Goal: Task Accomplishment & Management: Manage account settings

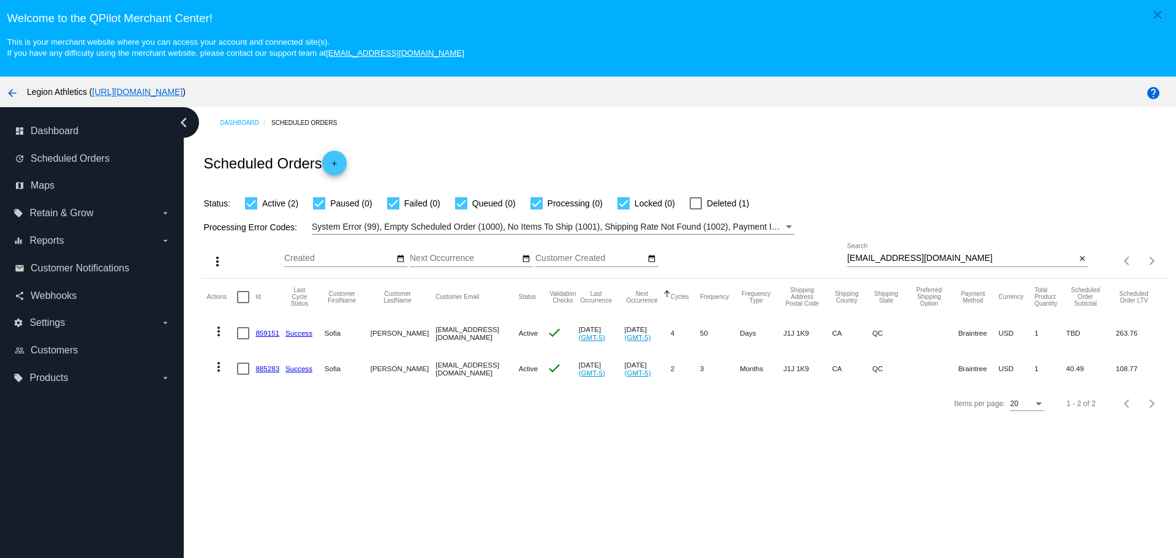
click at [850, 261] on input "[EMAIL_ADDRESS][DOMAIN_NAME]" at bounding box center [961, 259] width 229 height 10
drag, startPoint x: 850, startPoint y: 261, endPoint x: 909, endPoint y: 261, distance: 59.4
click at [909, 261] on input "sodi0735@gmail.com" at bounding box center [961, 259] width 229 height 10
paste input "rarenutritioncoaching"
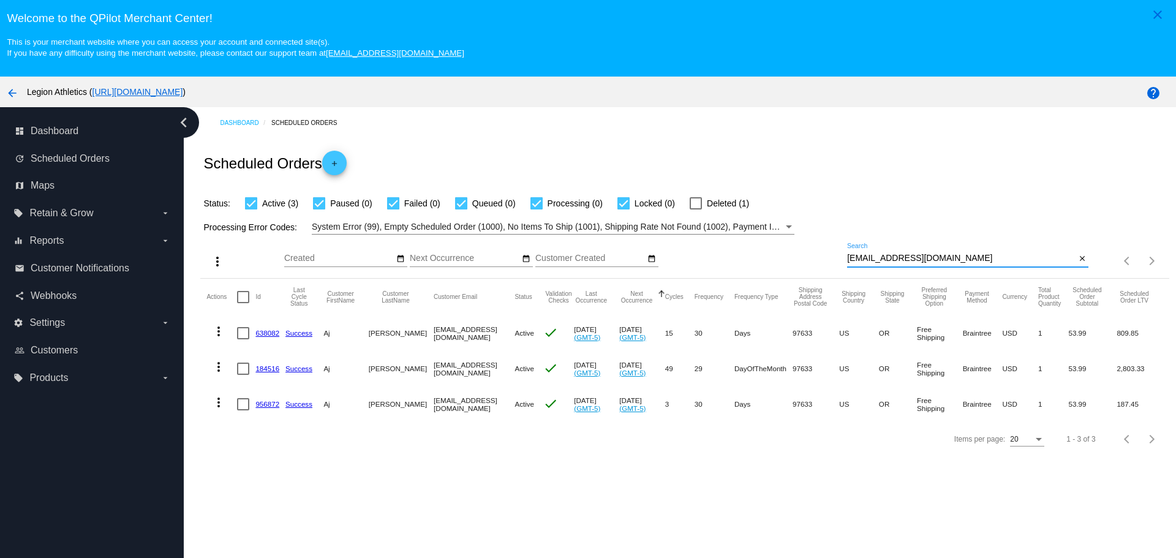
type input "rarenutritioncoaching@gmail.com"
click at [785, 489] on div "Dashboard Scheduled Orders Scheduled Orders add Status: Active (3) Paused (0) F…" at bounding box center [680, 355] width 993 height 497
click at [268, 333] on link "638082" at bounding box center [267, 333] width 24 height 8
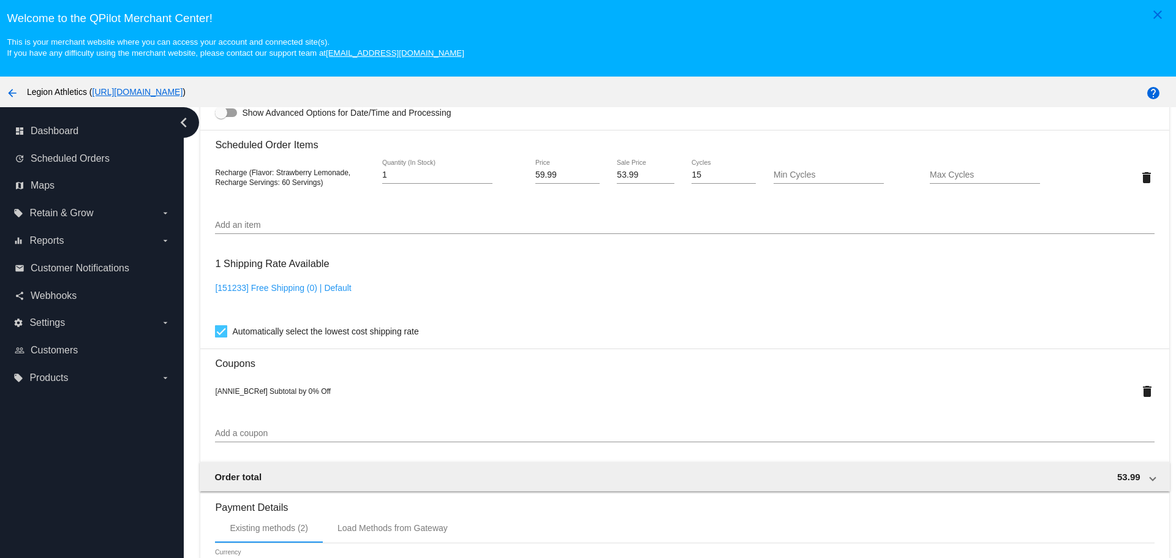
scroll to position [858, 0]
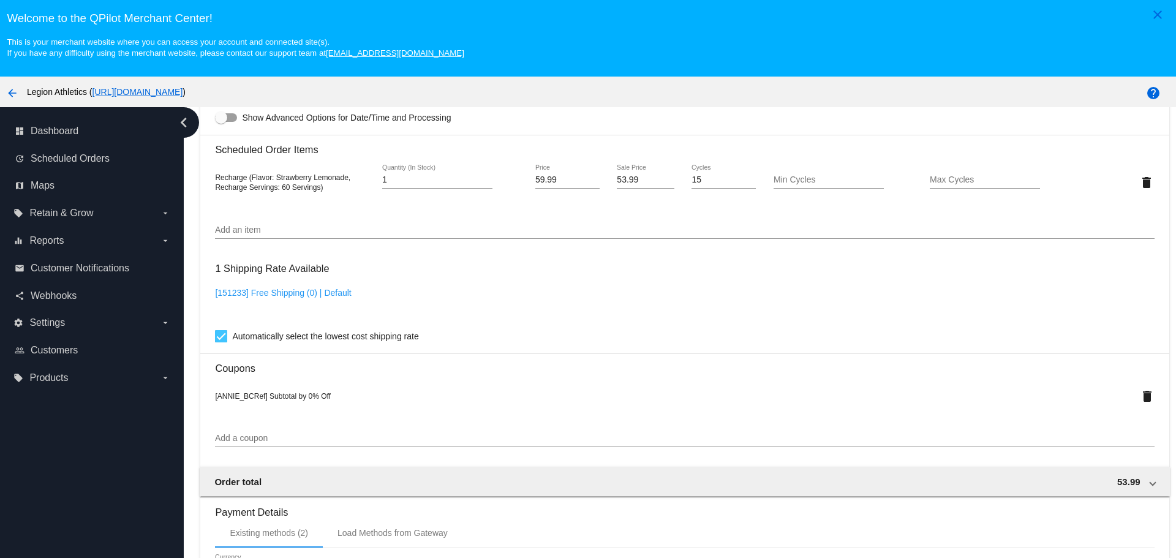
click at [304, 292] on link "[151233] Free Shipping (0) | Default" at bounding box center [283, 293] width 136 height 10
checkbox input "false"
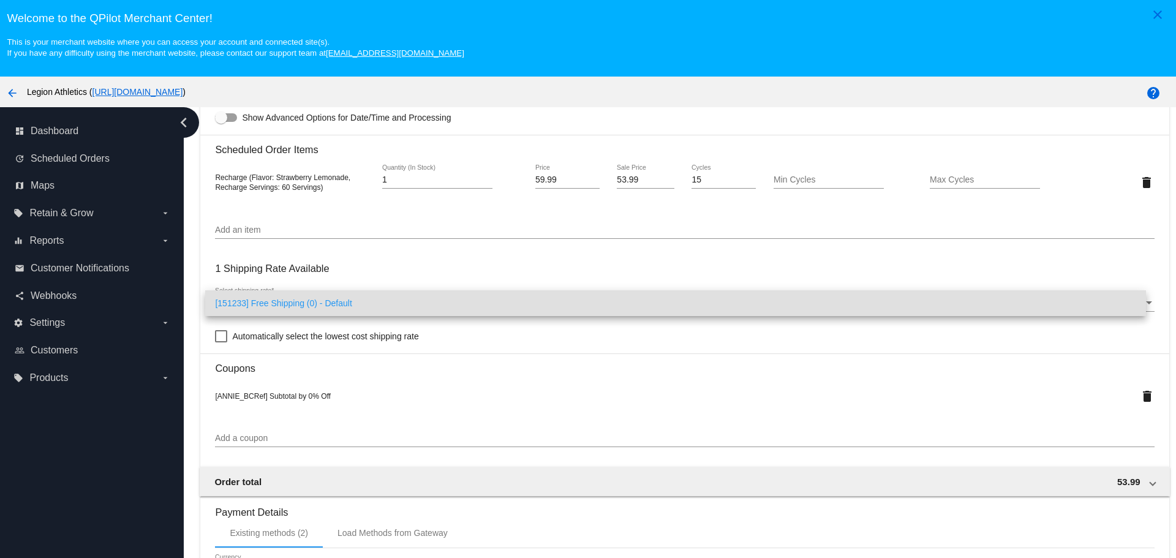
click at [189, 228] on div at bounding box center [588, 279] width 1176 height 558
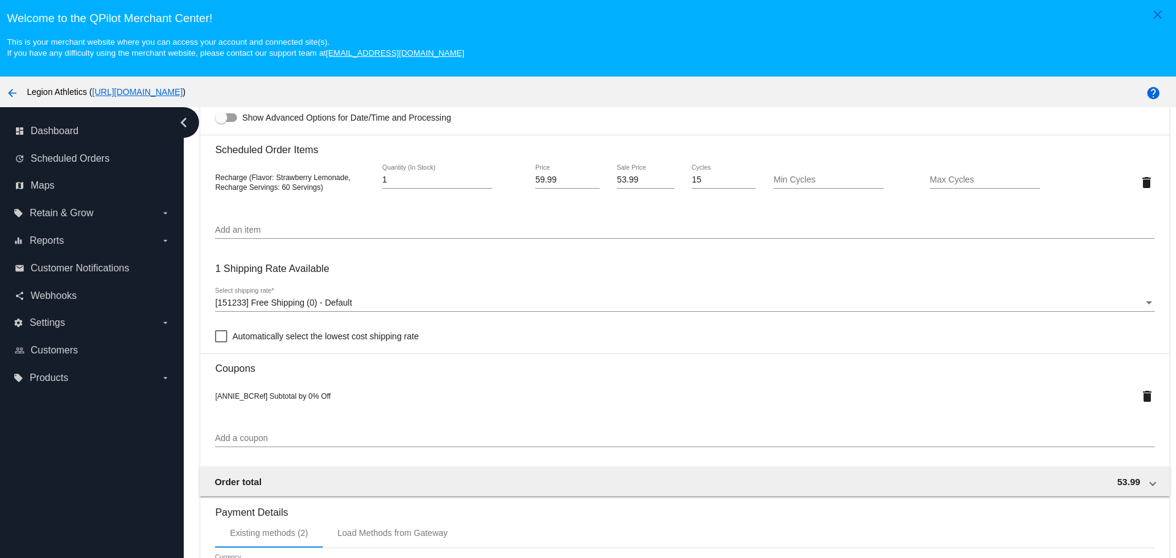
click at [327, 303] on span "[151233] Free Shipping (0) - Default" at bounding box center [283, 303] width 137 height 10
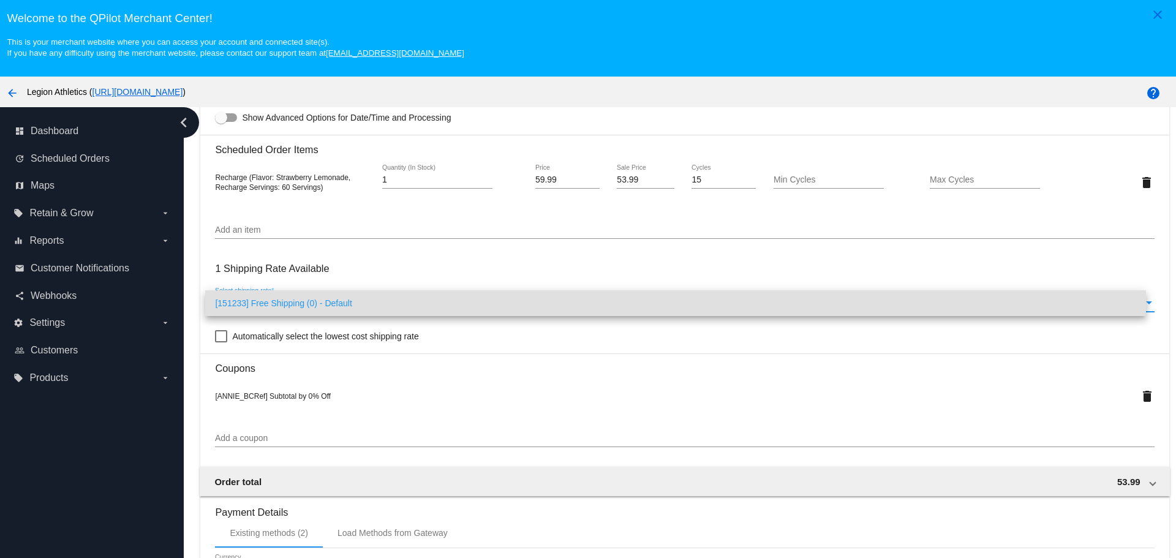
click at [327, 303] on span "[151233] Free Shipping (0) - Default" at bounding box center [675, 303] width 921 height 26
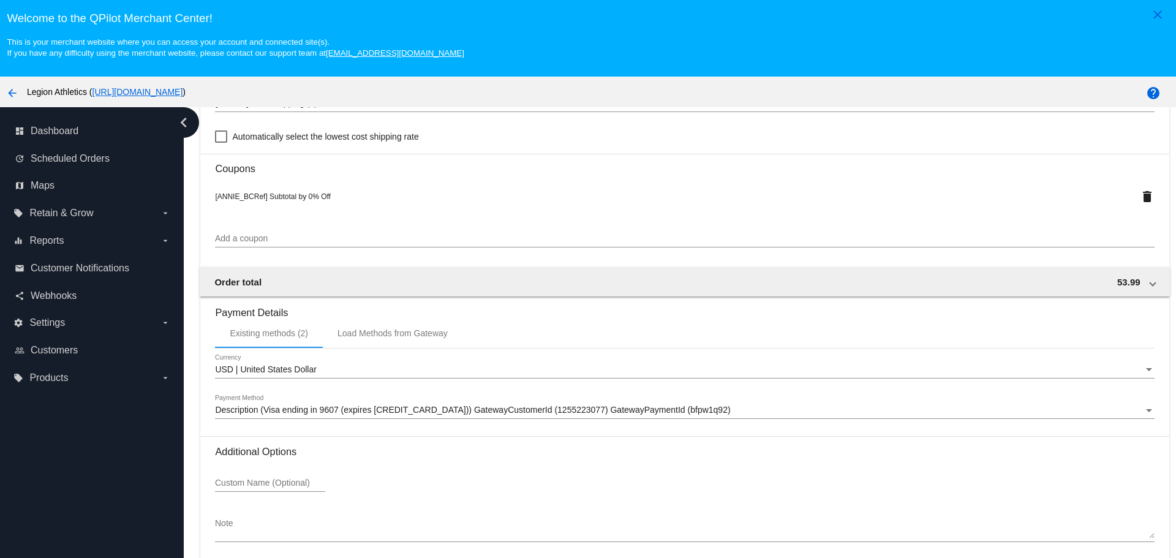
scroll to position [1062, 0]
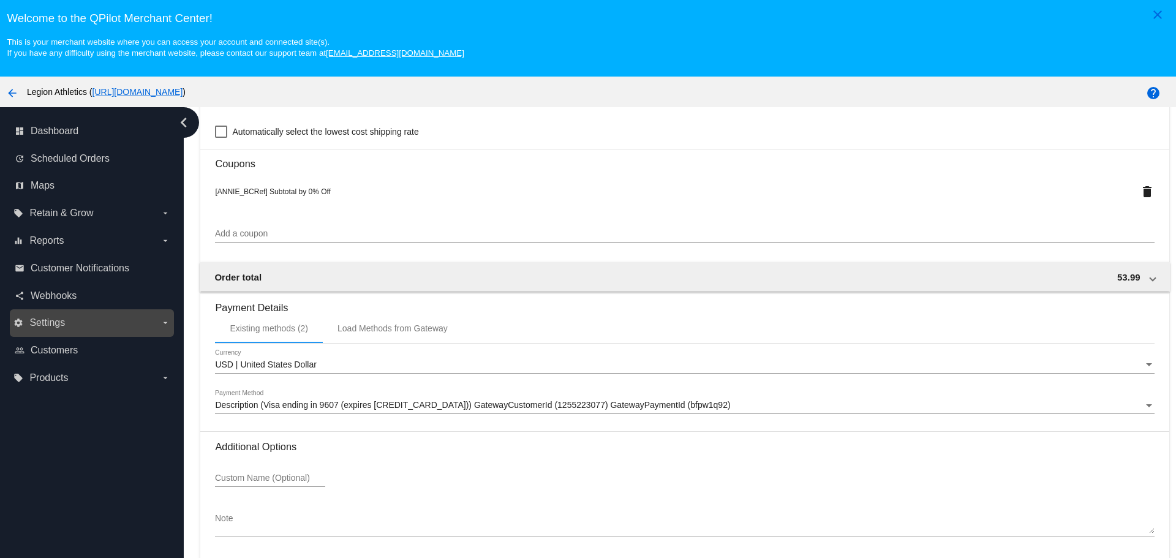
click at [131, 324] on label "settings Settings arrow_drop_down" at bounding box center [91, 323] width 156 height 20
click at [0, 0] on input "settings Settings arrow_drop_down" at bounding box center [0, 0] width 0 height 0
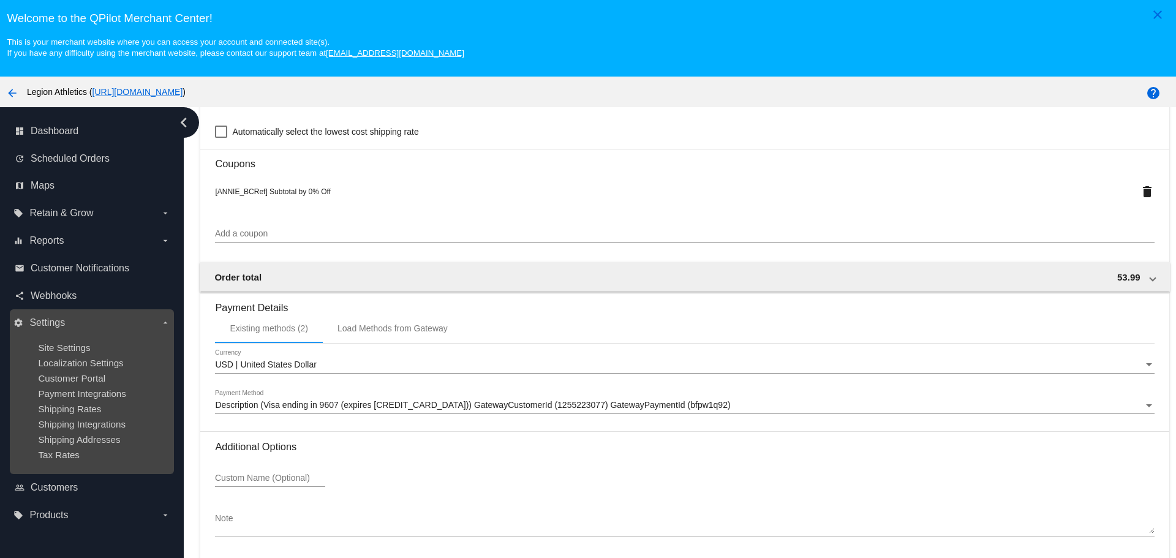
click at [131, 324] on label "settings Settings arrow_drop_down" at bounding box center [91, 323] width 156 height 20
click at [0, 0] on input "settings Settings arrow_drop_down" at bounding box center [0, 0] width 0 height 0
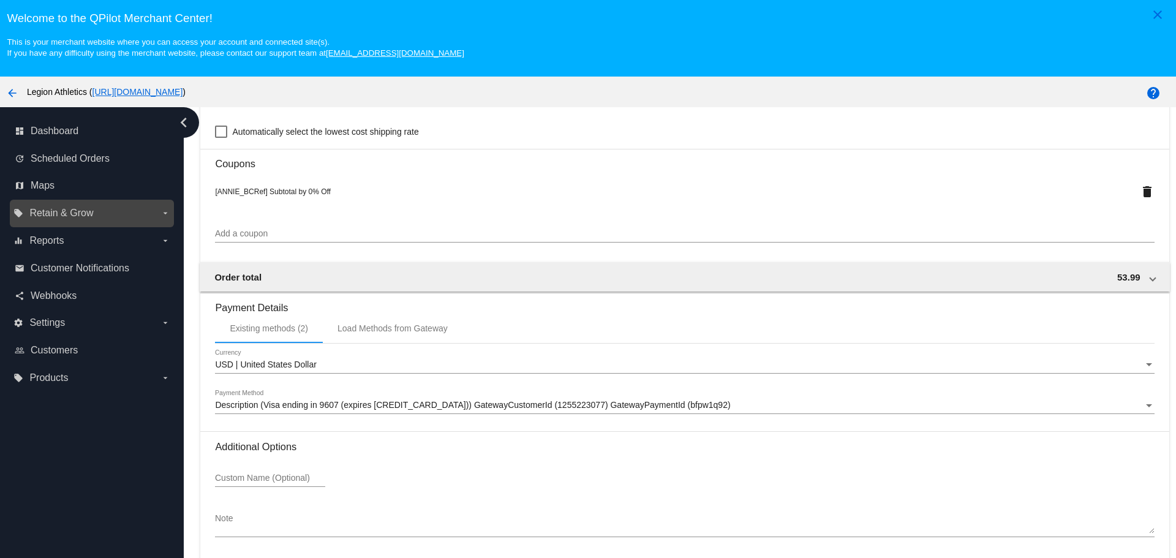
click at [106, 222] on label "local_offer Retain & Grow arrow_drop_down" at bounding box center [91, 213] width 156 height 20
click at [0, 0] on input "local_offer Retain & Grow arrow_drop_down" at bounding box center [0, 0] width 0 height 0
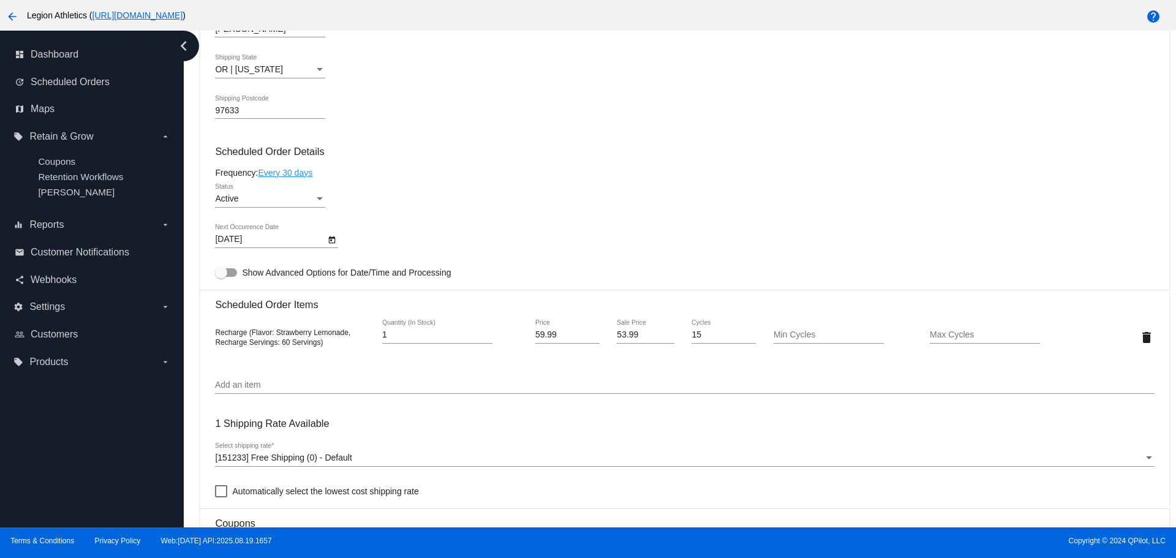
scroll to position [858, 0]
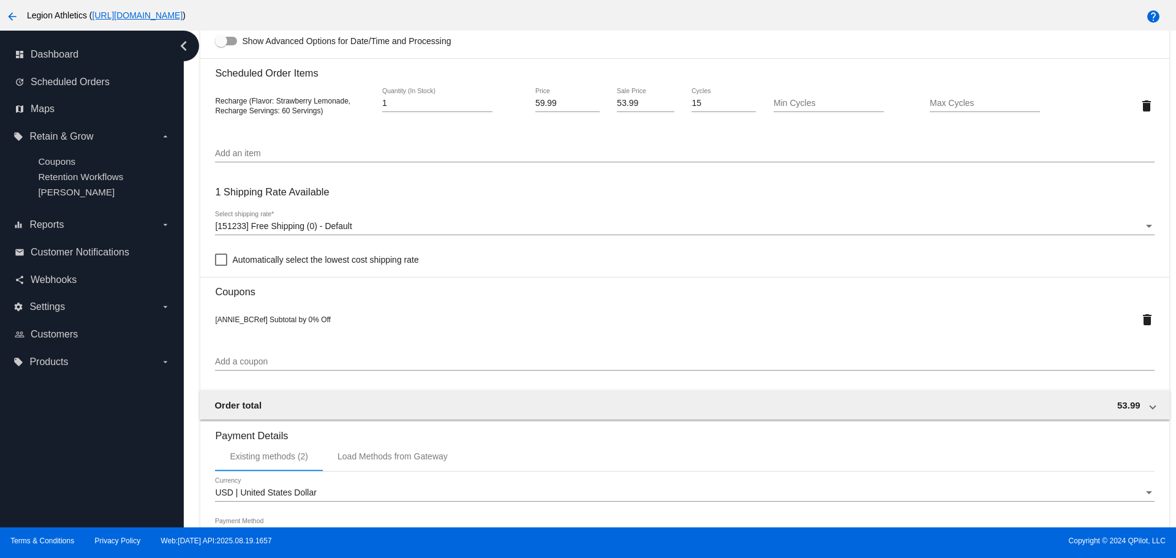
click at [262, 364] on input "Add a coupon" at bounding box center [684, 362] width 939 height 10
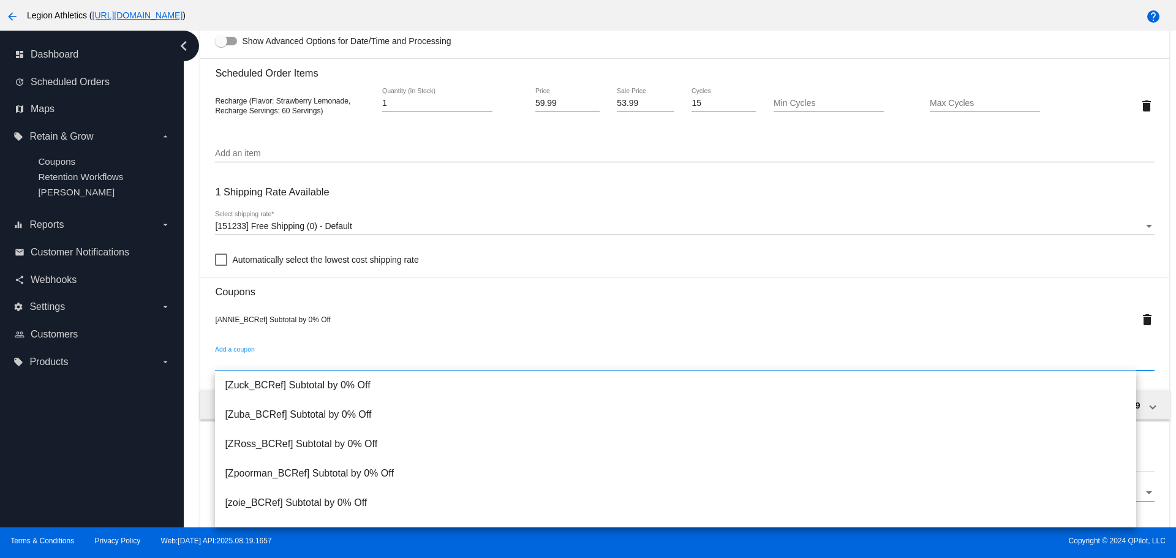
paste input "Sub_shipping_Pena"
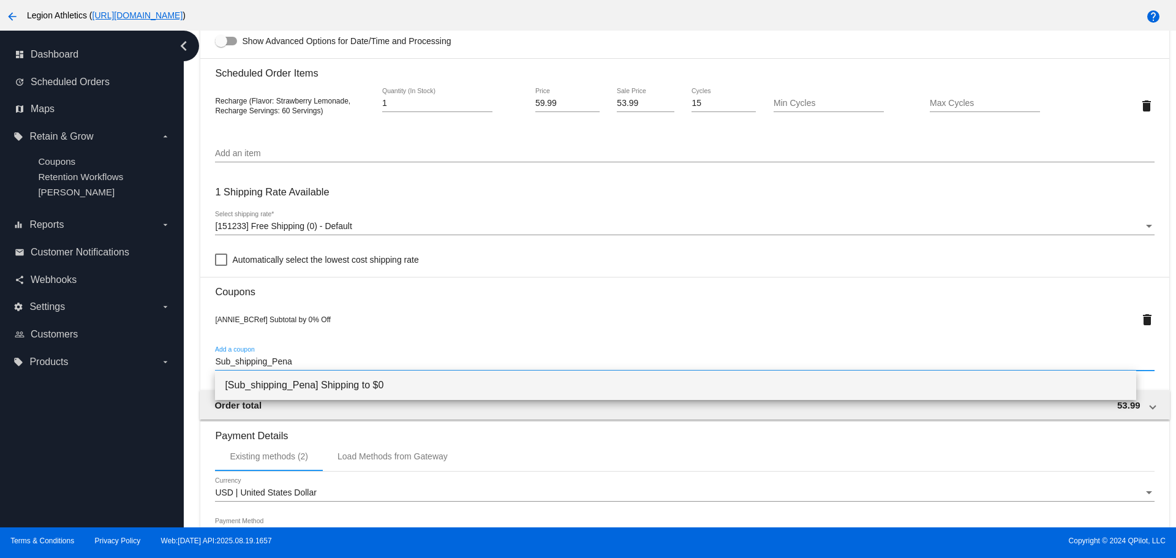
type input "Sub_shipping_Pena"
click at [301, 379] on span "[Sub_shipping_Pena] Shipping to $0" at bounding box center [675, 385] width 901 height 29
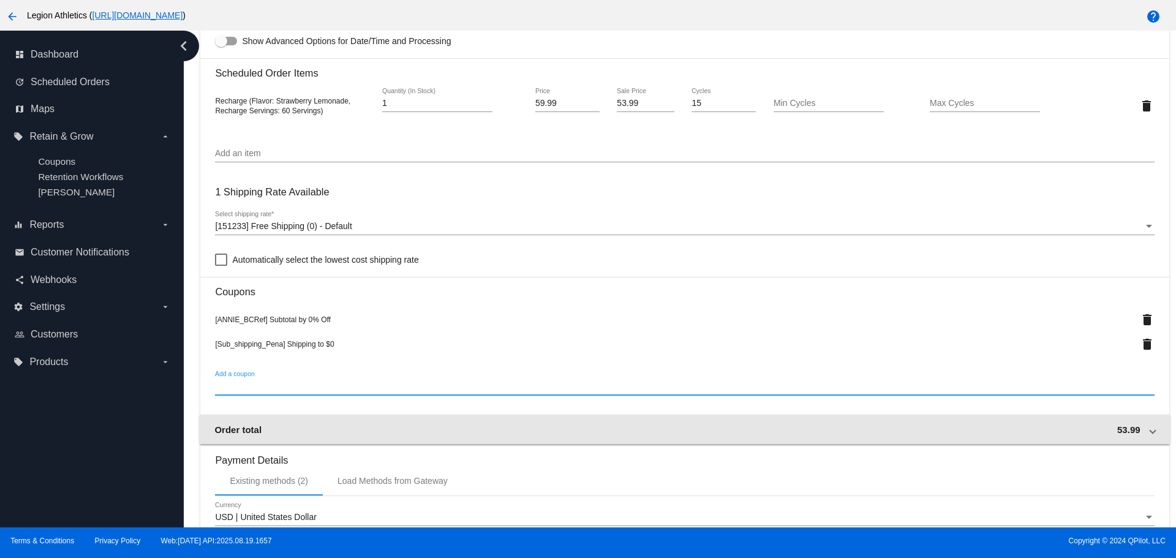
click at [369, 420] on mat-expansion-panel-header "Order total 53.99" at bounding box center [685, 429] width 970 height 29
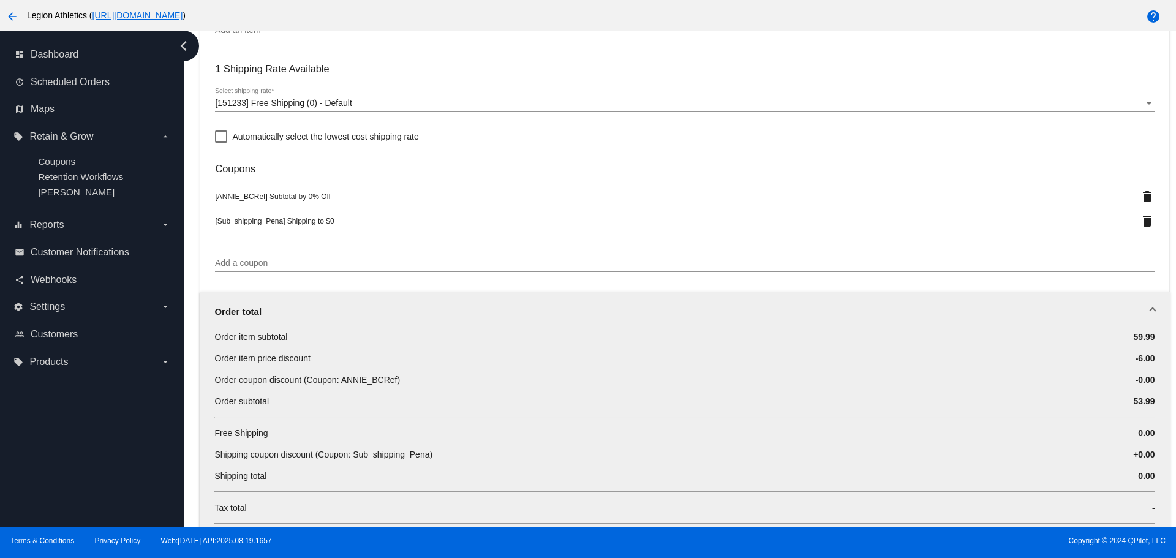
scroll to position [980, 0]
click at [1078, 309] on div "Order total" at bounding box center [682, 312] width 936 height 10
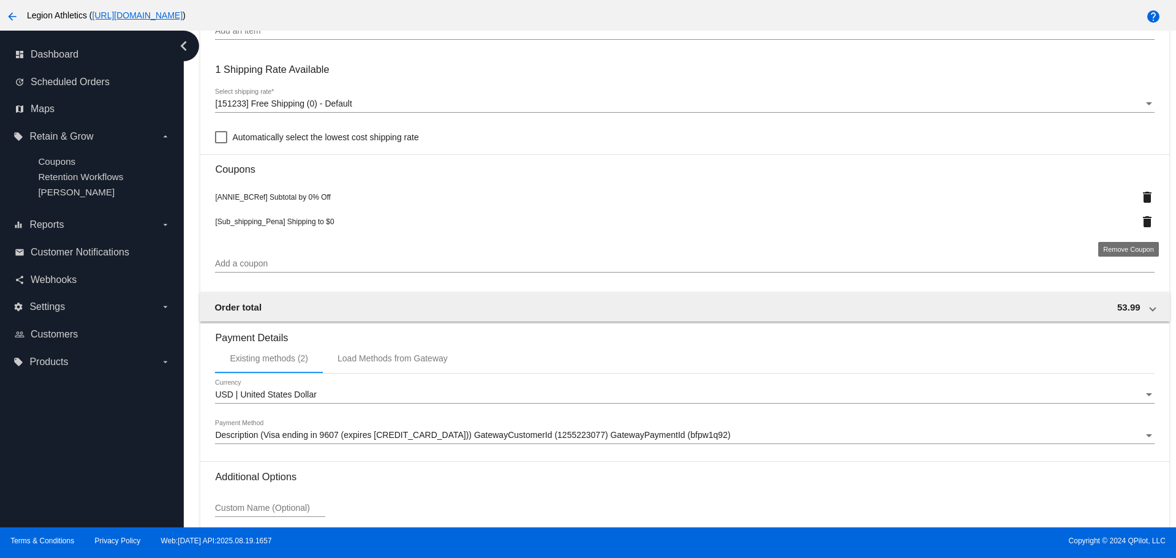
click at [1140, 221] on mat-icon "delete" at bounding box center [1147, 221] width 15 height 15
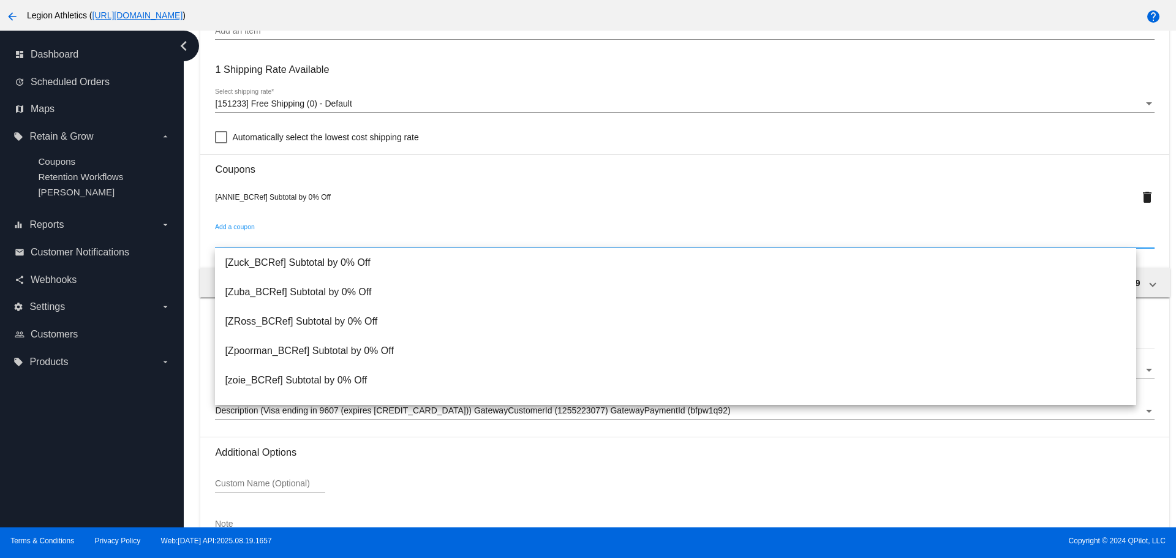
click at [248, 241] on input "Add a coupon" at bounding box center [684, 240] width 939 height 10
paste input "Sub_shipping_Pena"
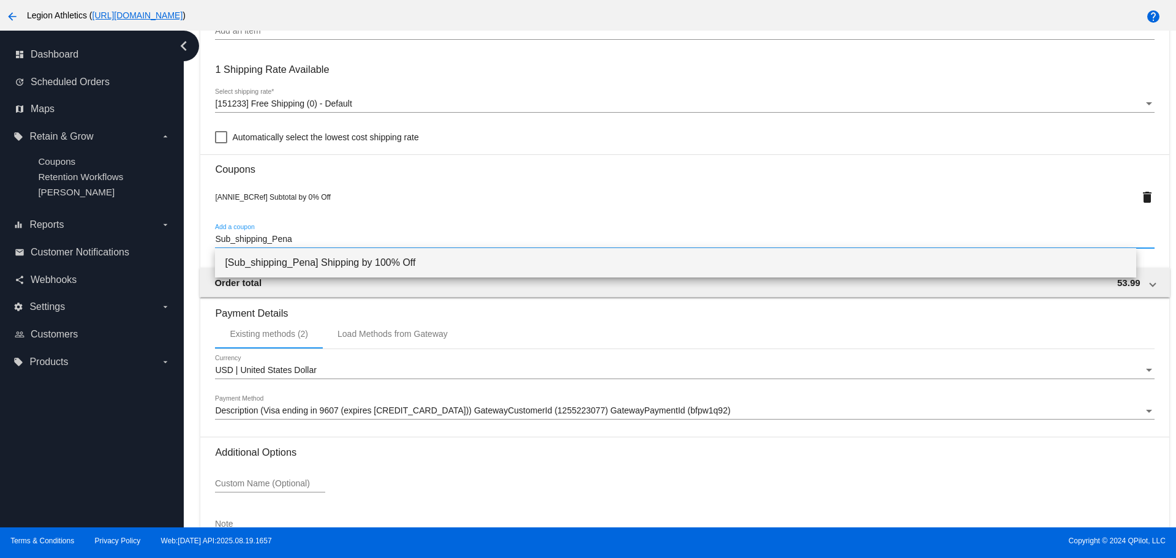
type input "Sub_shipping_Pena"
click at [357, 260] on span "[Sub_shipping_Pena] Shipping by 100% Off" at bounding box center [675, 262] width 901 height 29
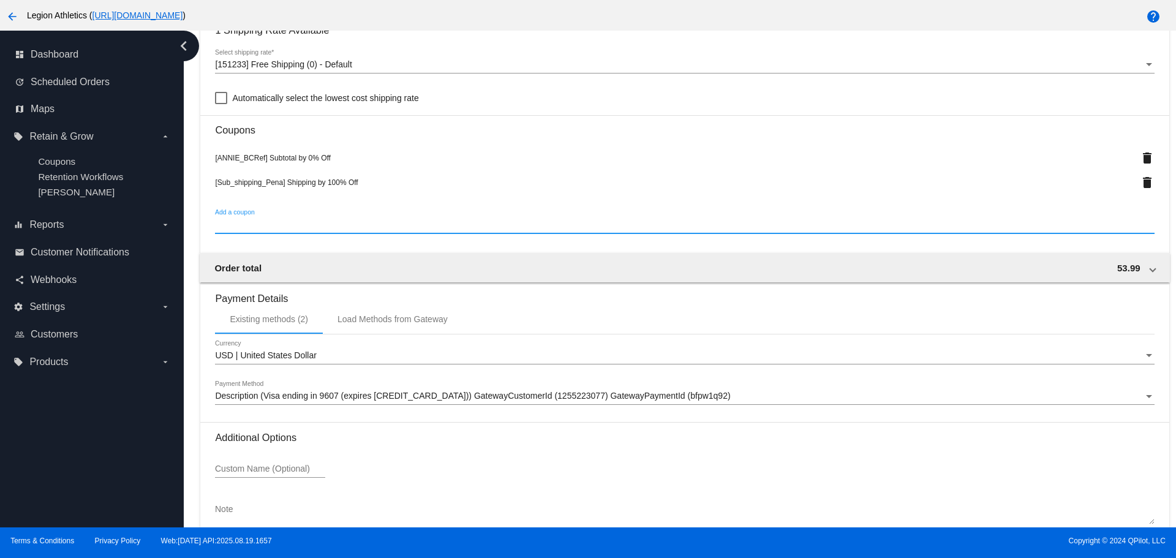
scroll to position [1087, 0]
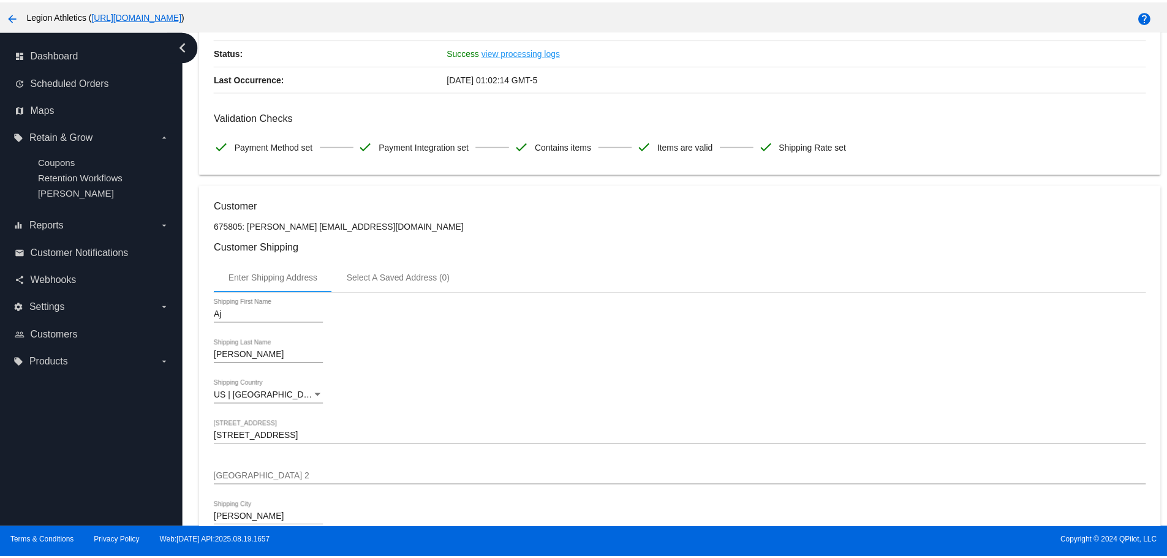
scroll to position [0, 0]
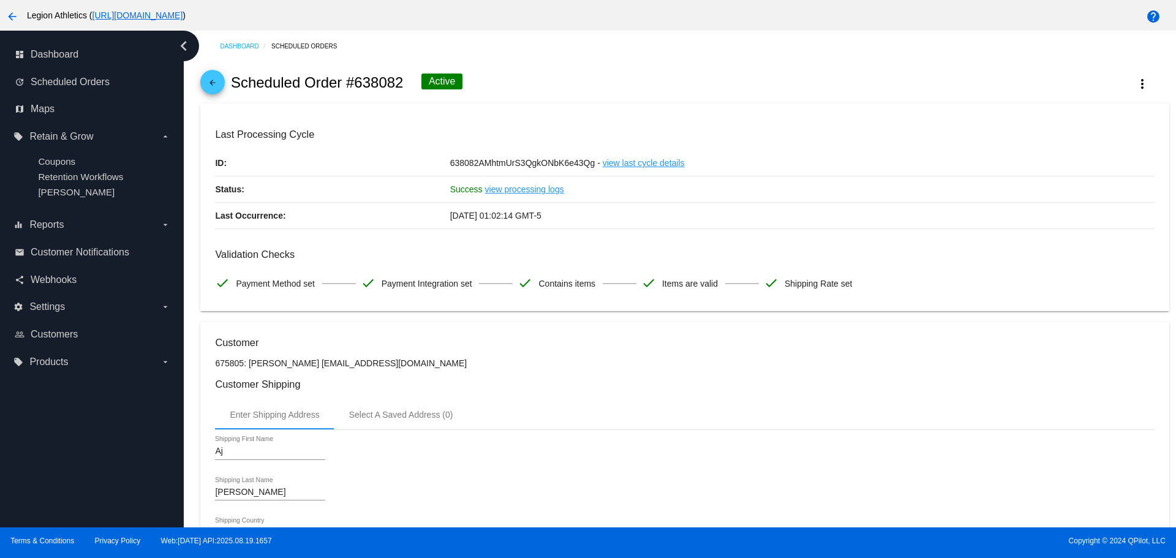
click at [217, 80] on mat-icon "arrow_back" at bounding box center [212, 85] width 15 height 15
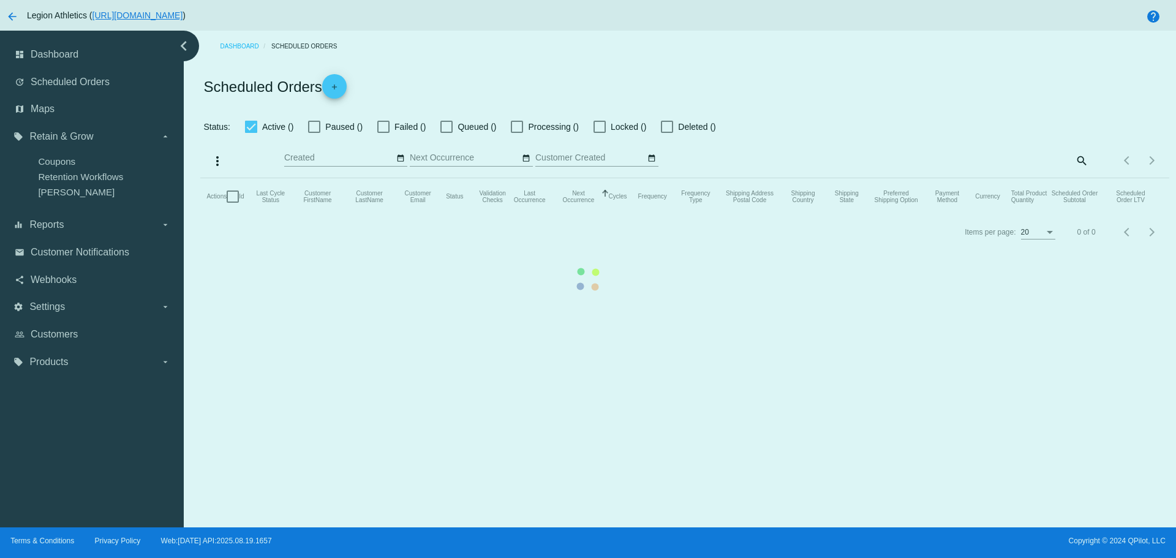
checkbox input "true"
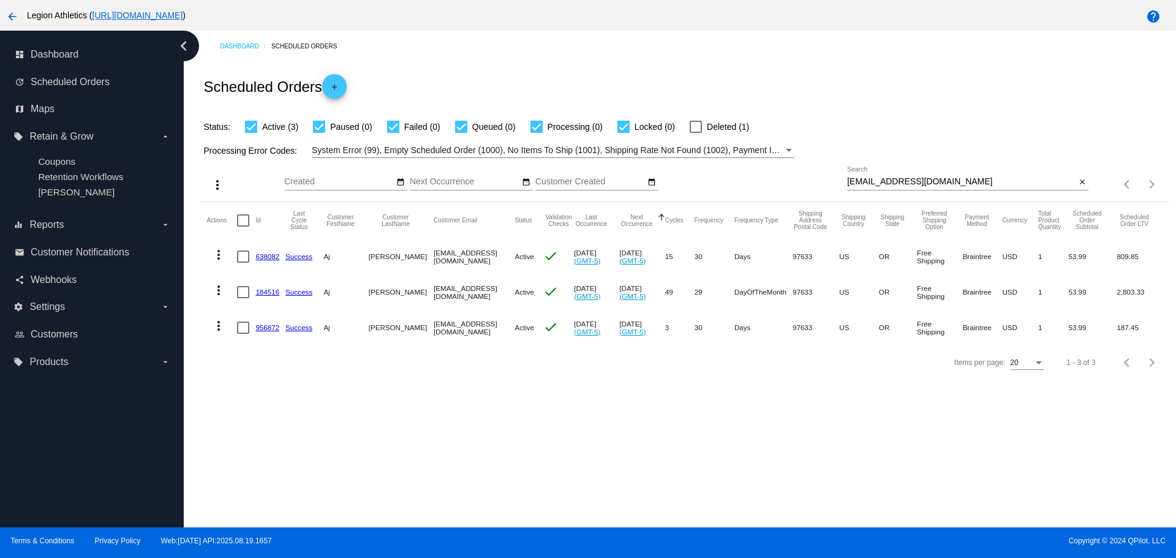
click at [215, 259] on mat-icon "more_vert" at bounding box center [218, 255] width 15 height 15
click at [274, 286] on span "View Event Logs" at bounding box center [275, 285] width 64 height 10
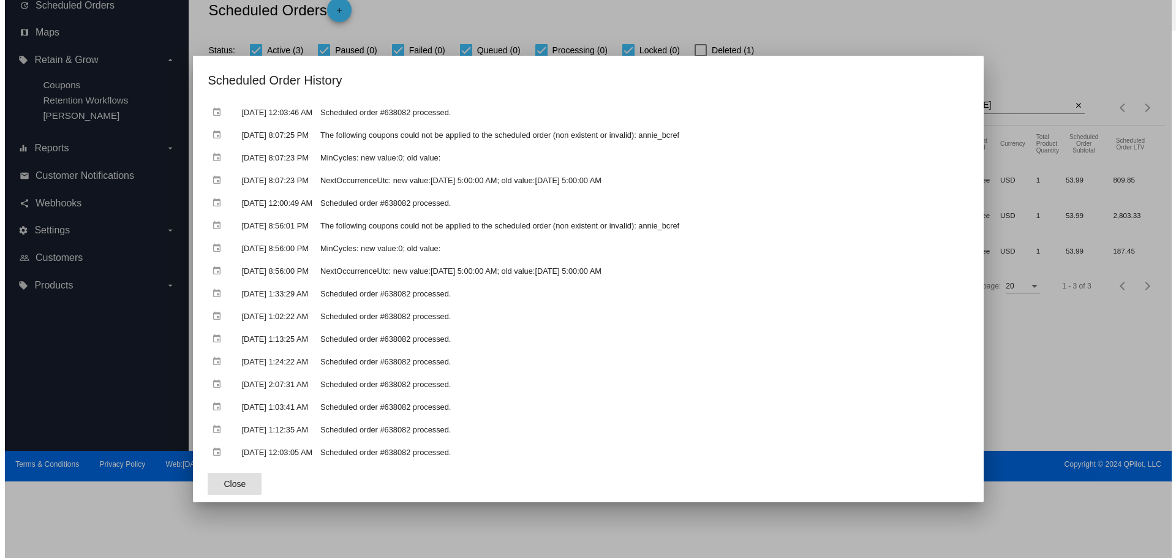
scroll to position [627, 0]
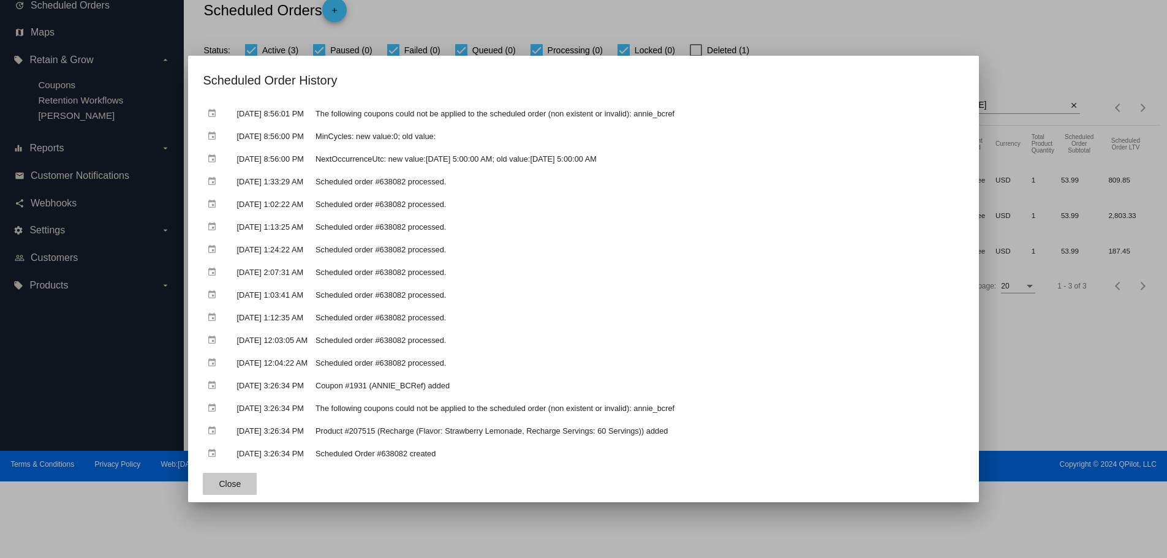
click at [221, 486] on span "Close" at bounding box center [230, 484] width 22 height 10
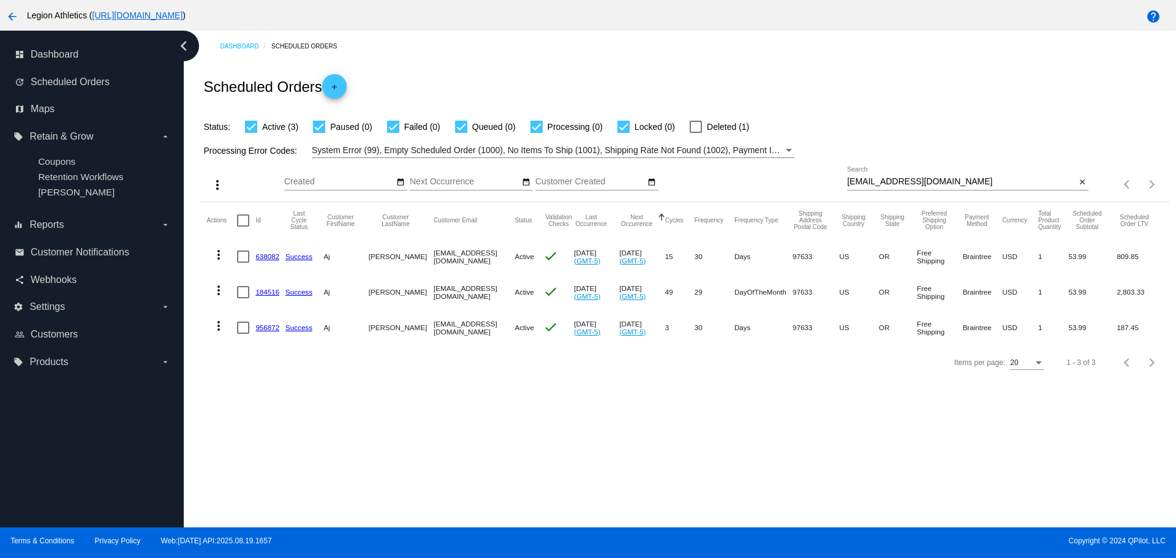
click at [274, 260] on link "638082" at bounding box center [267, 256] width 24 height 8
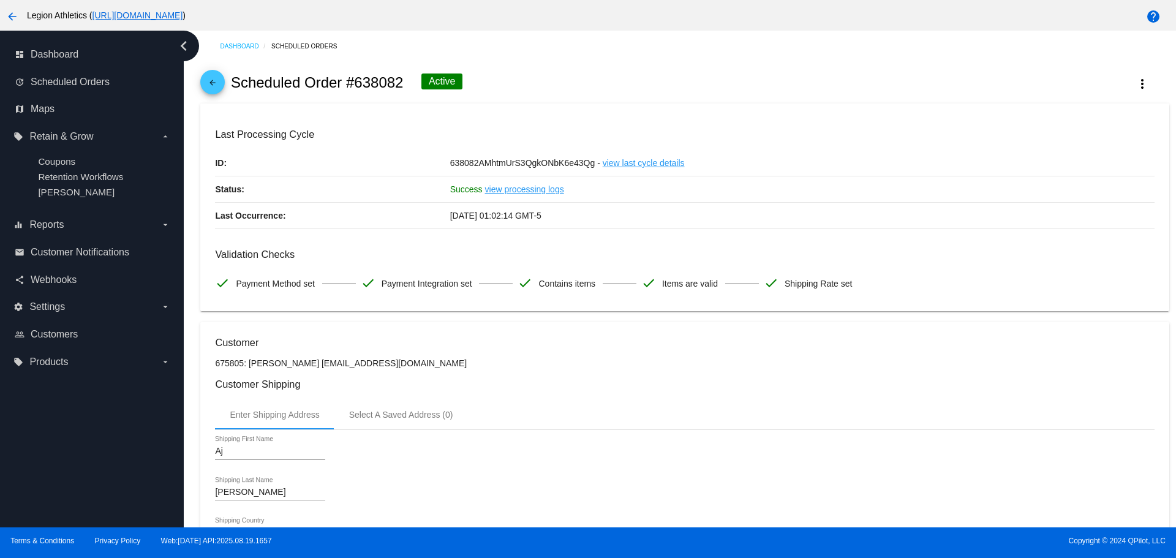
click at [218, 83] on mat-icon "arrow_back" at bounding box center [212, 85] width 15 height 15
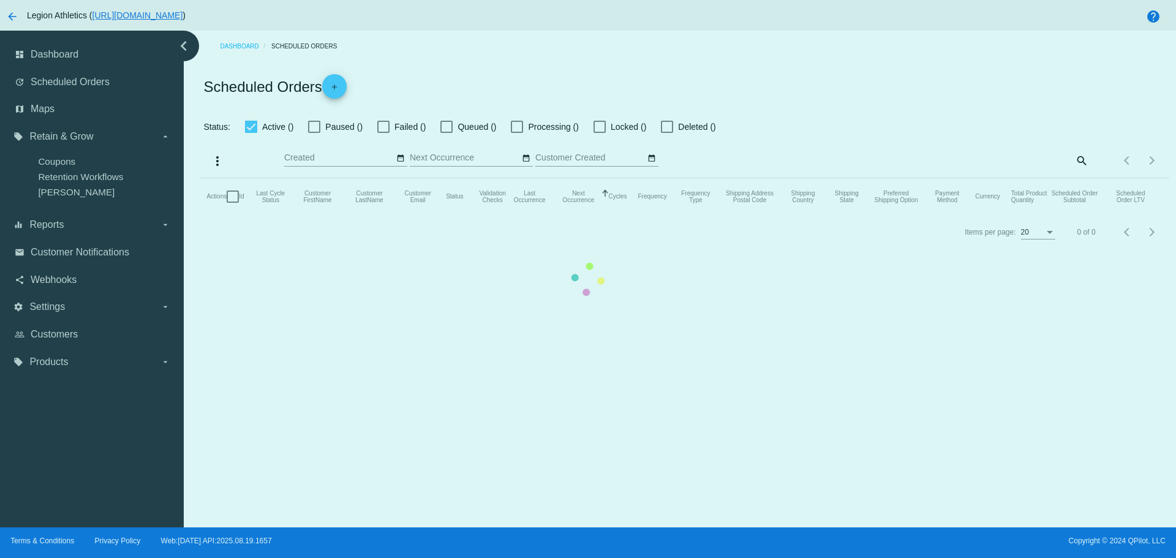
checkbox input "true"
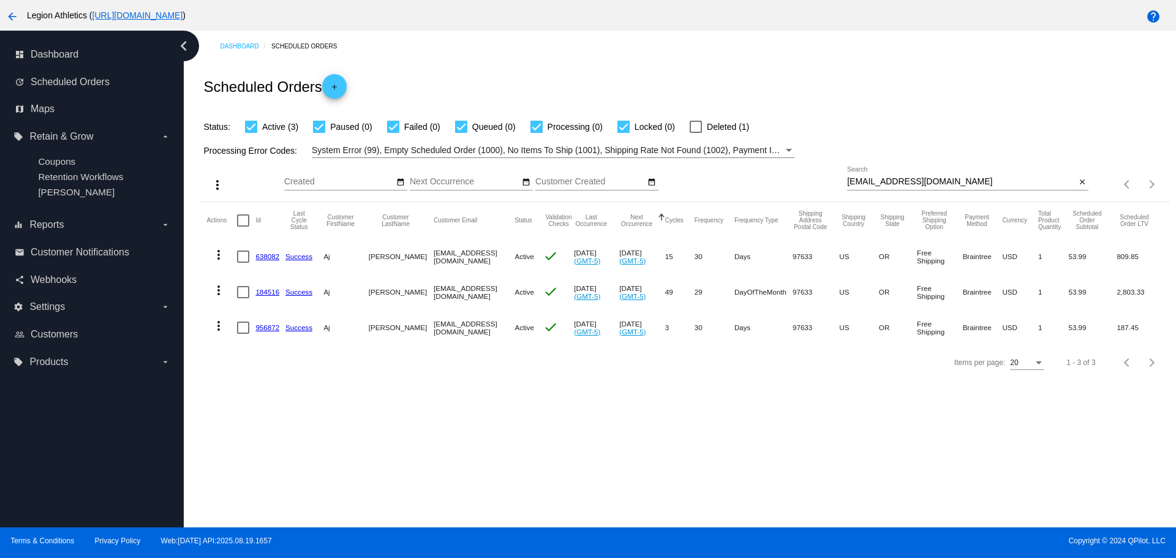
click at [274, 288] on link "184516" at bounding box center [267, 292] width 24 height 8
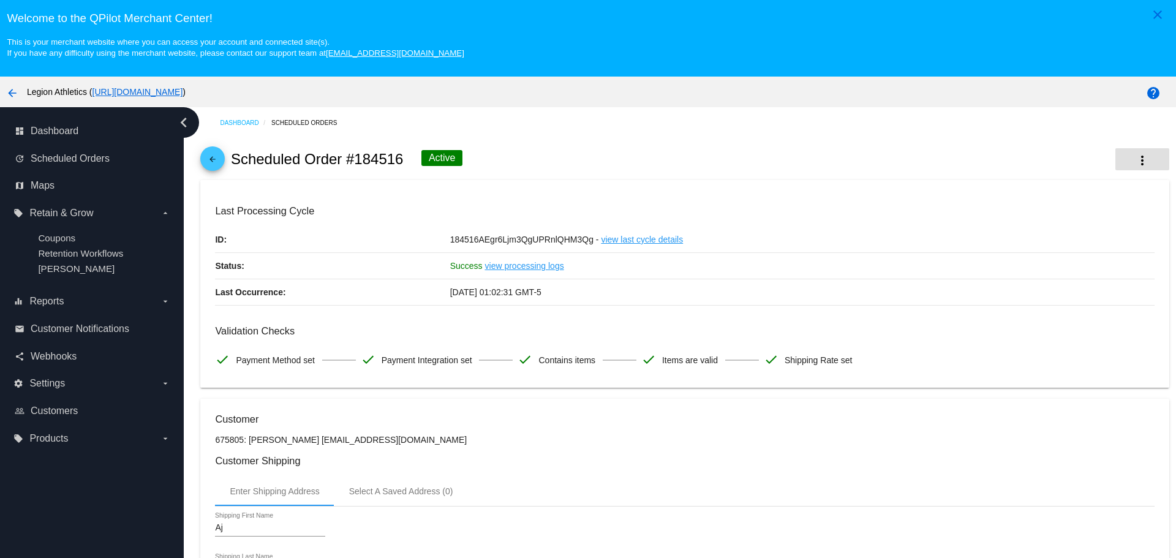
click at [1116, 162] on button "more_vert" at bounding box center [1143, 159] width 54 height 22
click at [1051, 167] on span "View Event Logs" at bounding box center [1048, 168] width 64 height 10
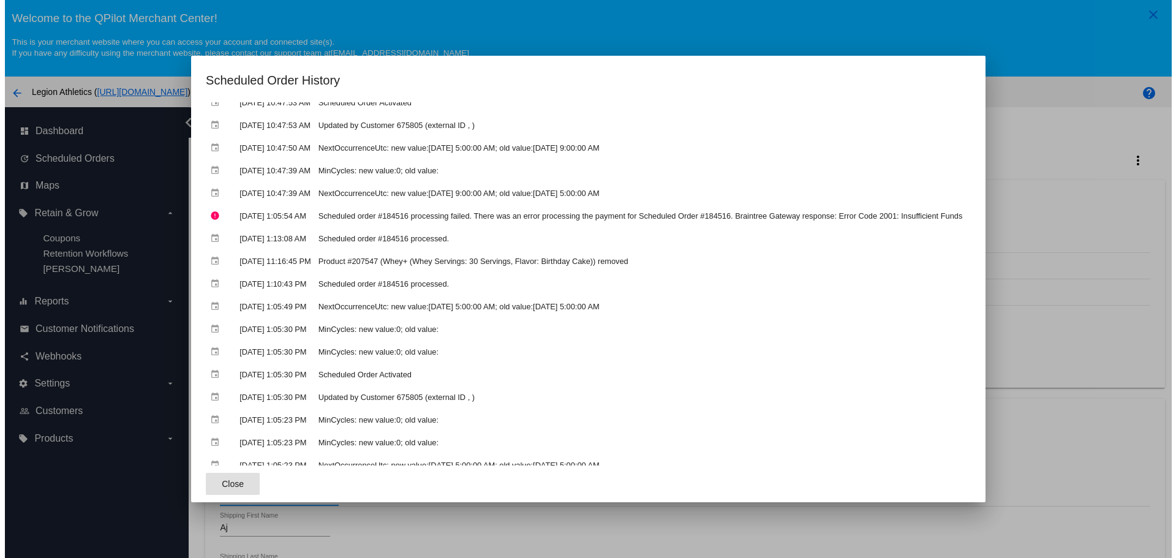
scroll to position [1348, 0]
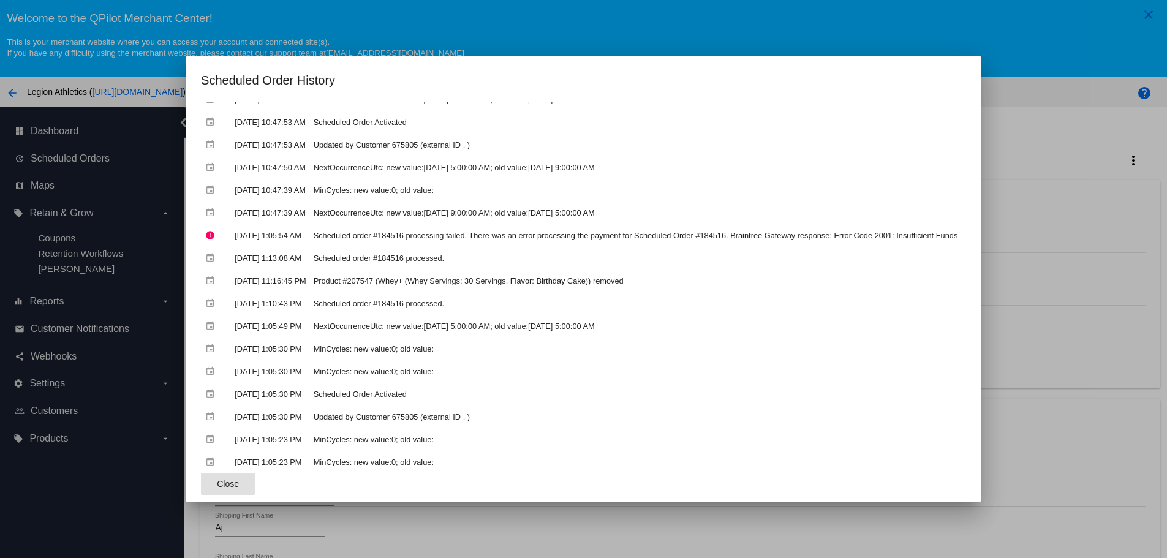
click at [1088, 126] on div at bounding box center [583, 279] width 1167 height 558
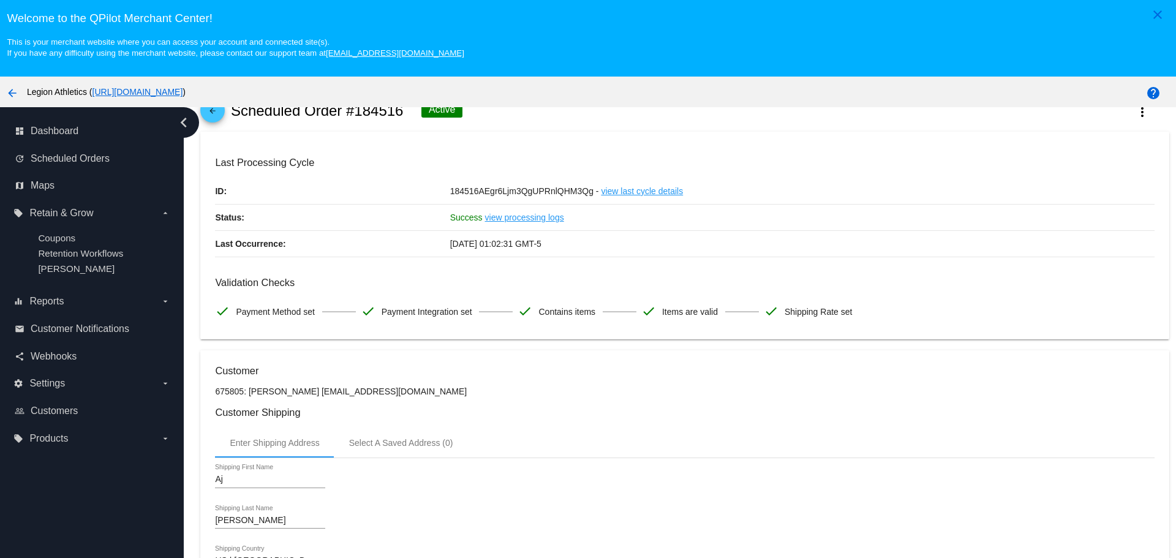
scroll to position [0, 0]
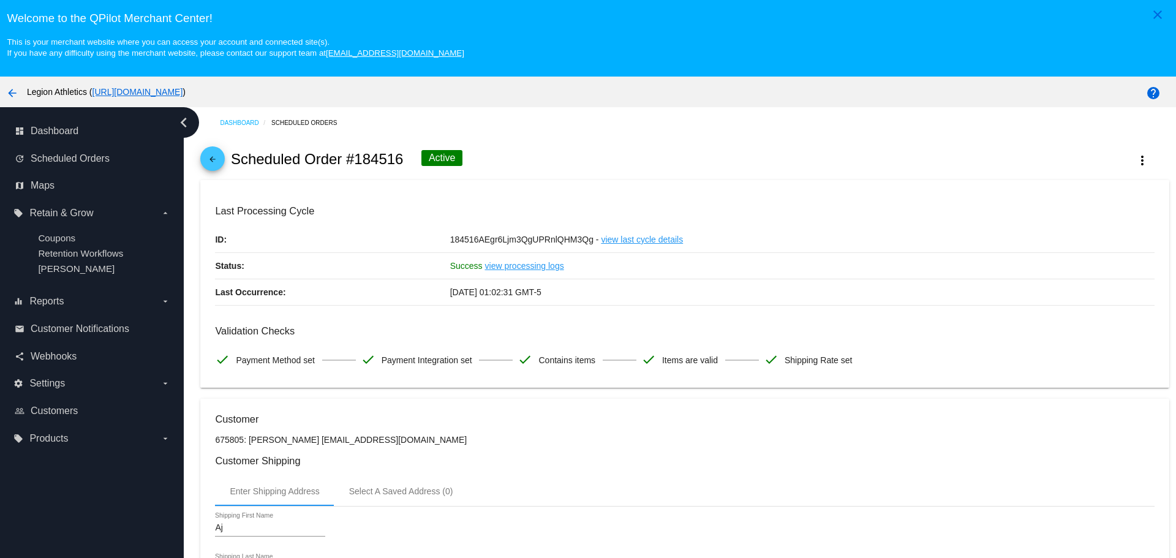
click at [217, 161] on mat-icon "arrow_back" at bounding box center [212, 162] width 15 height 15
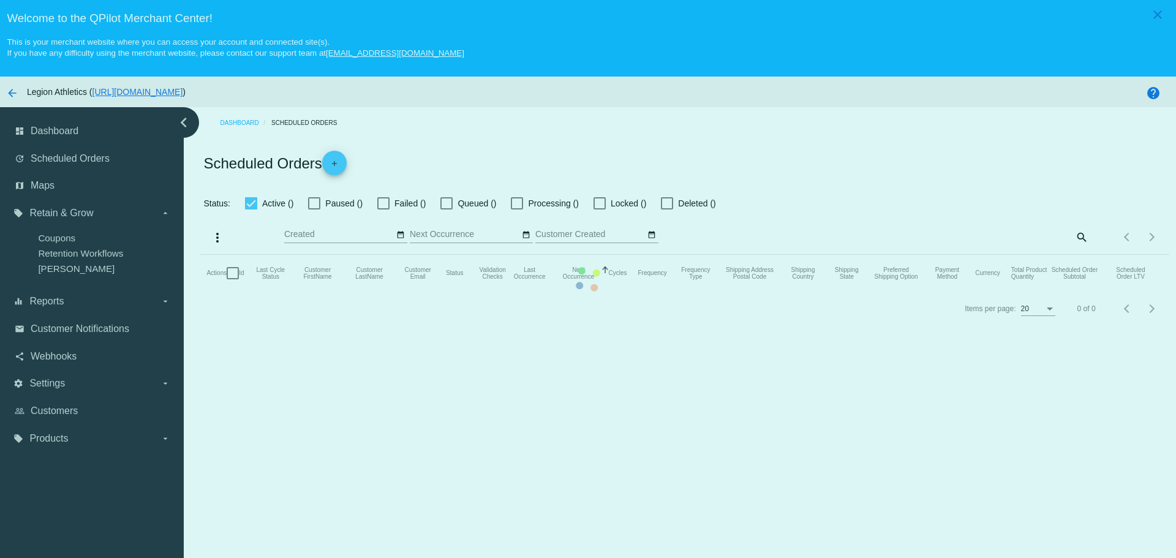
checkbox input "true"
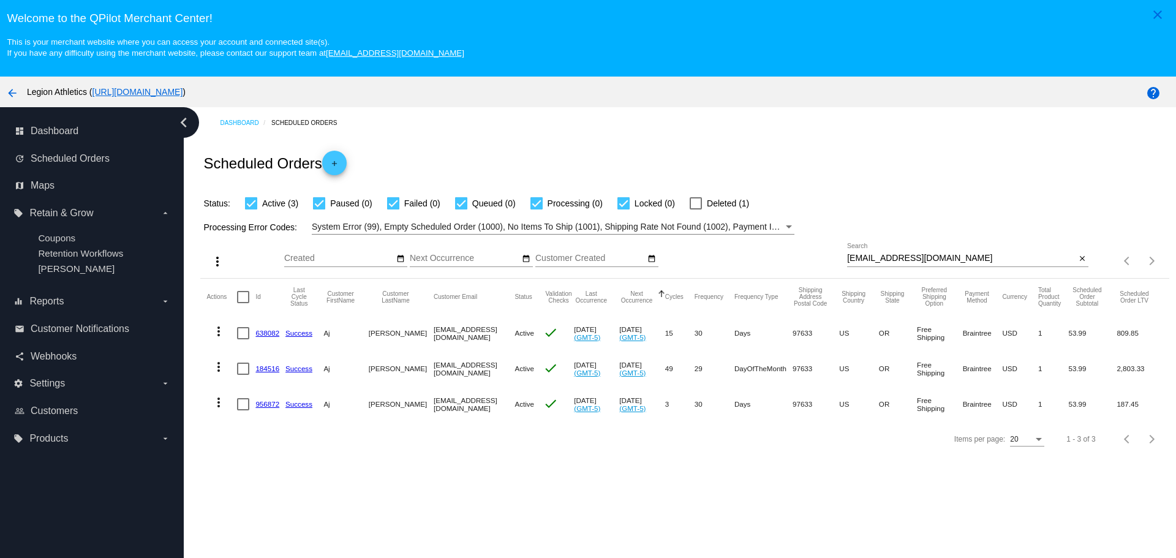
click at [271, 365] on link "184516" at bounding box center [267, 369] width 24 height 8
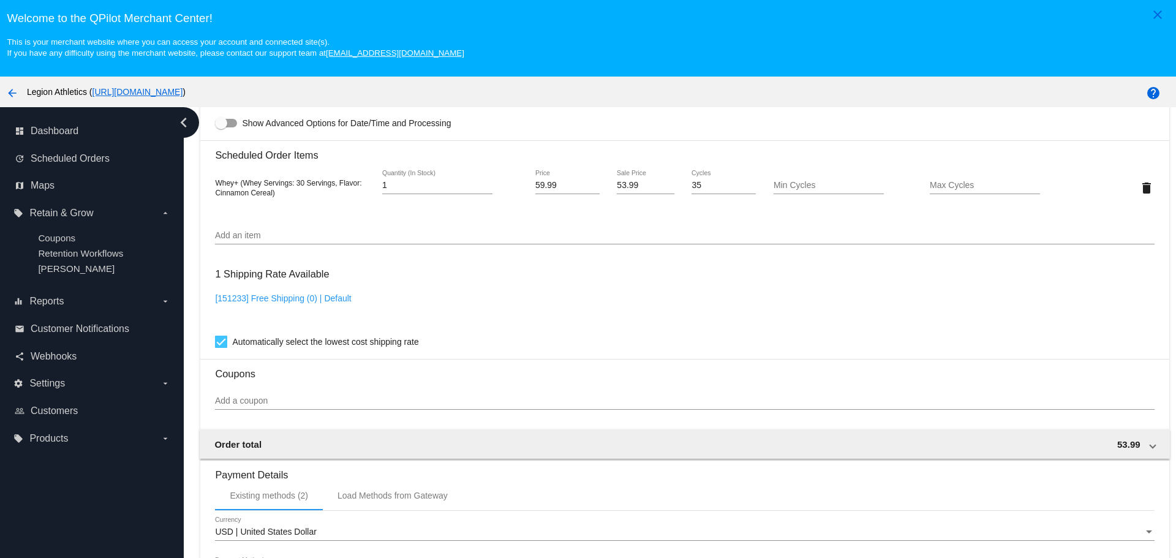
scroll to position [858, 0]
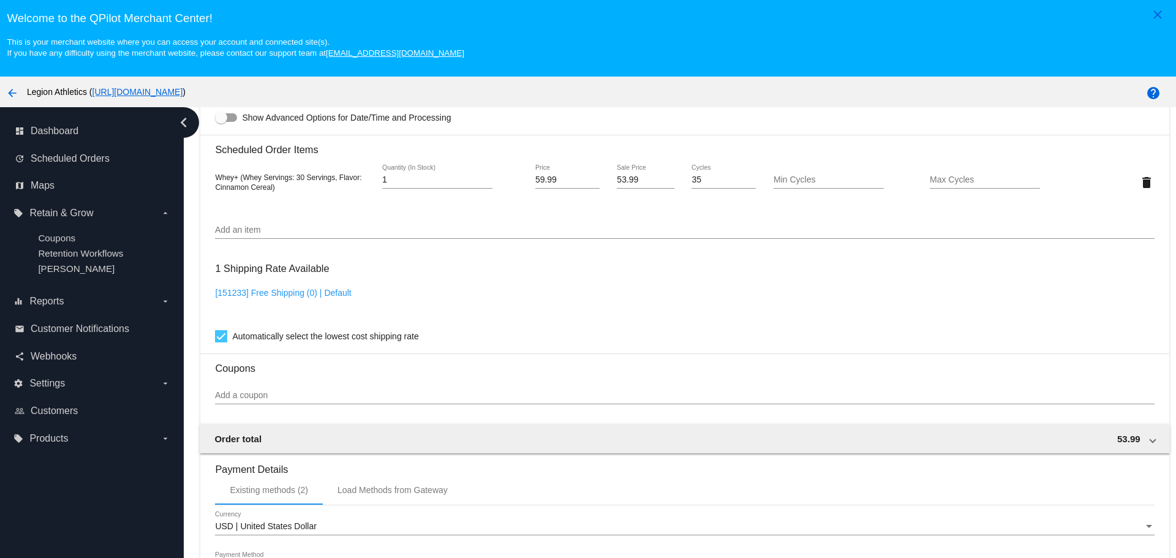
click at [276, 396] on input "Add a coupon" at bounding box center [684, 396] width 939 height 10
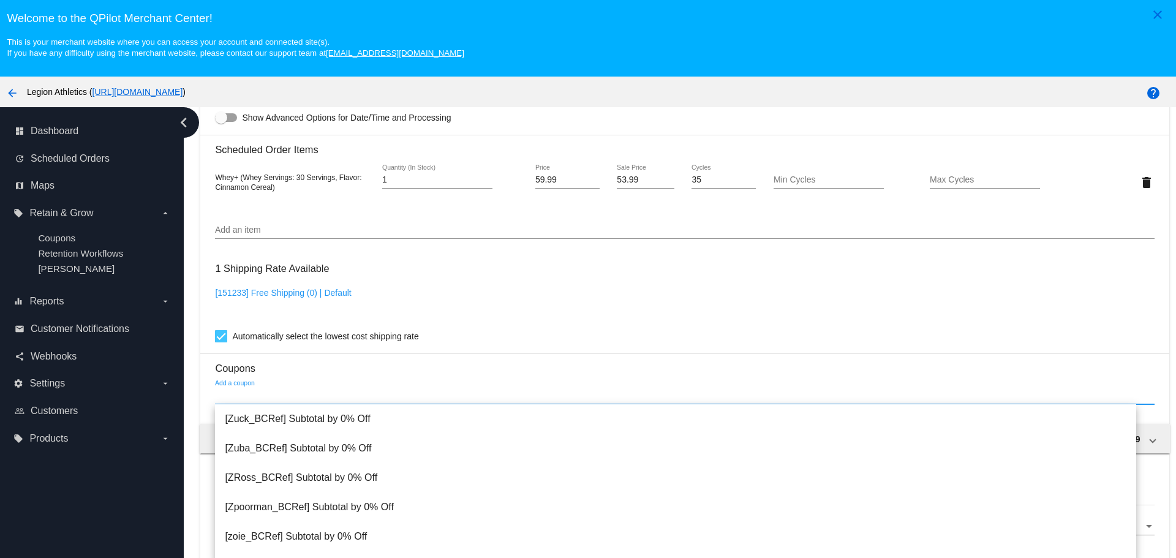
paste input "Sub_shipping_Pena"
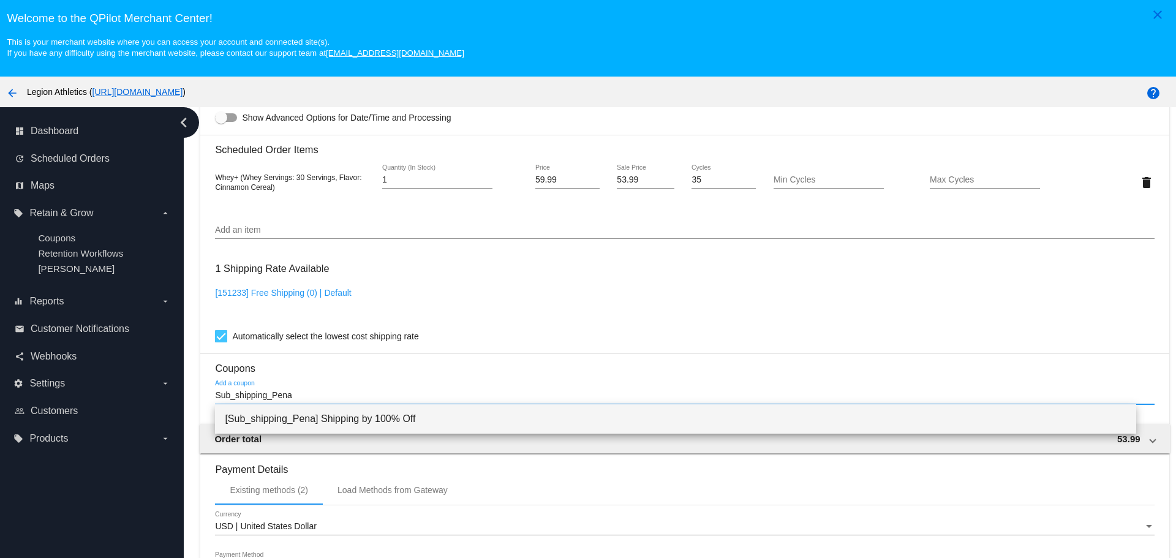
type input "Sub_shipping_Pena"
click at [305, 409] on span "[Sub_shipping_Pena] Shipping by 100% Off" at bounding box center [675, 418] width 901 height 29
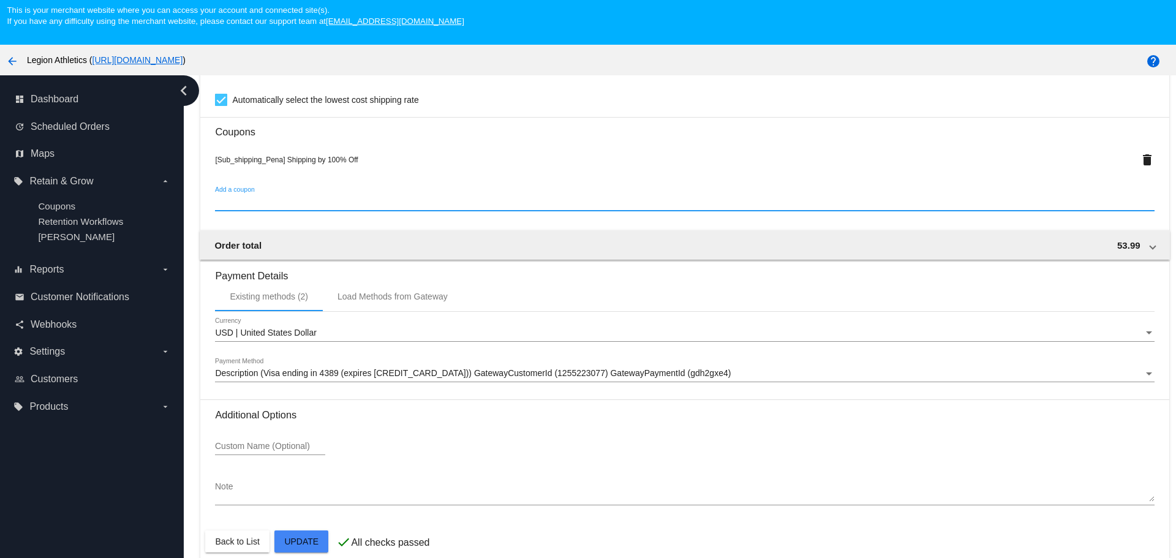
scroll to position [77, 0]
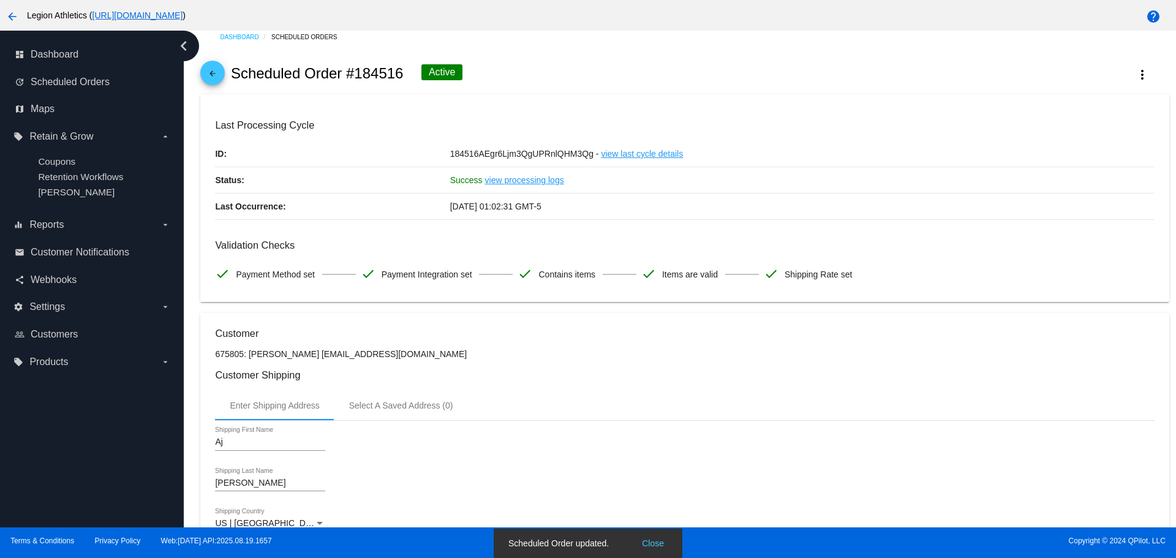
scroll to position [0, 0]
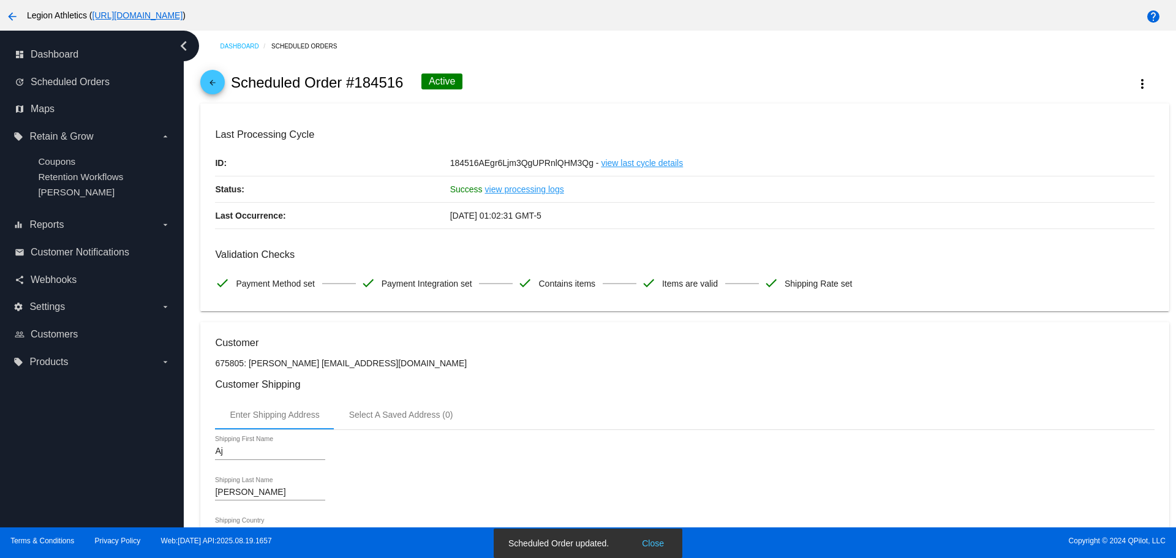
click at [215, 81] on mat-icon "arrow_back" at bounding box center [212, 85] width 15 height 15
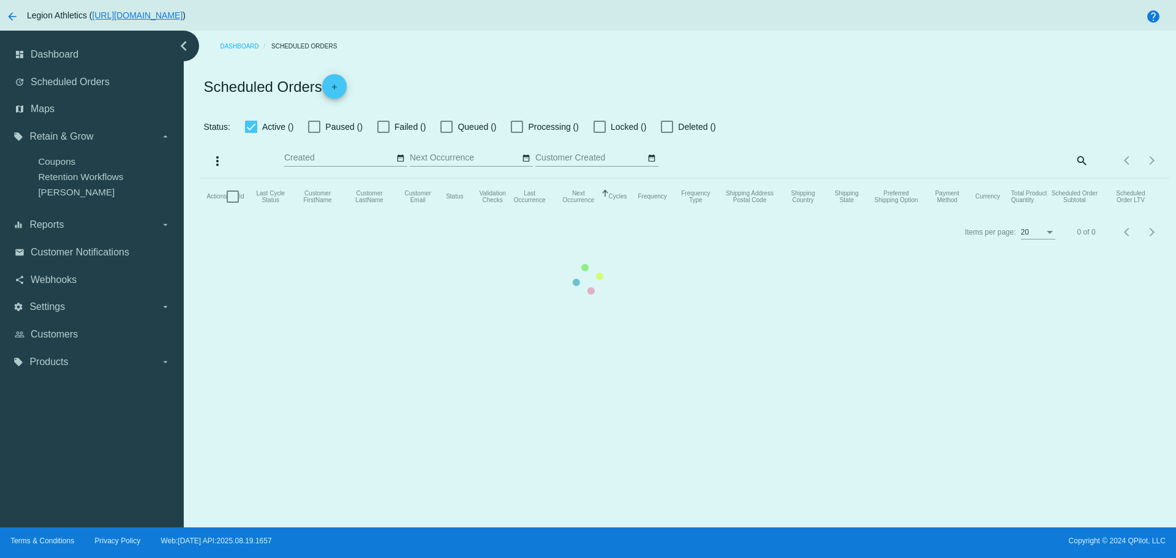
checkbox input "true"
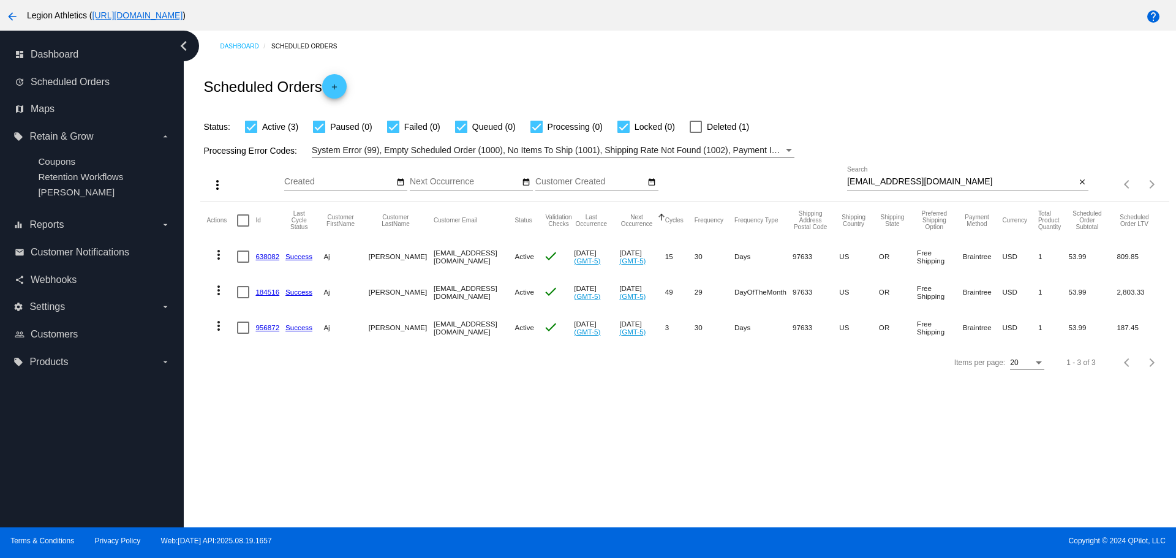
click at [265, 325] on link "956872" at bounding box center [267, 328] width 24 height 8
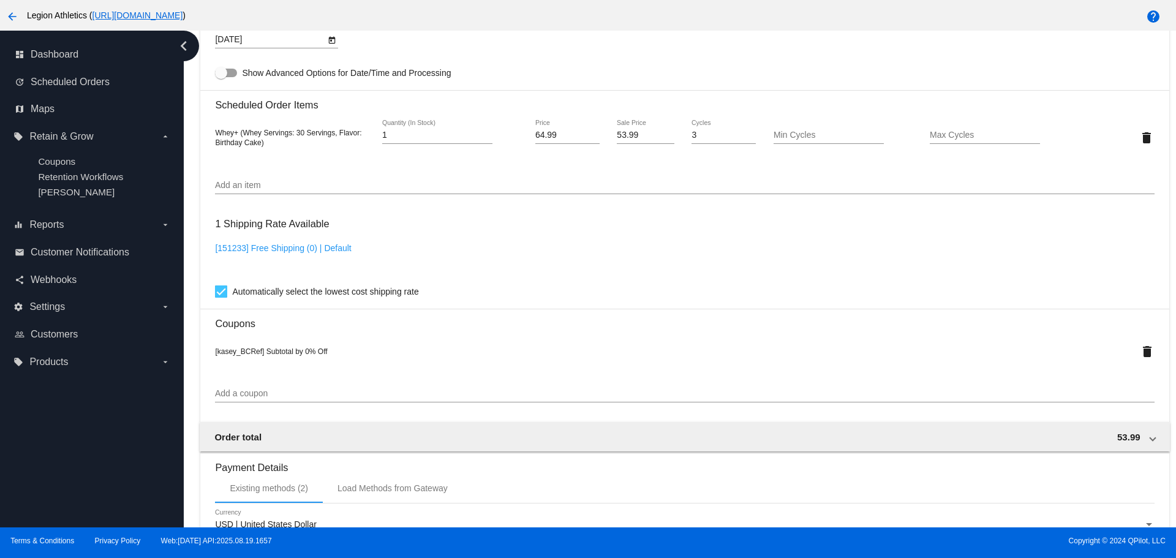
scroll to position [858, 0]
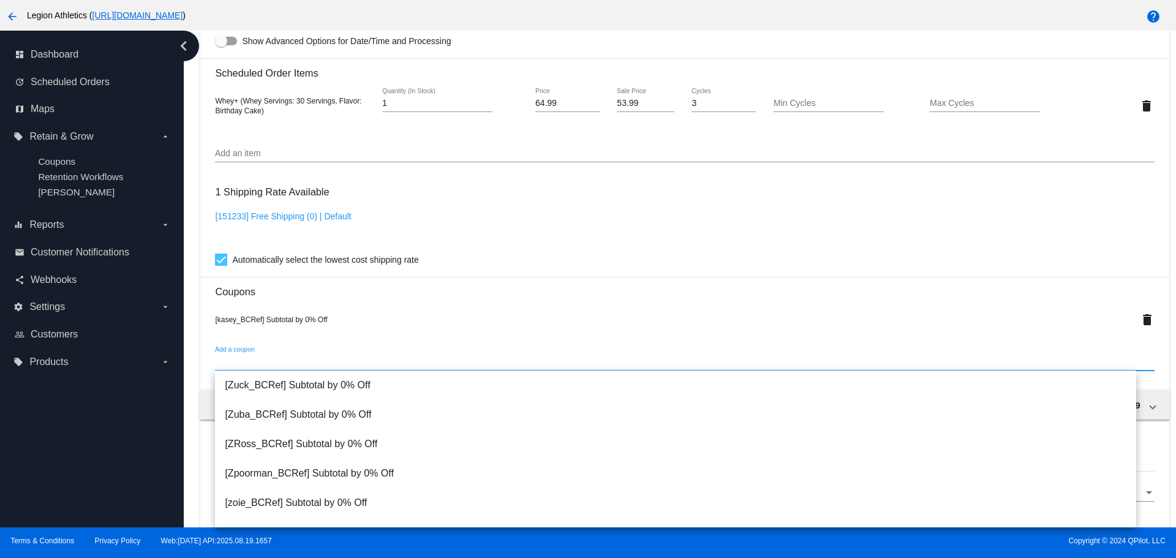
paste input "Sub_shipping_Pena"
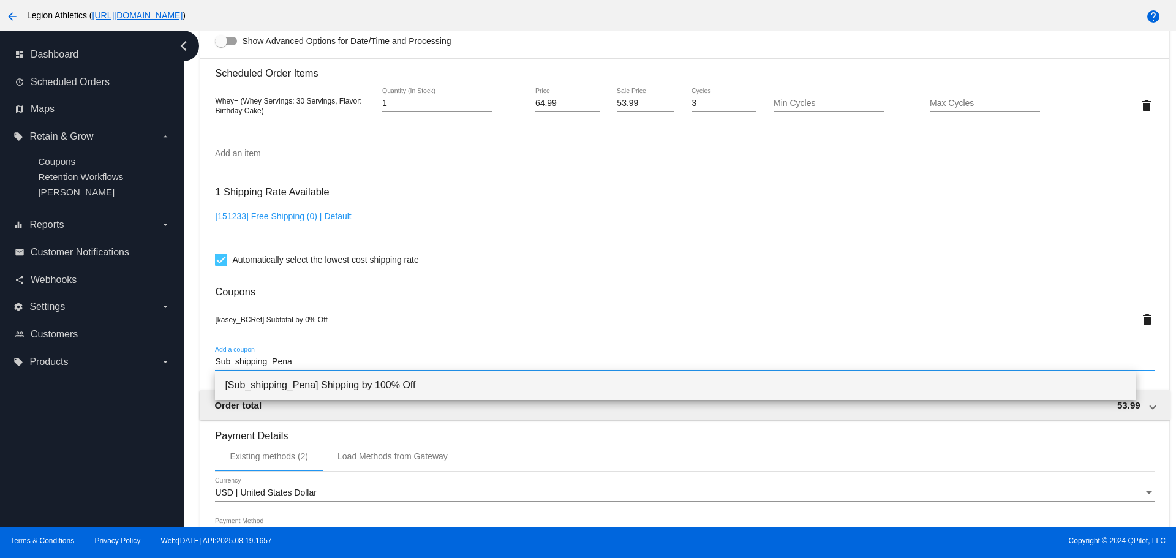
type input "Sub_shipping_Pena"
click at [392, 384] on span "[Sub_shipping_Pena] Shipping by 100% Off" at bounding box center [675, 385] width 901 height 29
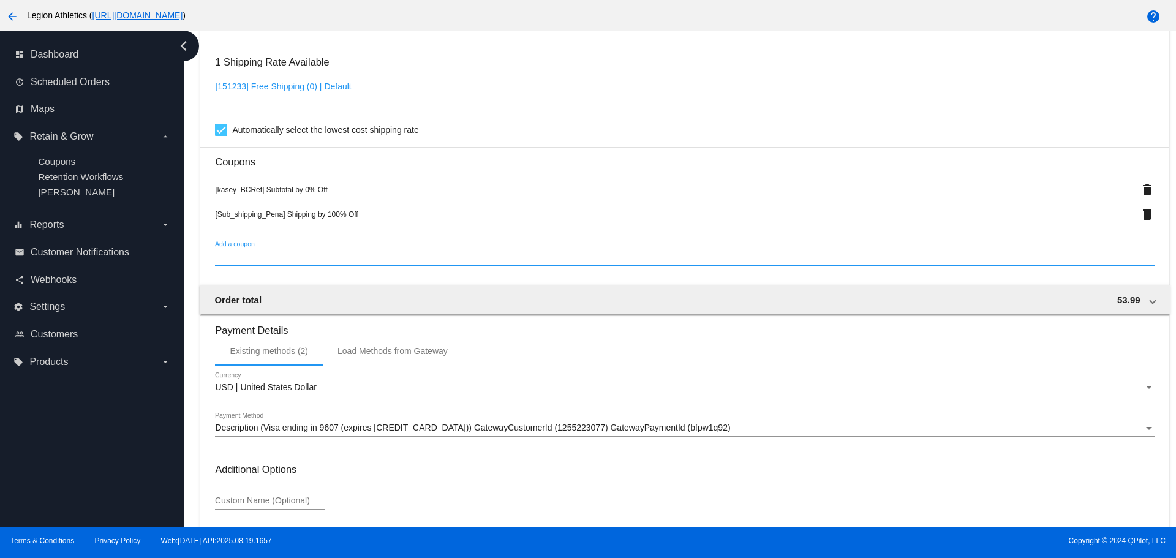
scroll to position [1087, 0]
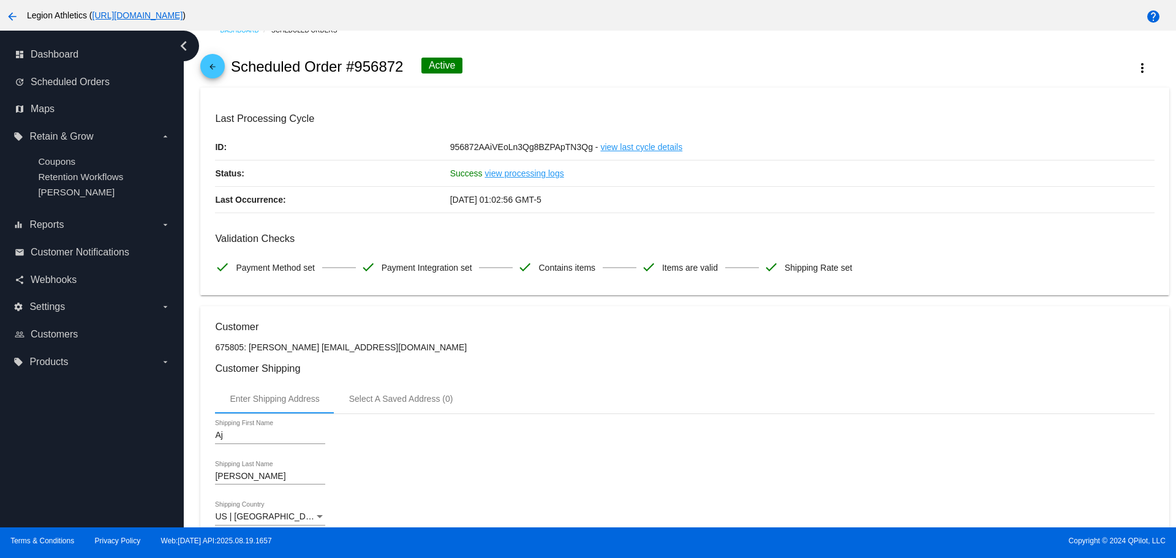
scroll to position [0, 0]
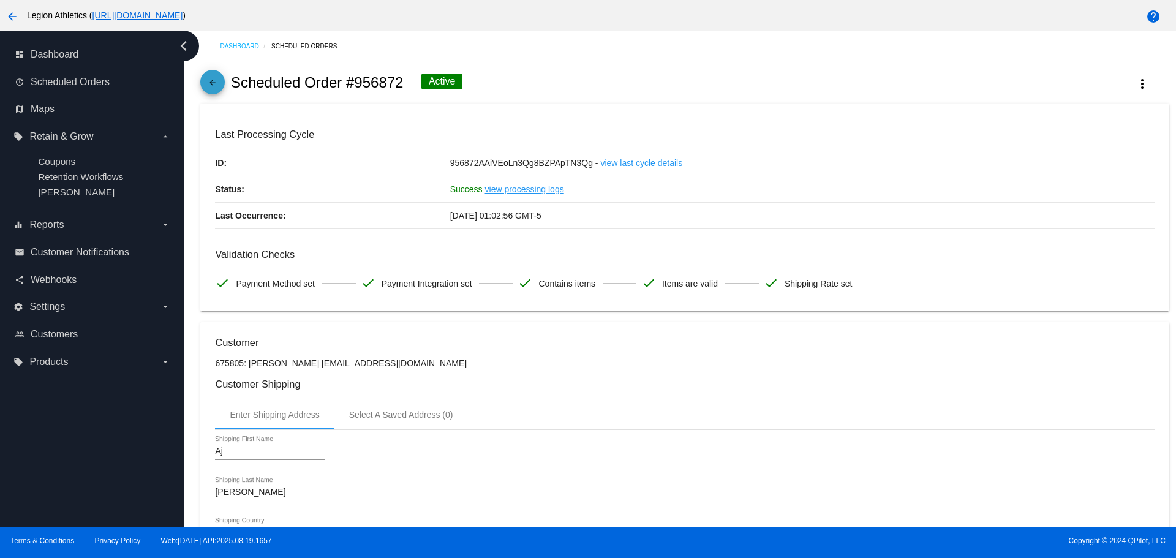
click at [213, 86] on mat-icon "arrow_back" at bounding box center [212, 85] width 15 height 15
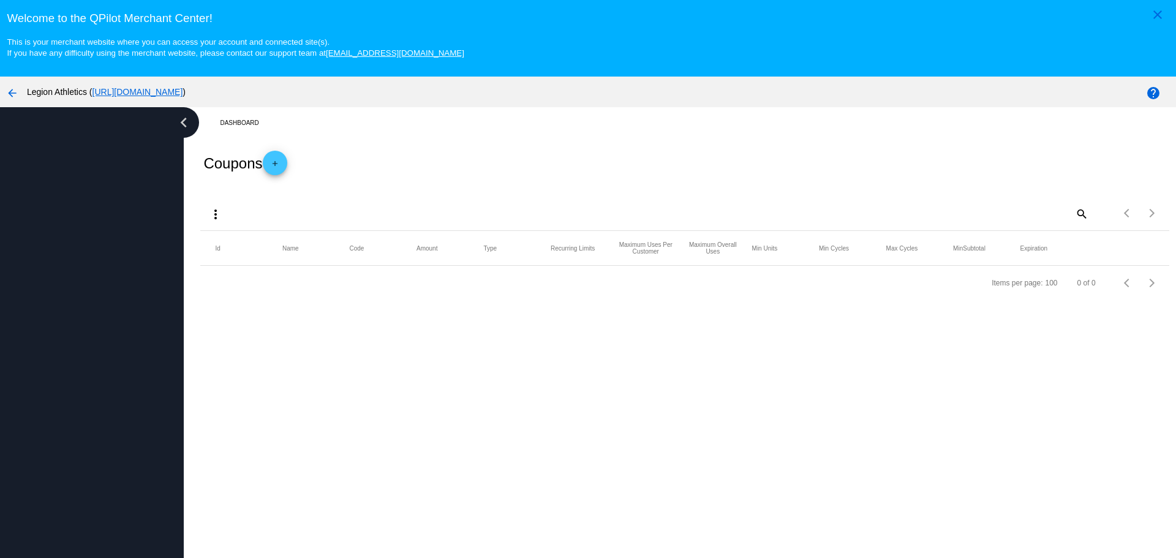
click at [282, 163] on mat-icon "add" at bounding box center [275, 166] width 15 height 15
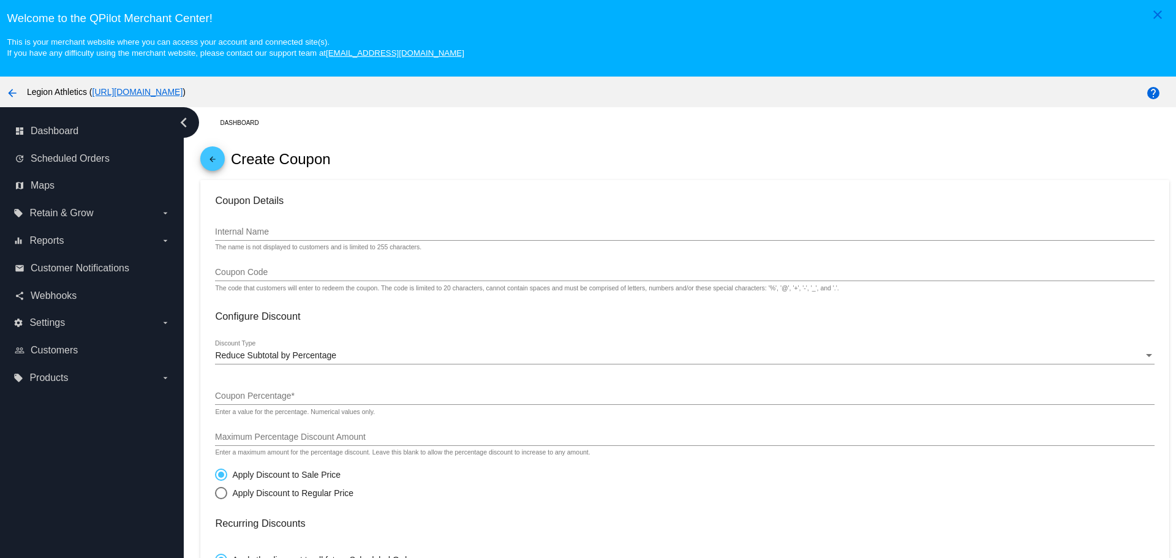
click at [255, 225] on div "Internal Name" at bounding box center [684, 229] width 939 height 24
click at [249, 235] on input "Internal Name" at bounding box center [684, 232] width 939 height 10
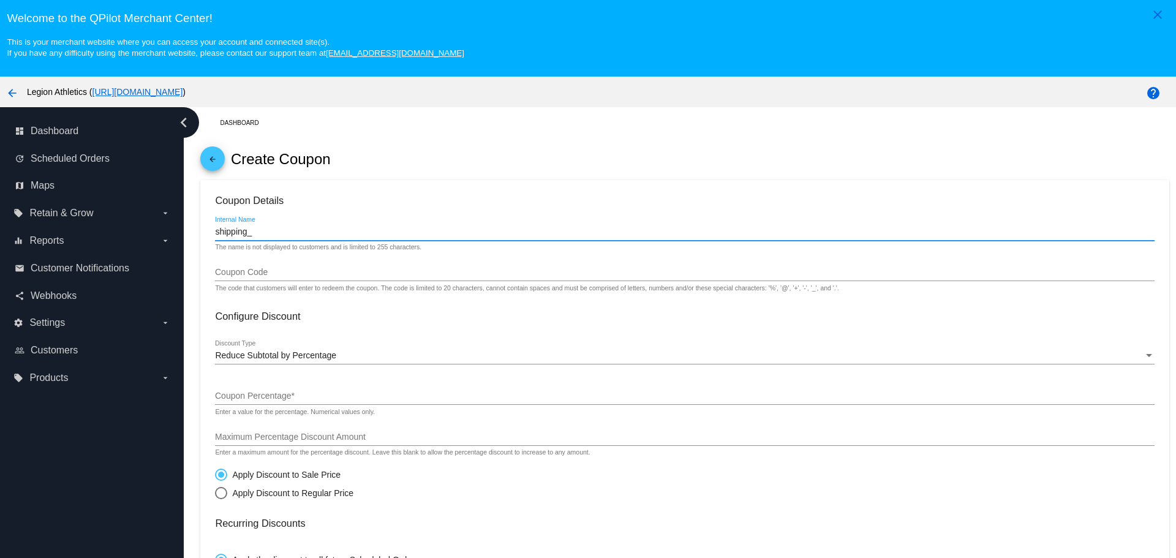
paste input "[PERSON_NAME]"
click at [216, 232] on input "shipping_Pena" at bounding box center [684, 232] width 939 height 10
click at [290, 232] on input "Sub_shipping_Pena" at bounding box center [684, 232] width 939 height 10
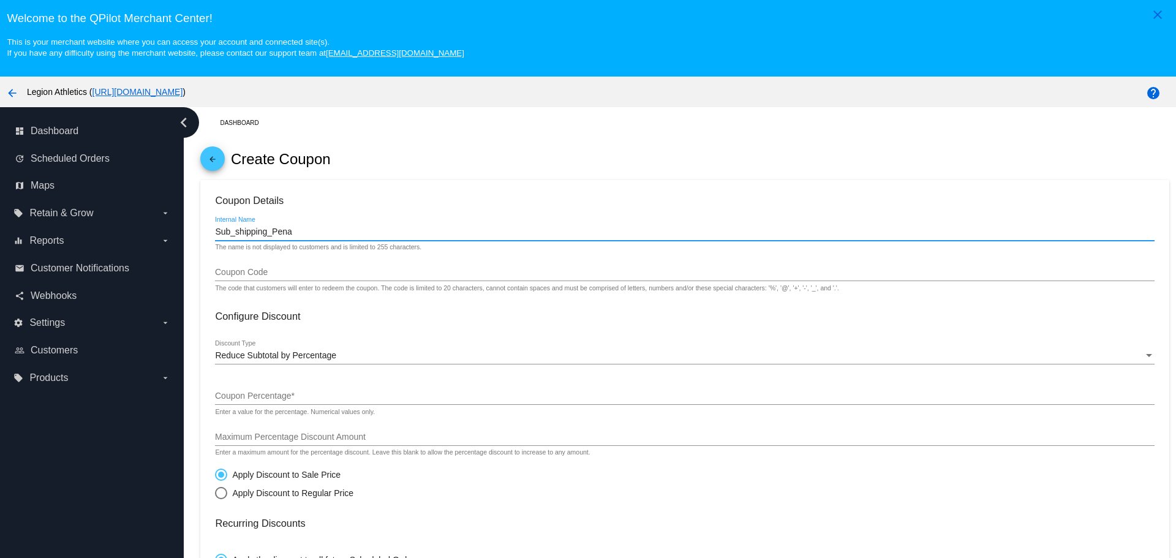
type input "Sub_shipping_Pena"
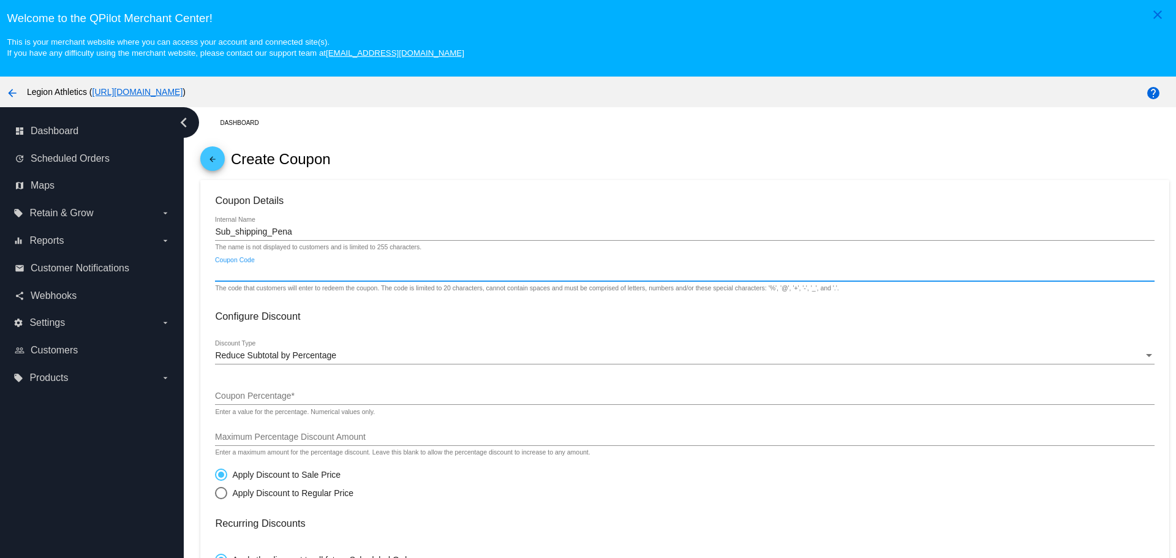
click at [266, 269] on input "Coupon Code" at bounding box center [684, 273] width 939 height 10
paste input "Sub_shipping_Pena"
type input "Sub_shipping_Pena"
click at [262, 357] on span "Reduce Subtotal by Percentage" at bounding box center [275, 355] width 121 height 10
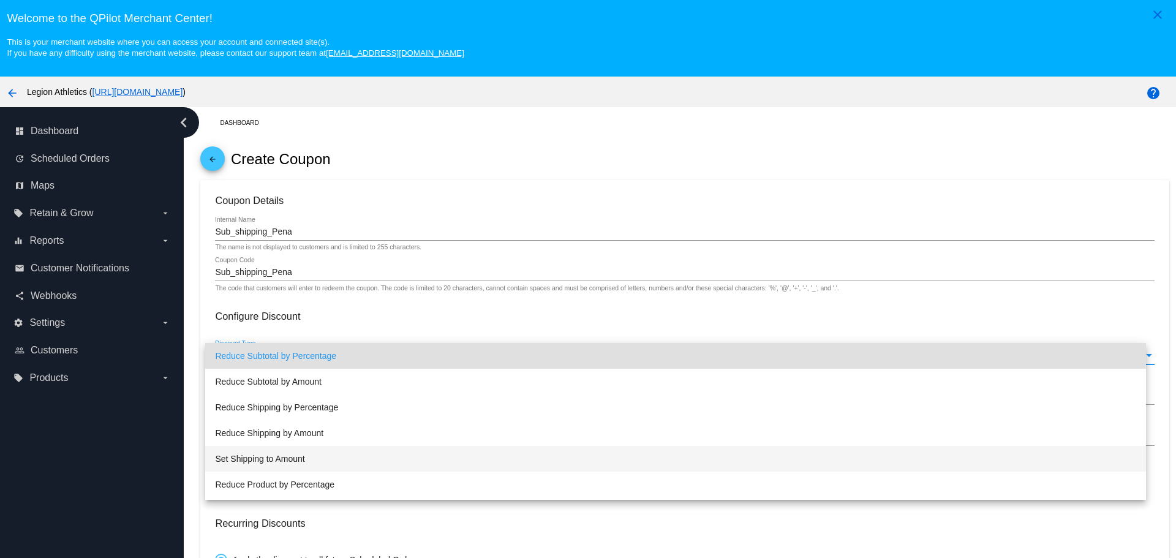
click at [324, 450] on span "Set Shipping to Amount" at bounding box center [675, 459] width 921 height 26
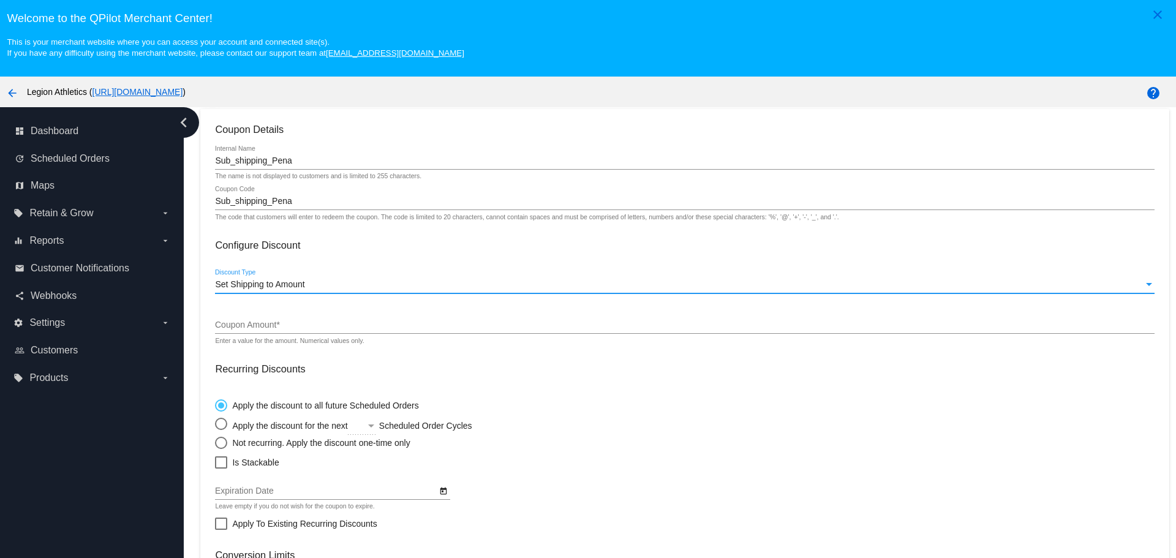
scroll to position [123, 0]
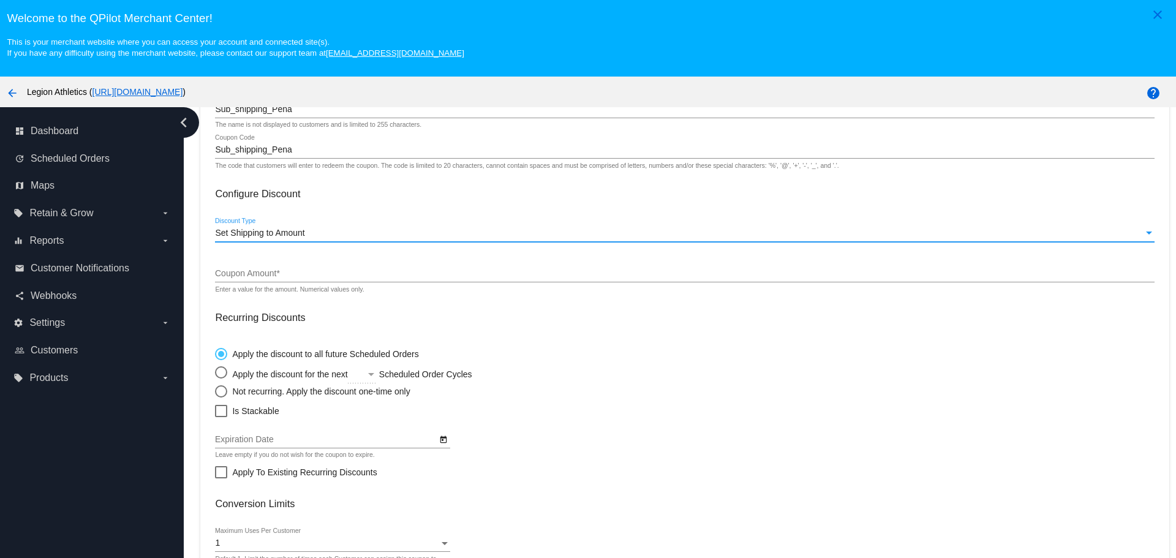
click at [290, 276] on input "Coupon Amount *" at bounding box center [684, 274] width 939 height 10
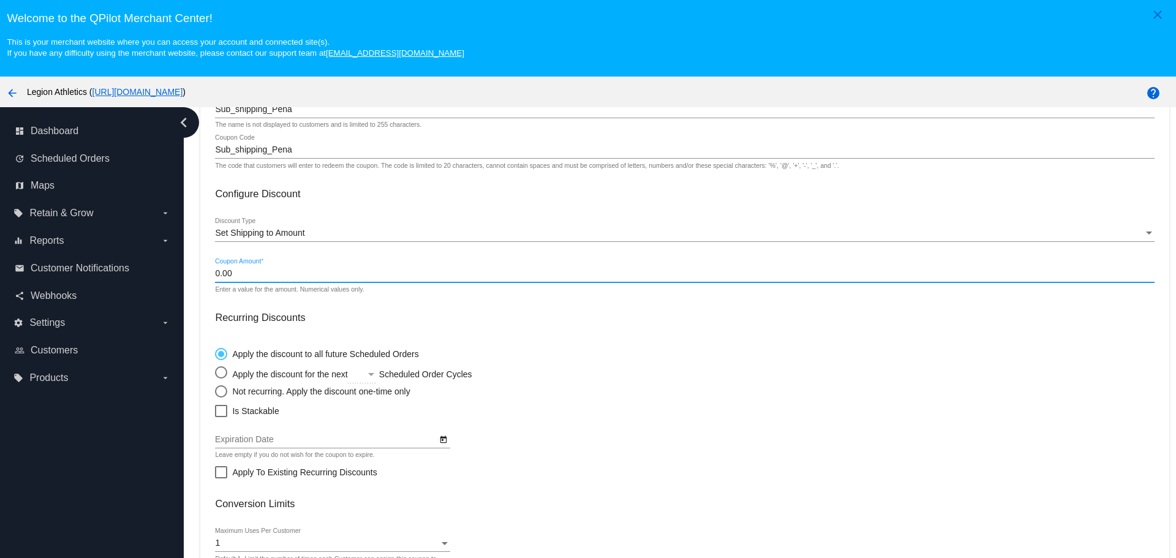
scroll to position [184, 0]
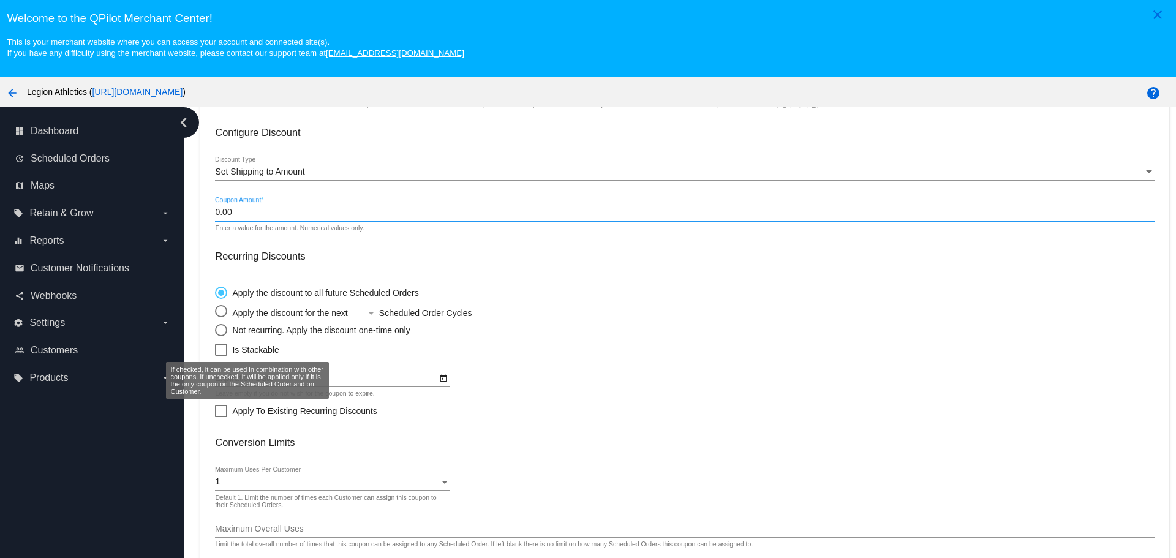
type input "0.00"
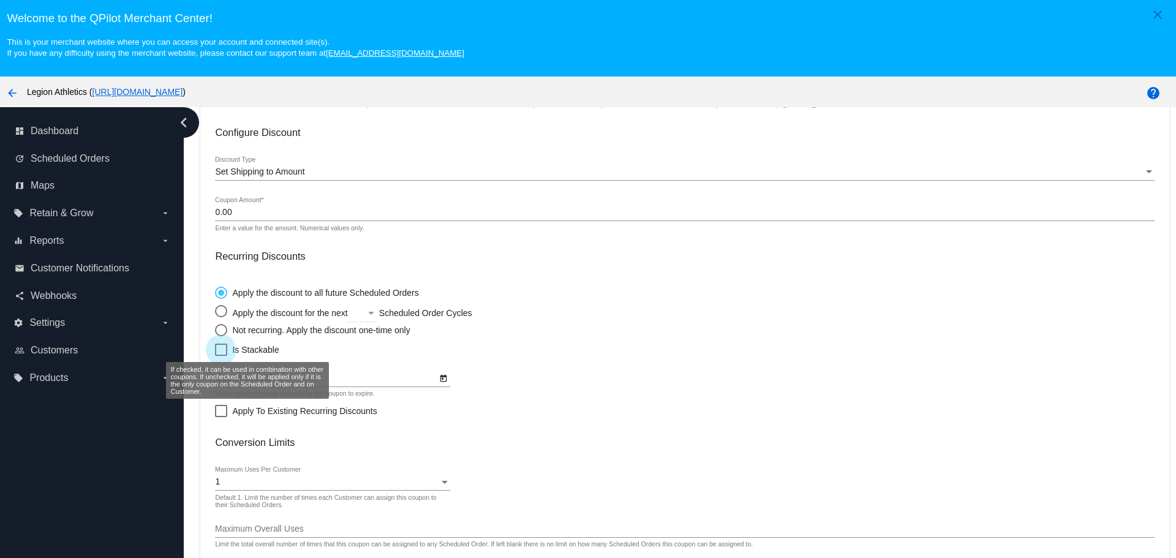
click at [235, 352] on span "Is Stackable" at bounding box center [255, 349] width 47 height 15
click at [221, 356] on input "Is Stackable" at bounding box center [221, 356] width 1 height 1
checkbox input "true"
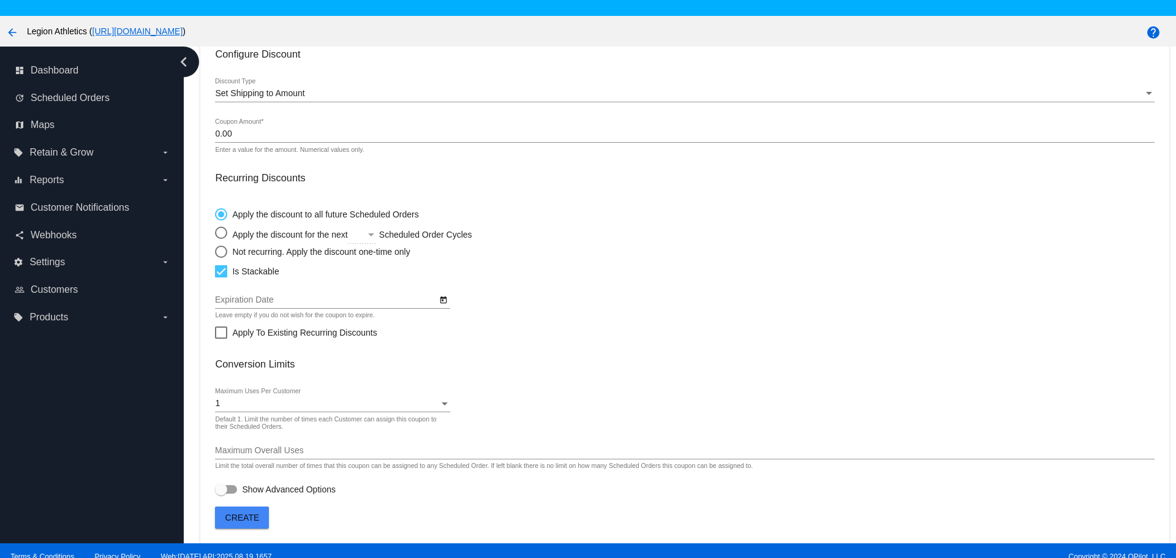
scroll to position [61, 0]
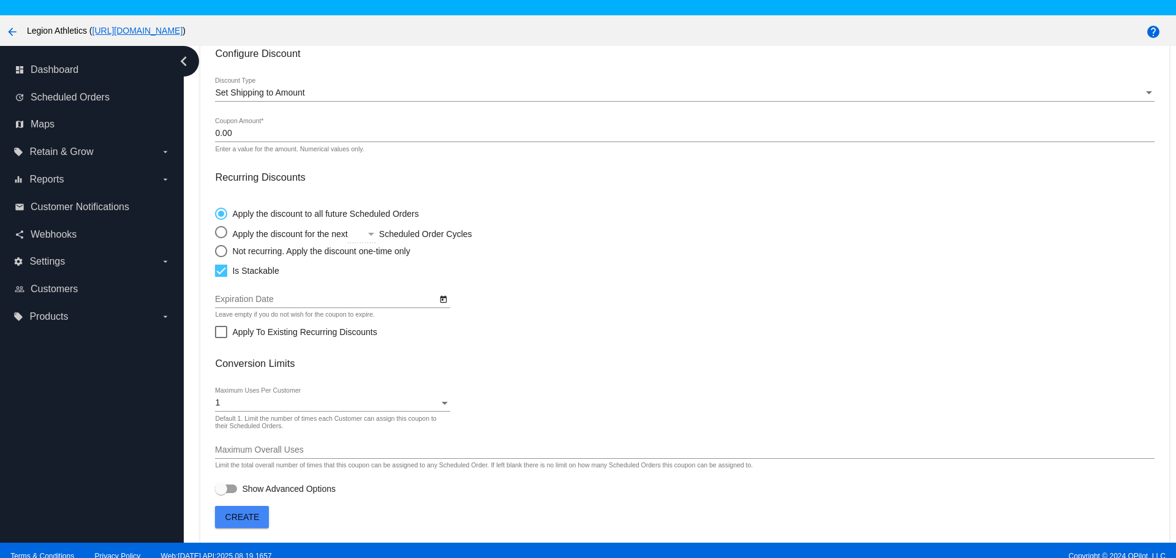
click at [302, 410] on div "1 Maximum Uses Per Customer" at bounding box center [332, 400] width 235 height 24
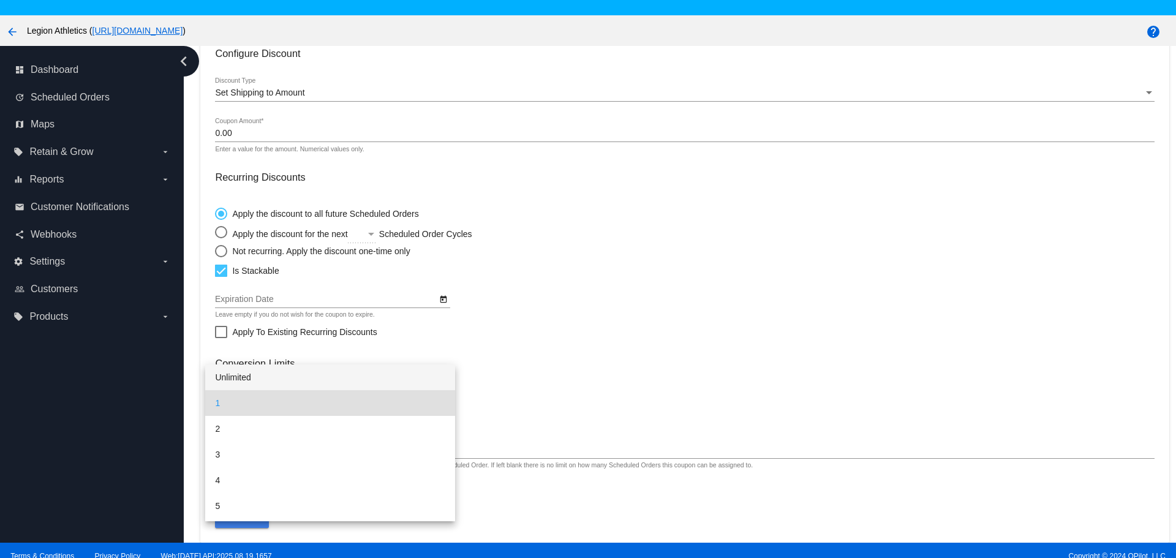
click at [301, 387] on span "Unlimited" at bounding box center [330, 378] width 230 height 26
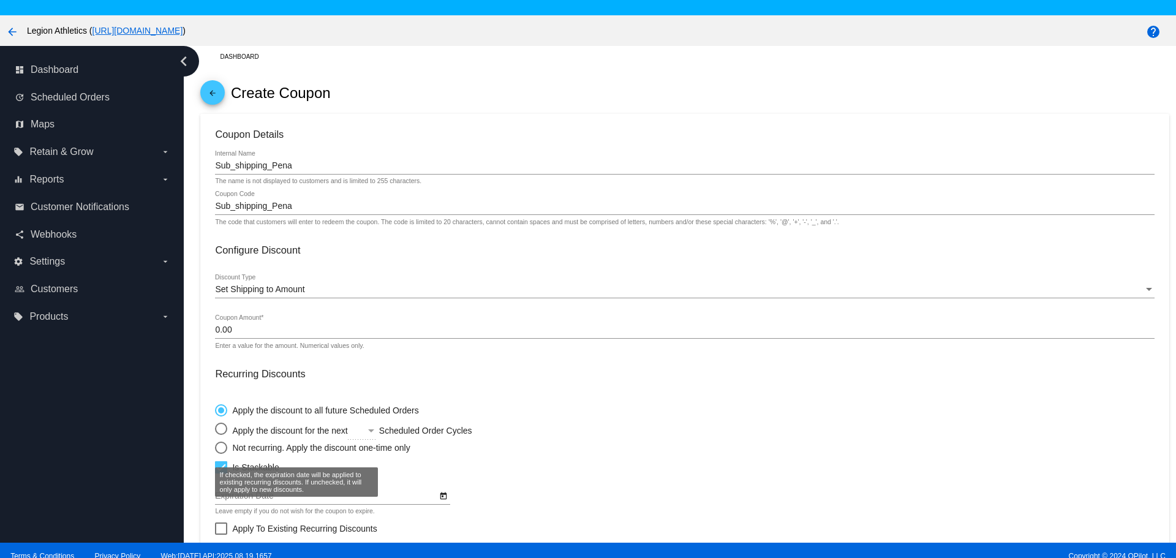
scroll to position [0, 0]
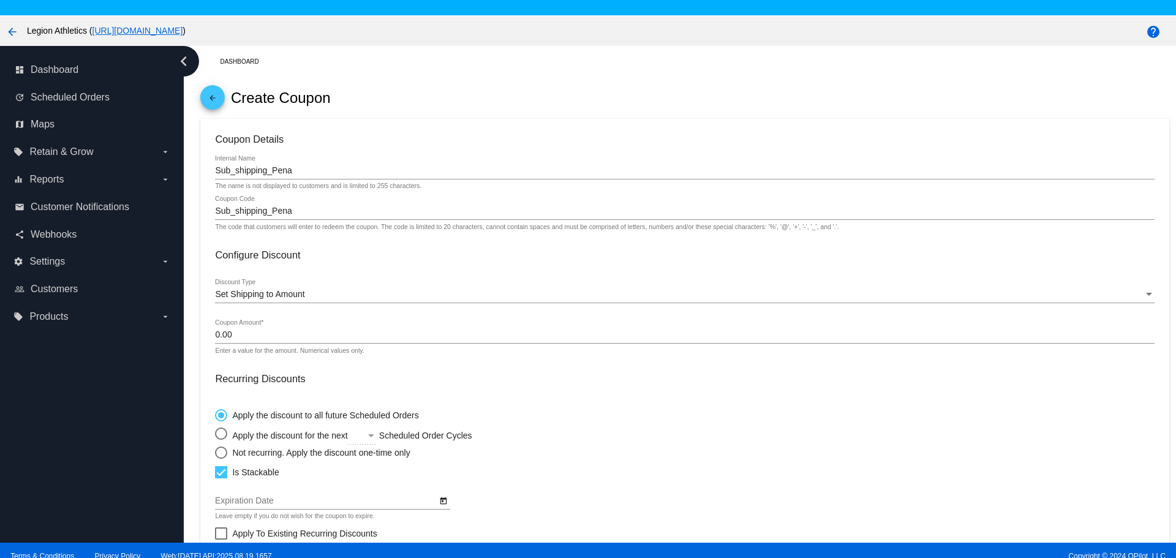
click at [273, 209] on input "Sub_shipping_Pena" at bounding box center [684, 211] width 939 height 10
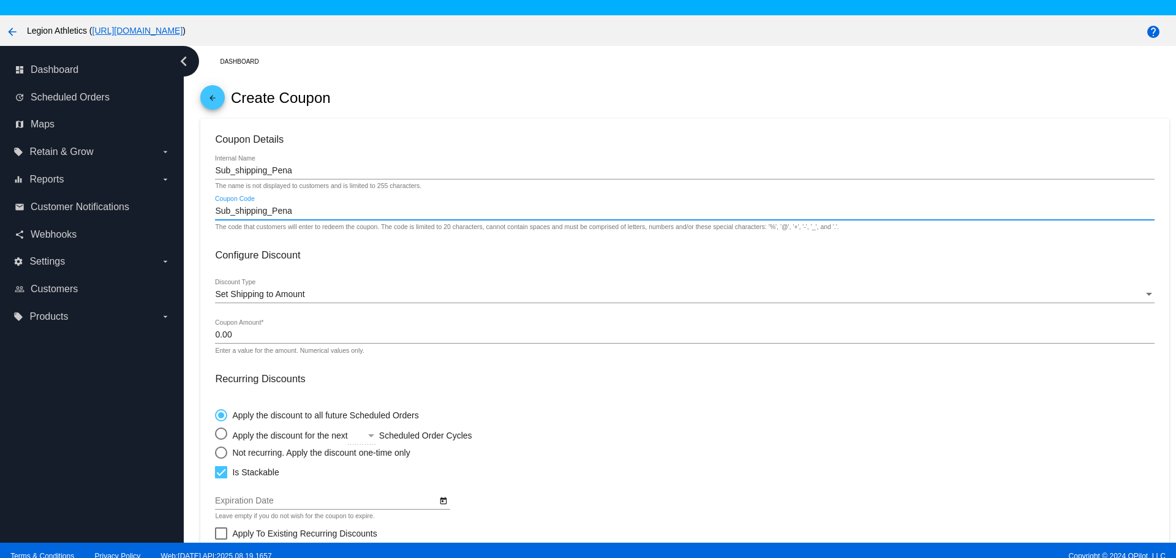
click at [273, 209] on input "Sub_shipping_Pena" at bounding box center [684, 211] width 939 height 10
click at [473, 404] on mat-radio-group "Apply the discount to all future Scheduled Orders Apply the discount for the ne…" at bounding box center [384, 431] width 338 height 56
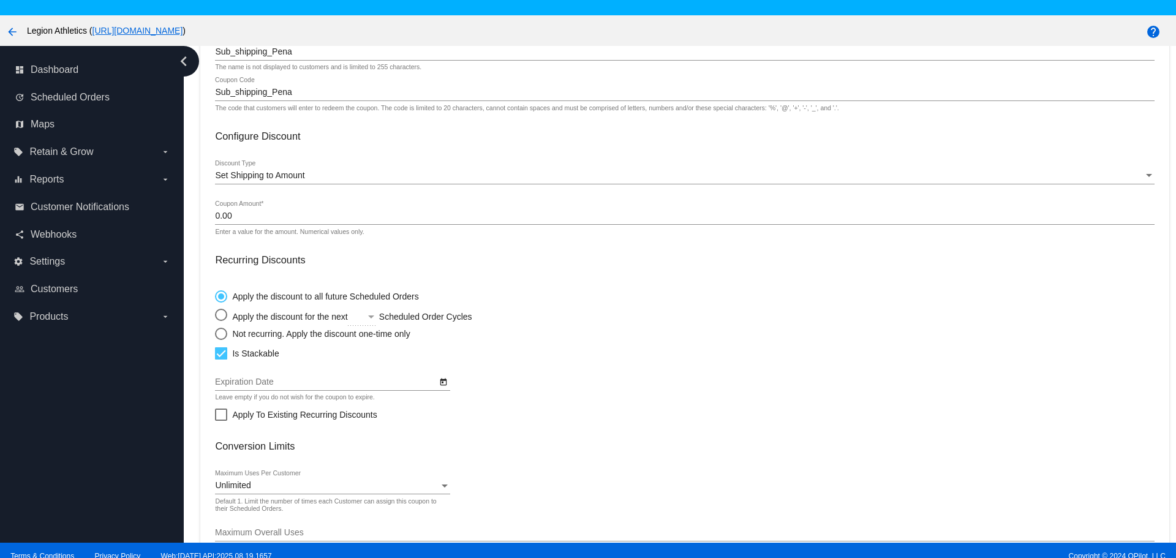
scroll to position [123, 0]
click at [277, 176] on span "Set Shipping to Amount" at bounding box center [259, 172] width 89 height 10
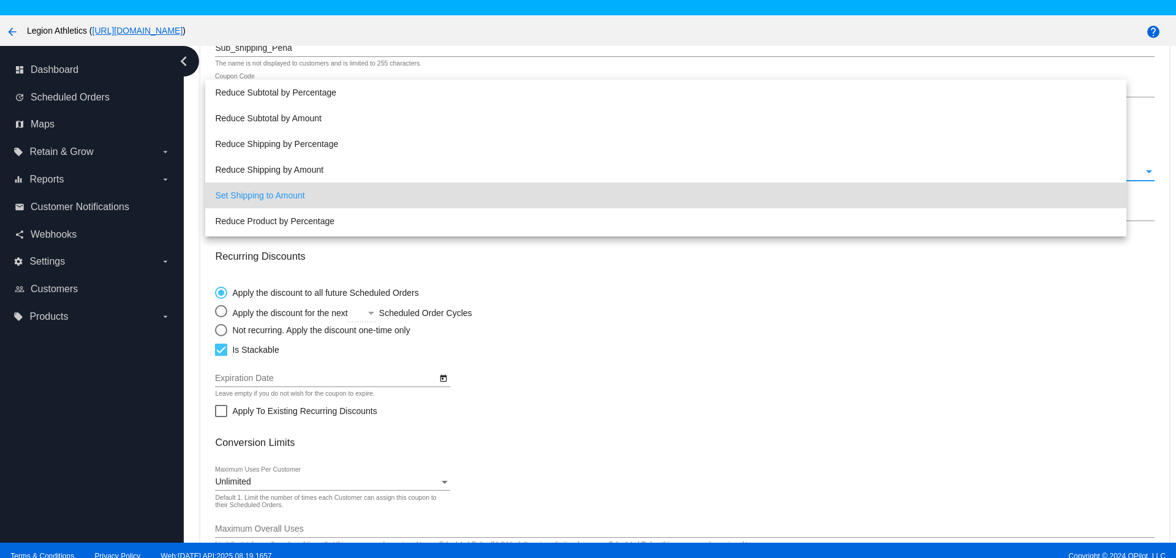
scroll to position [23, 0]
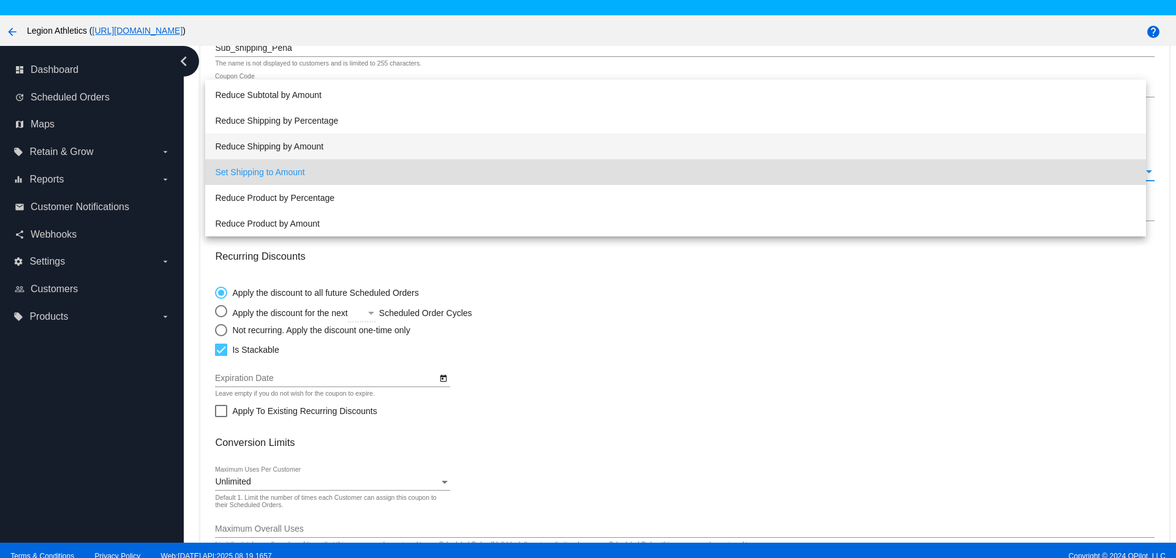
click at [274, 143] on span "Reduce Shipping by Amount" at bounding box center [675, 147] width 921 height 26
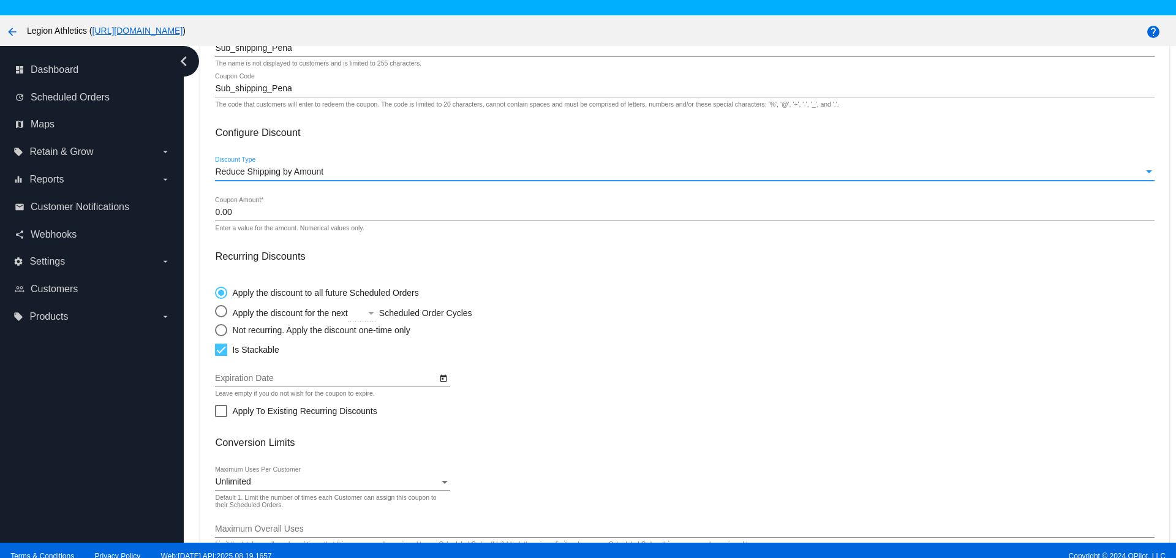
click at [251, 214] on input "0.00" at bounding box center [684, 213] width 939 height 10
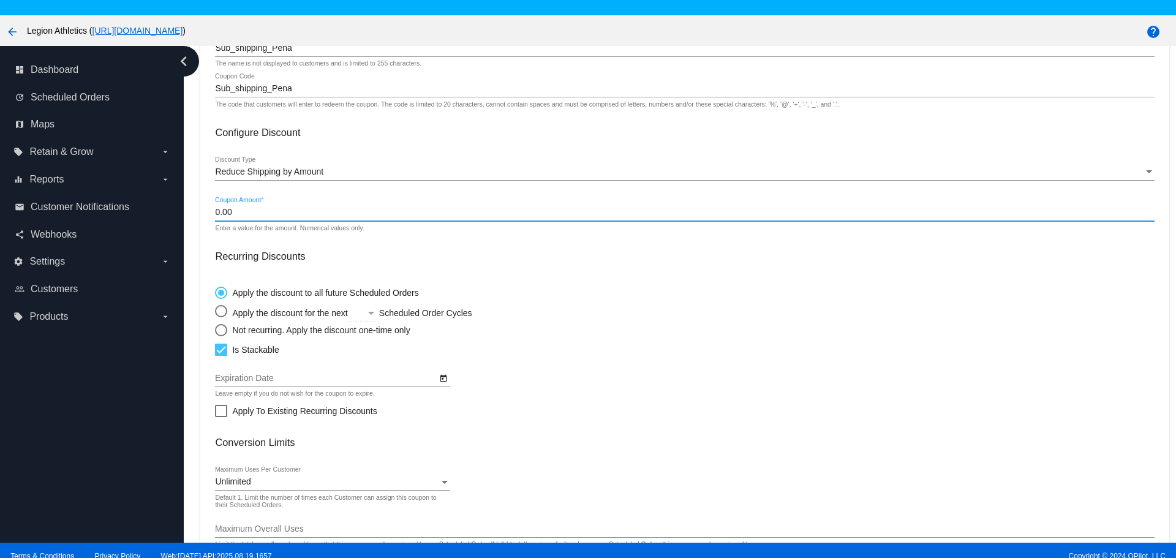
click at [251, 214] on input "0.00" at bounding box center [684, 213] width 939 height 10
type input "100"
click at [305, 176] on span "Reduce Shipping by Amount" at bounding box center [269, 172] width 108 height 10
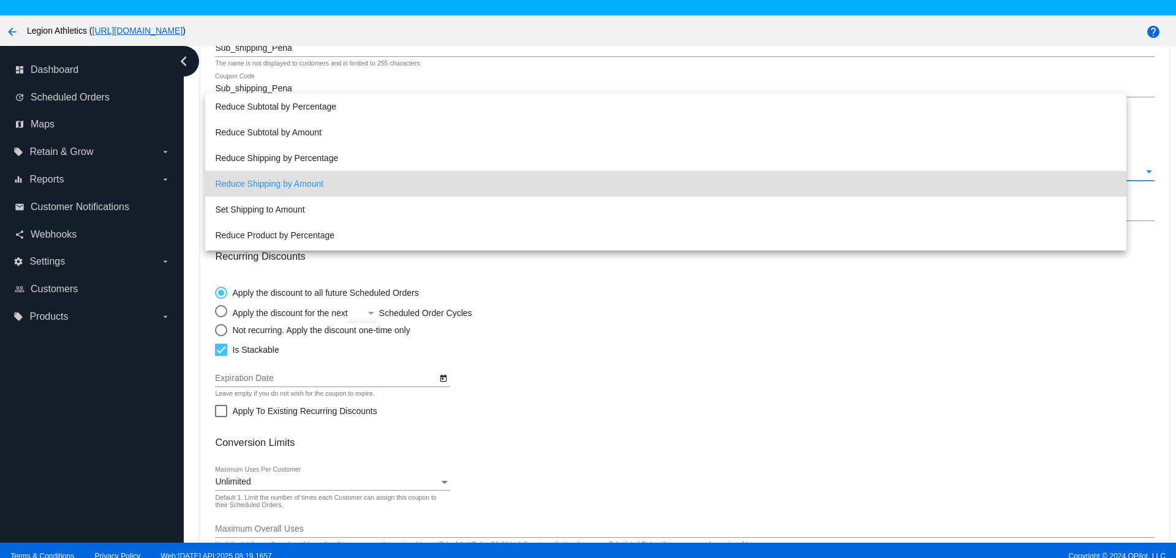
scroll to position [12, 0]
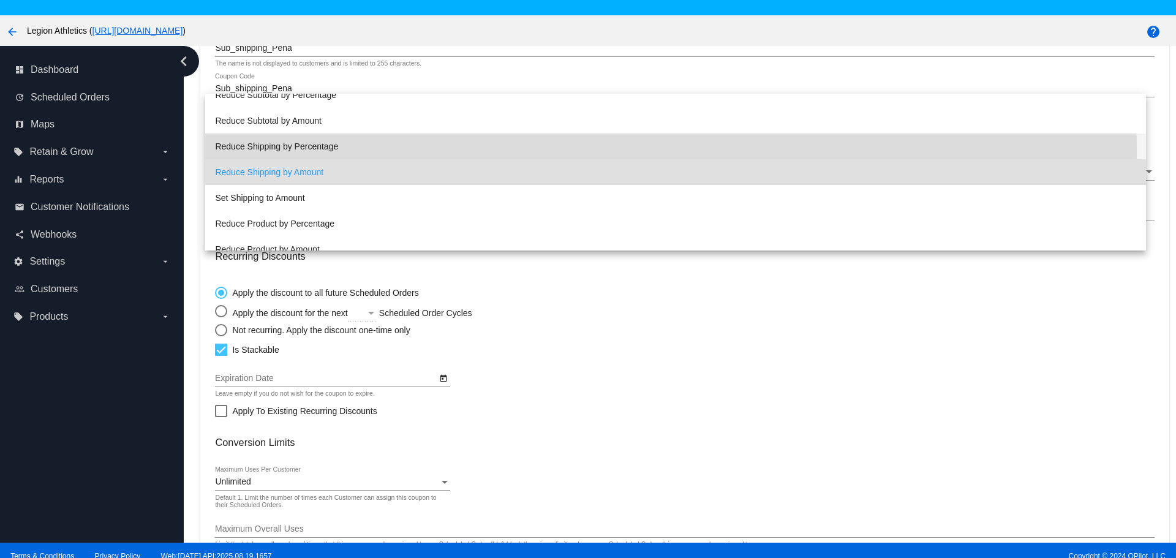
click at [303, 153] on span "Reduce Shipping by Percentage" at bounding box center [675, 147] width 921 height 26
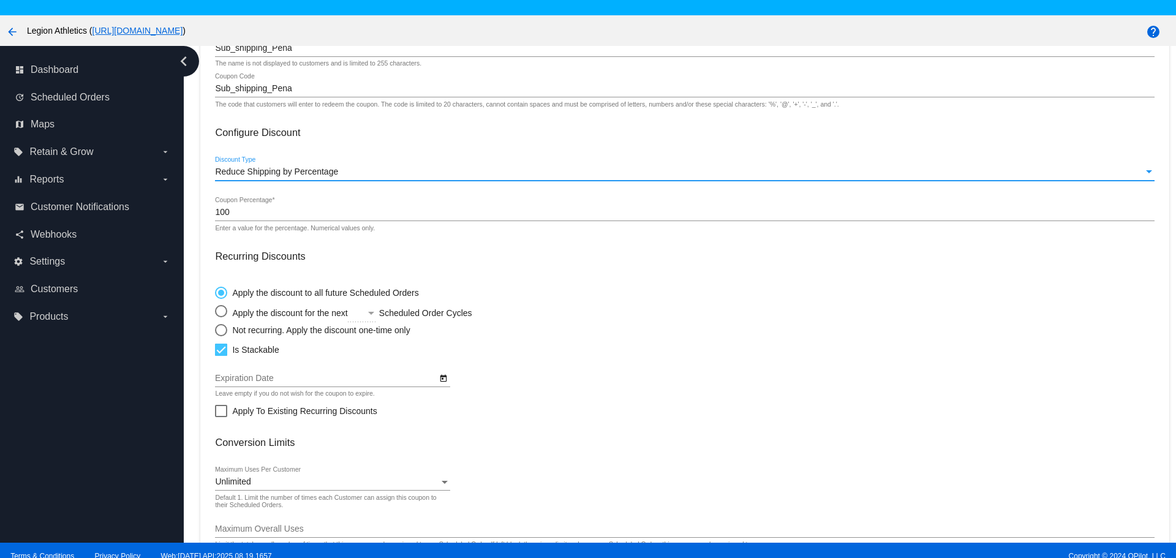
click at [265, 214] on input "100" at bounding box center [684, 213] width 939 height 10
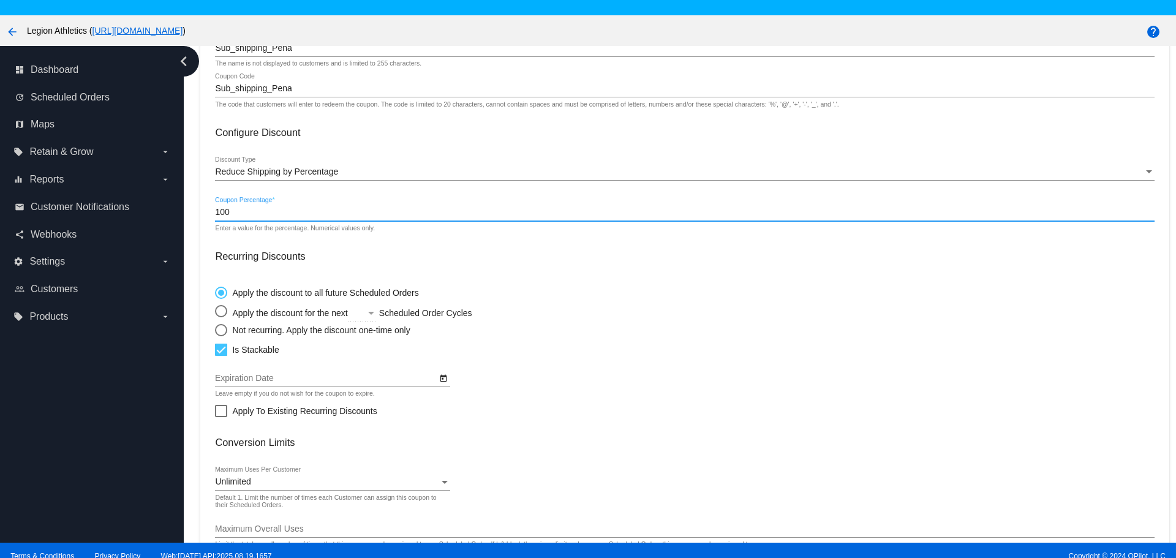
click at [265, 214] on input "100" at bounding box center [684, 213] width 939 height 10
type input "100"
click at [502, 260] on h3 "Recurring Discounts" at bounding box center [684, 257] width 939 height 12
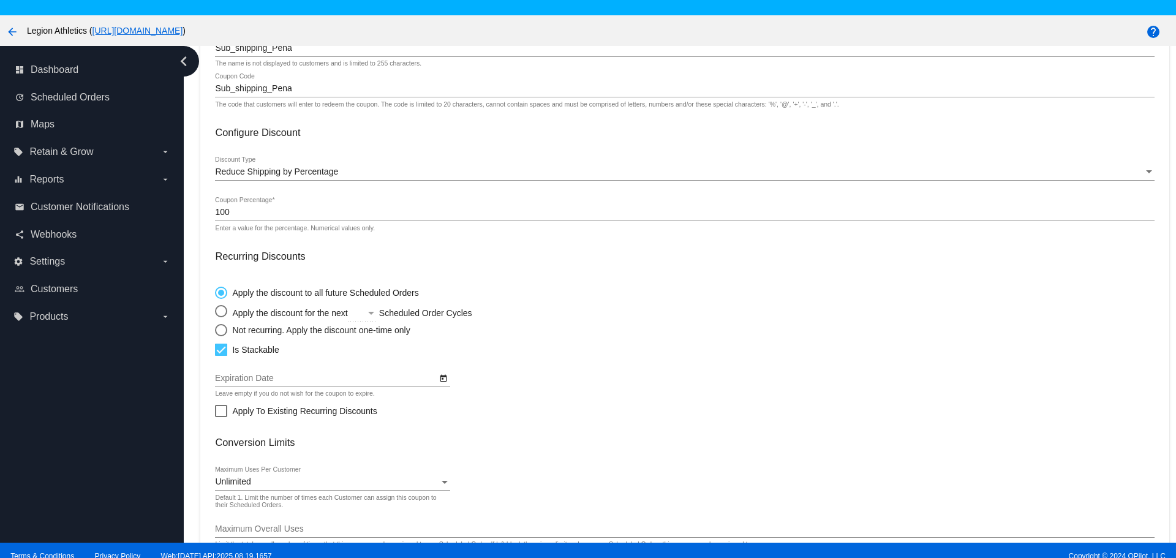
click at [281, 180] on div at bounding box center [684, 180] width 939 height 1
click at [281, 177] on div "Reduce Shipping by Percentage Discount Type" at bounding box center [684, 169] width 939 height 24
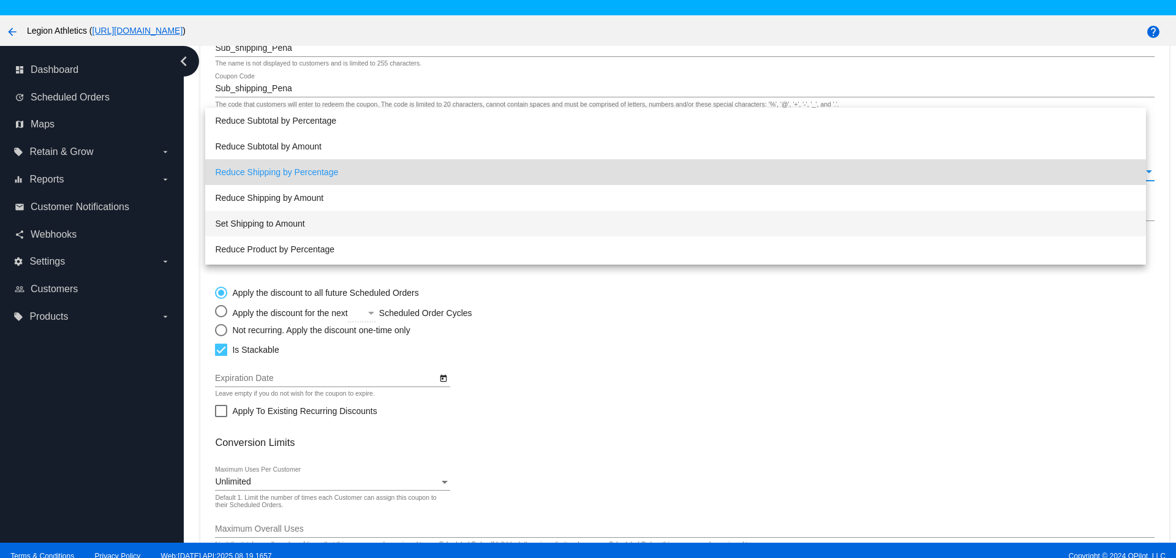
click at [275, 221] on span "Set Shipping to Amount" at bounding box center [675, 224] width 921 height 26
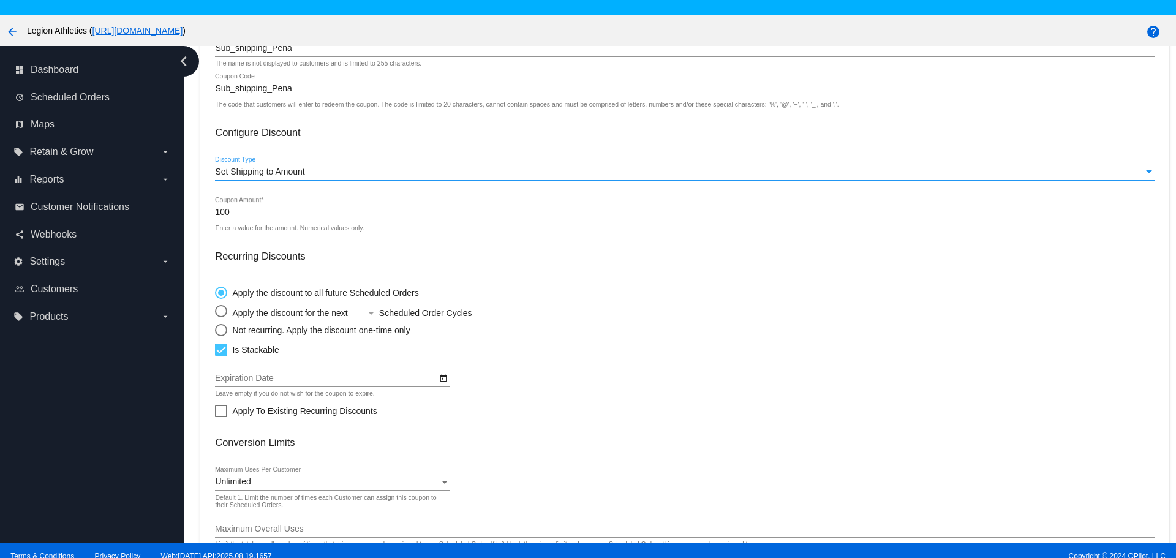
click at [273, 216] on input "100" at bounding box center [684, 213] width 939 height 10
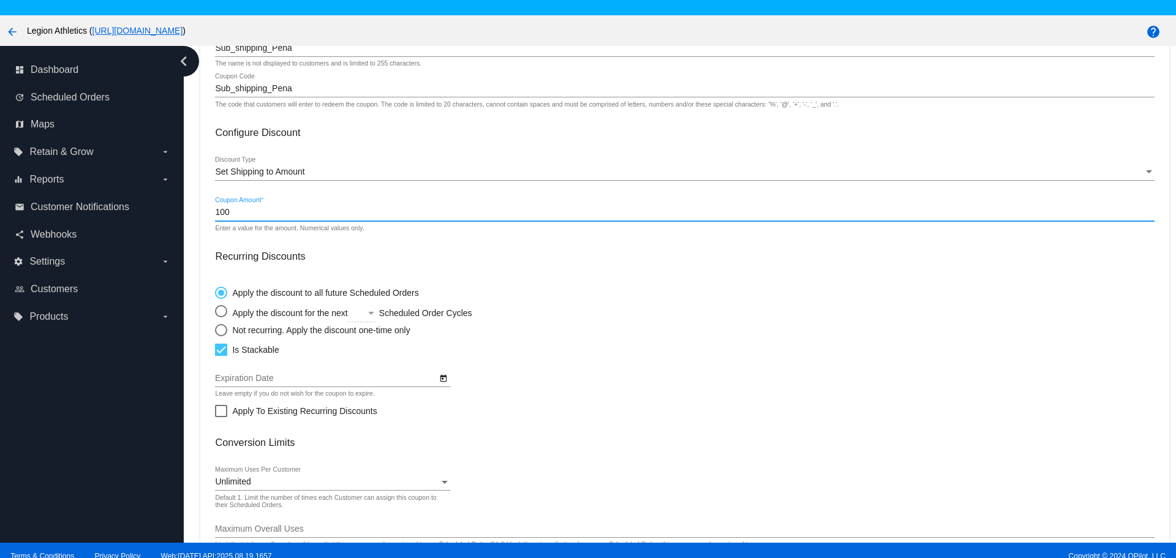
click at [273, 216] on input "100" at bounding box center [684, 213] width 939 height 10
click at [476, 272] on mat-card-content "Coupon Details Sub_shipping_Pena Internal Name The name is not displayed to cus…" at bounding box center [684, 293] width 939 height 564
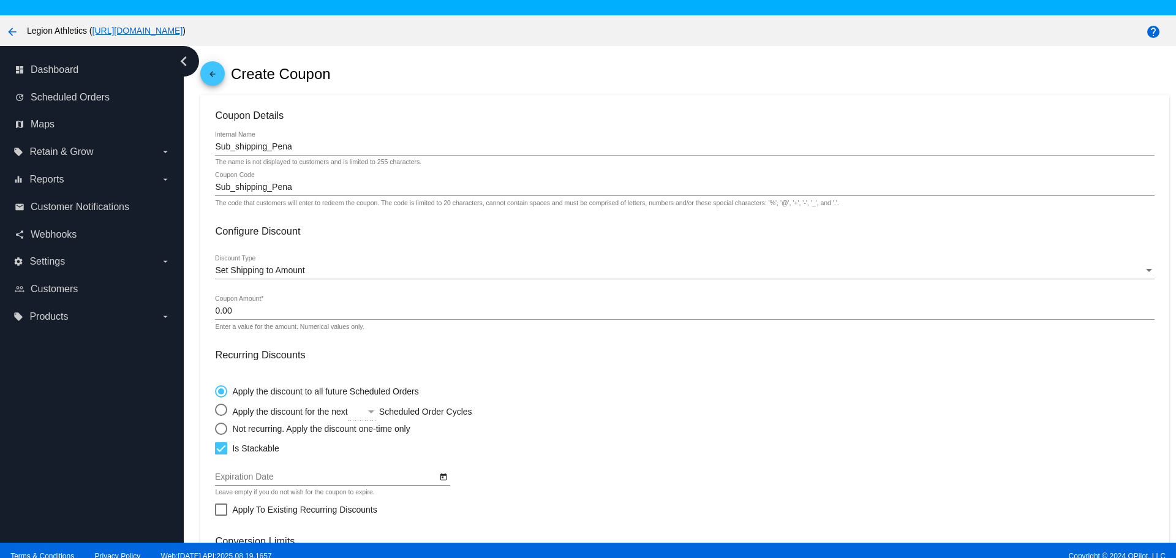
scroll to position [0, 0]
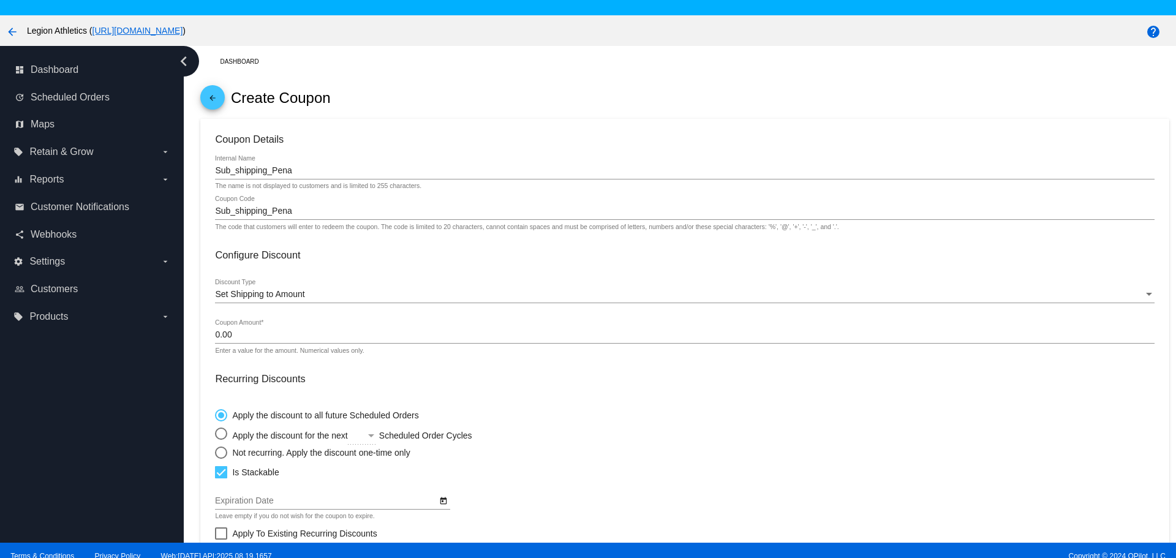
click at [249, 214] on input "Sub_shipping_Pena" at bounding box center [684, 211] width 939 height 10
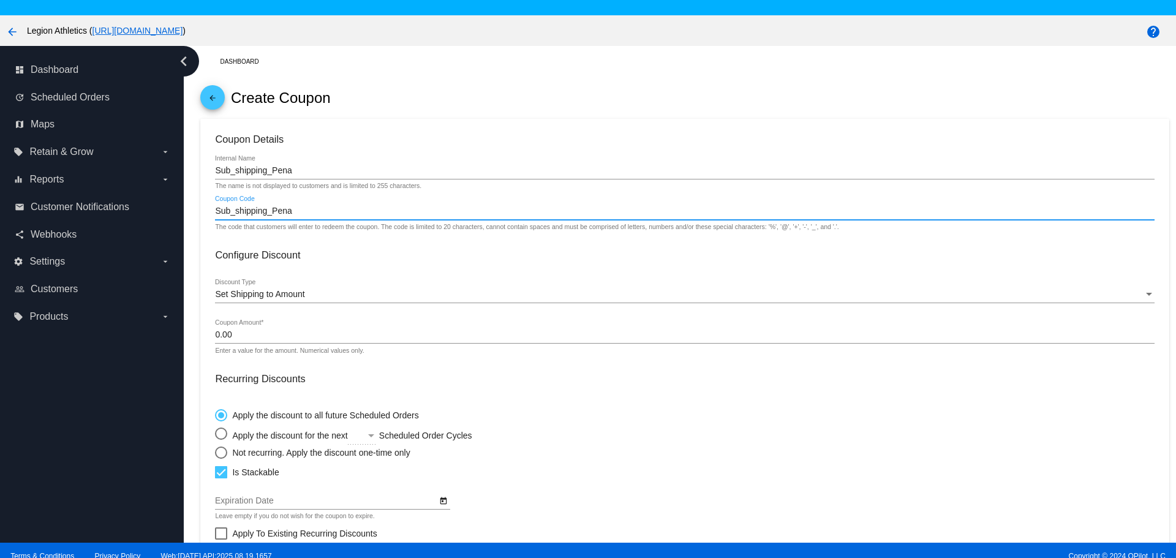
click at [249, 214] on input "Sub_shipping_Pena" at bounding box center [684, 211] width 939 height 10
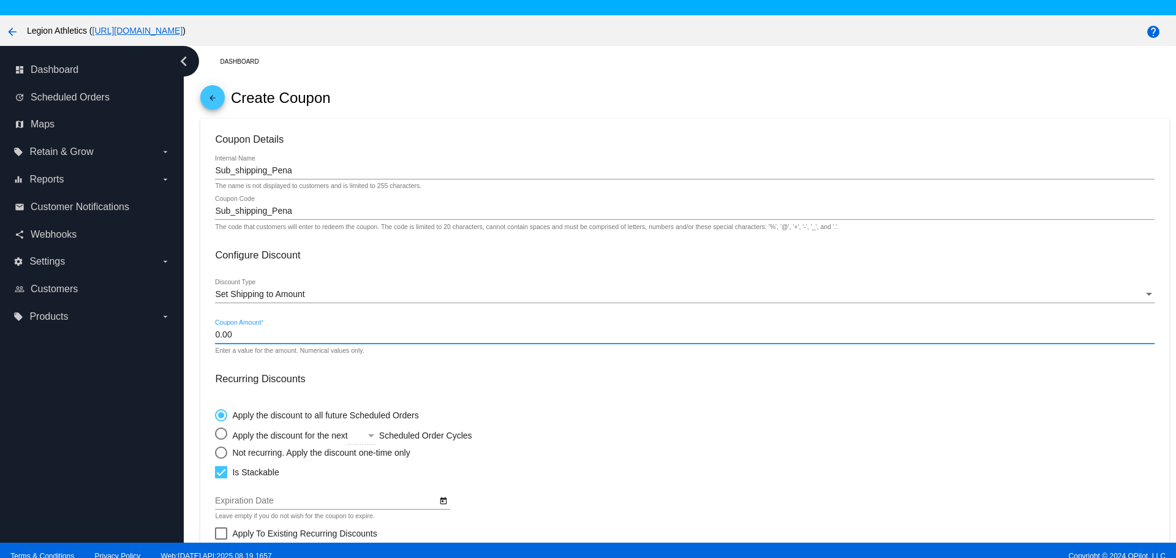
click at [285, 335] on input "0.00" at bounding box center [684, 335] width 939 height 10
click at [280, 298] on span "Set Shipping to Amount" at bounding box center [259, 294] width 89 height 10
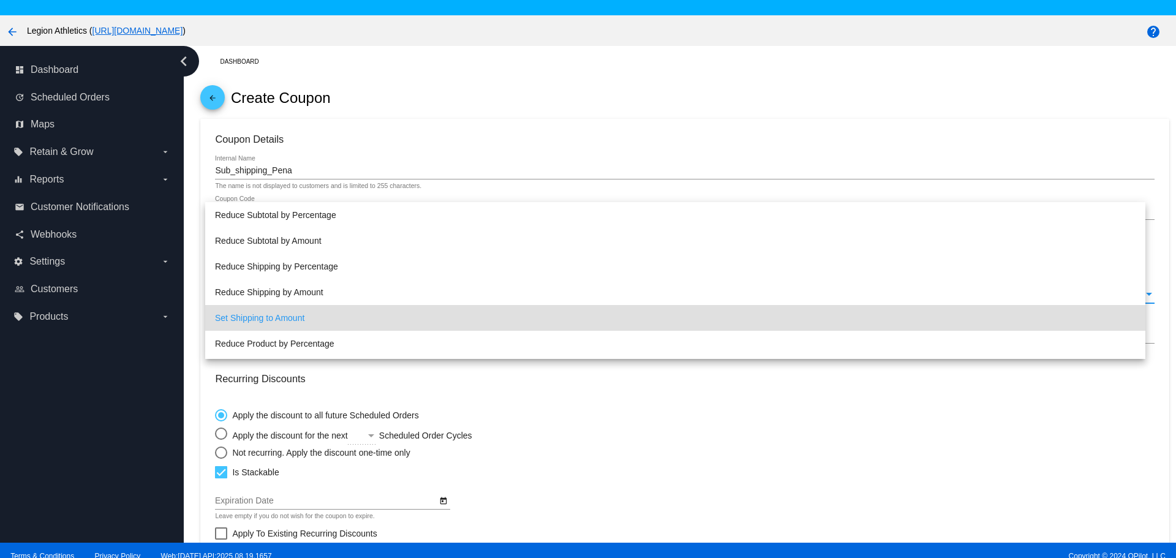
scroll to position [23, 0]
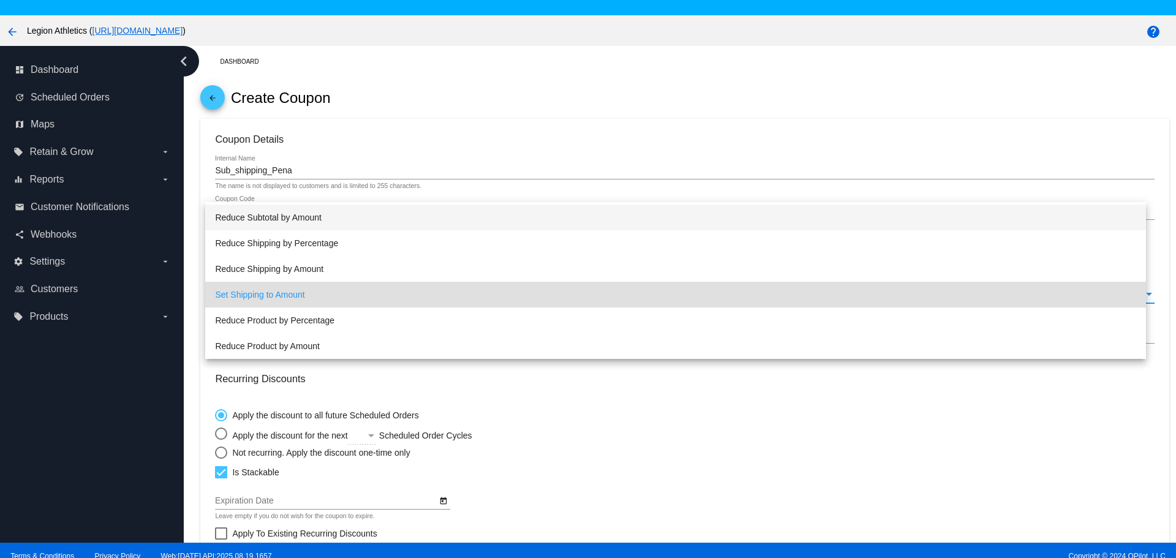
click at [277, 224] on span "Reduce Subtotal by Amount" at bounding box center [675, 218] width 921 height 26
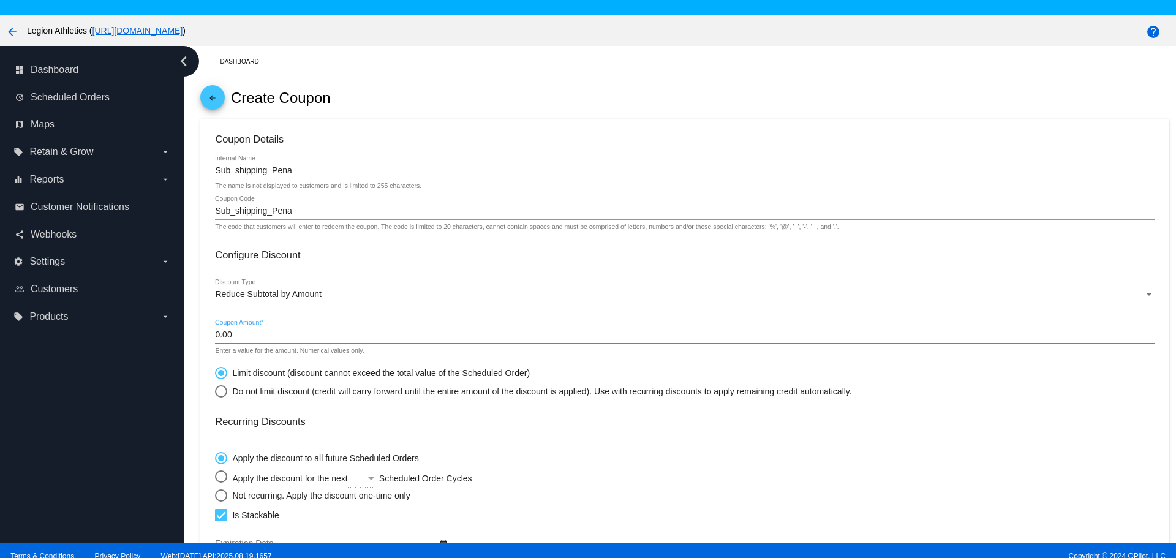
click at [270, 335] on input "0.00" at bounding box center [684, 335] width 939 height 10
type input "9.99"
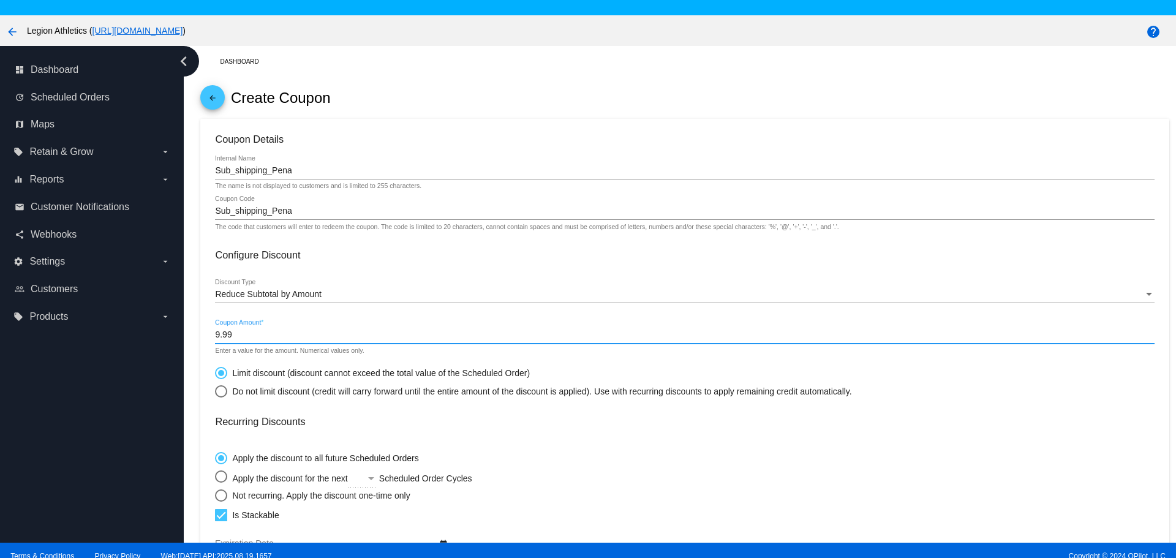
click at [267, 213] on input "Sub_shipping_Pena" at bounding box center [684, 211] width 939 height 10
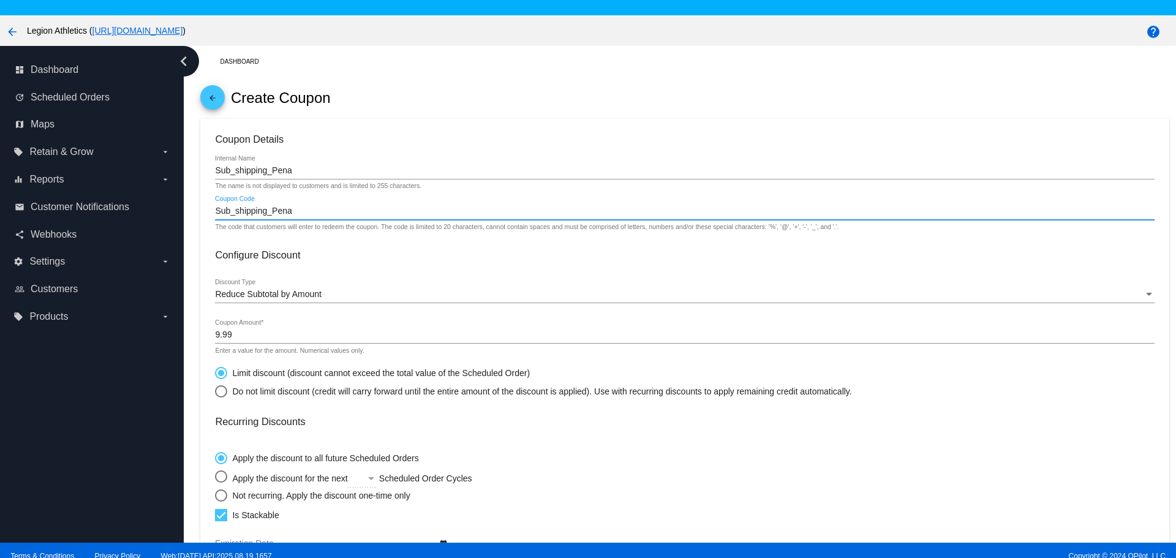
click at [267, 213] on input "Sub_shipping_Pena" at bounding box center [684, 211] width 939 height 10
click at [626, 442] on mat-card-content "Coupon Details Sub_shipping_Pena Internal Name The name is not displayed to cus…" at bounding box center [684, 437] width 939 height 607
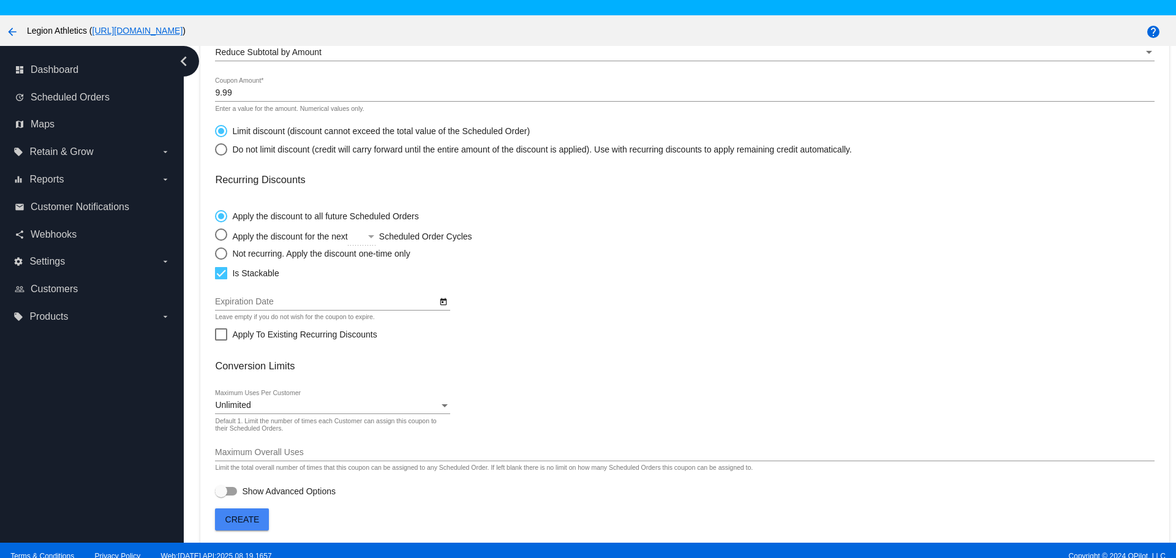
scroll to position [244, 0]
click at [286, 335] on span "Apply To Existing Recurring Discounts" at bounding box center [304, 332] width 145 height 15
click at [221, 338] on input "Apply To Existing Recurring Discounts" at bounding box center [221, 338] width 1 height 1
click at [286, 335] on span "Apply To Existing Recurring Discounts" at bounding box center [304, 332] width 145 height 15
click at [221, 338] on input "Apply To Existing Recurring Discounts" at bounding box center [221, 338] width 1 height 1
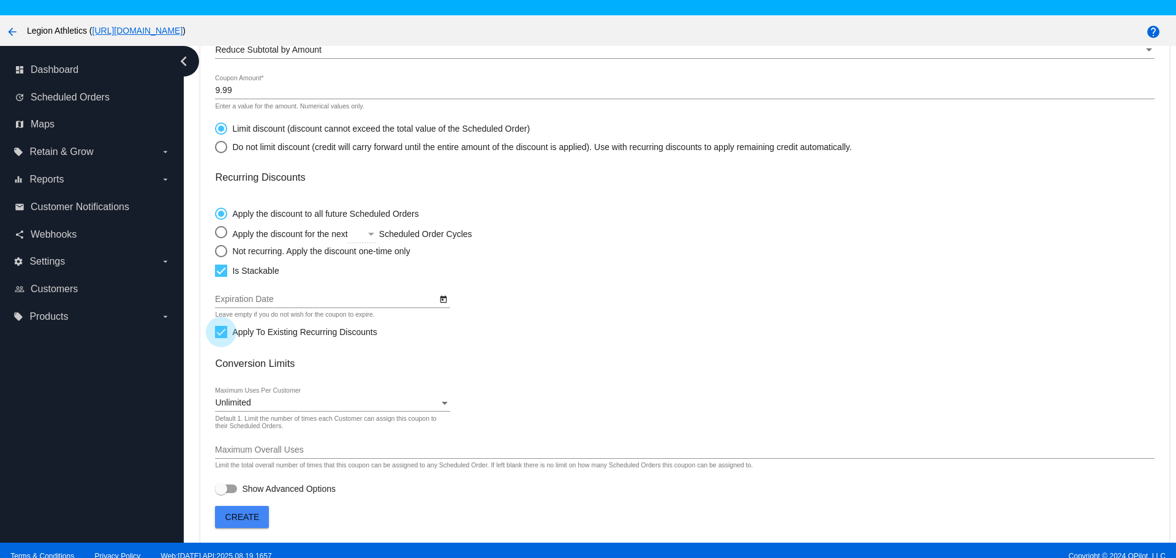
checkbox input "false"
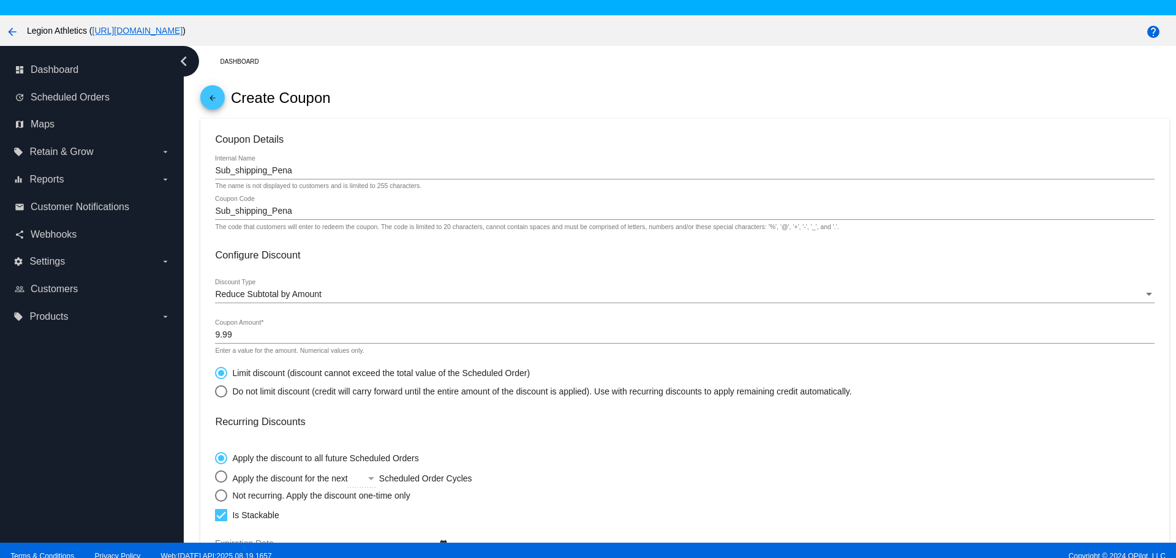
scroll to position [61, 0]
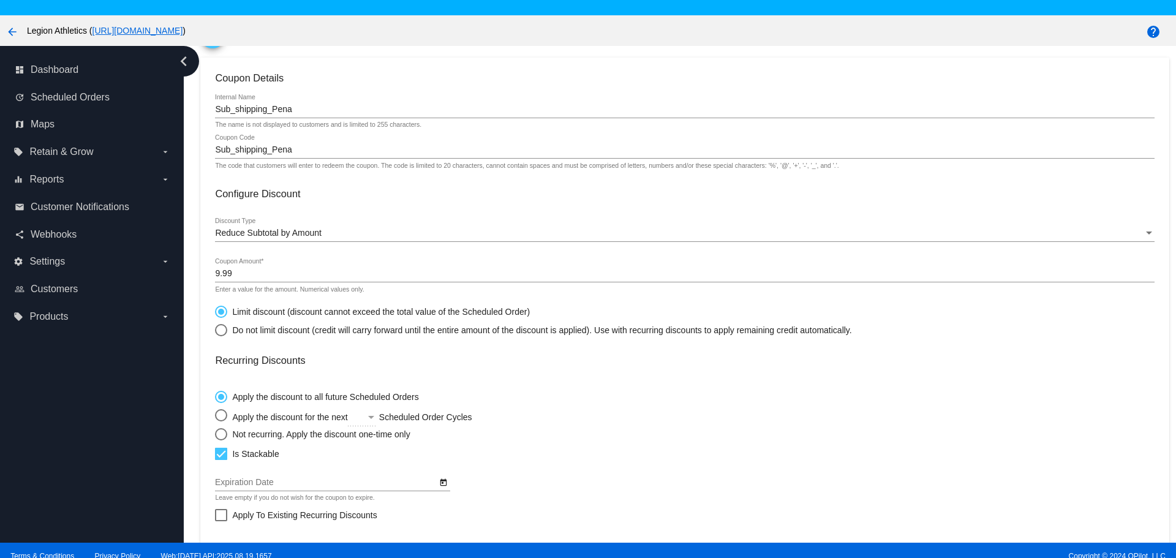
click at [230, 232] on span "Reduce Subtotal by Amount" at bounding box center [268, 233] width 107 height 10
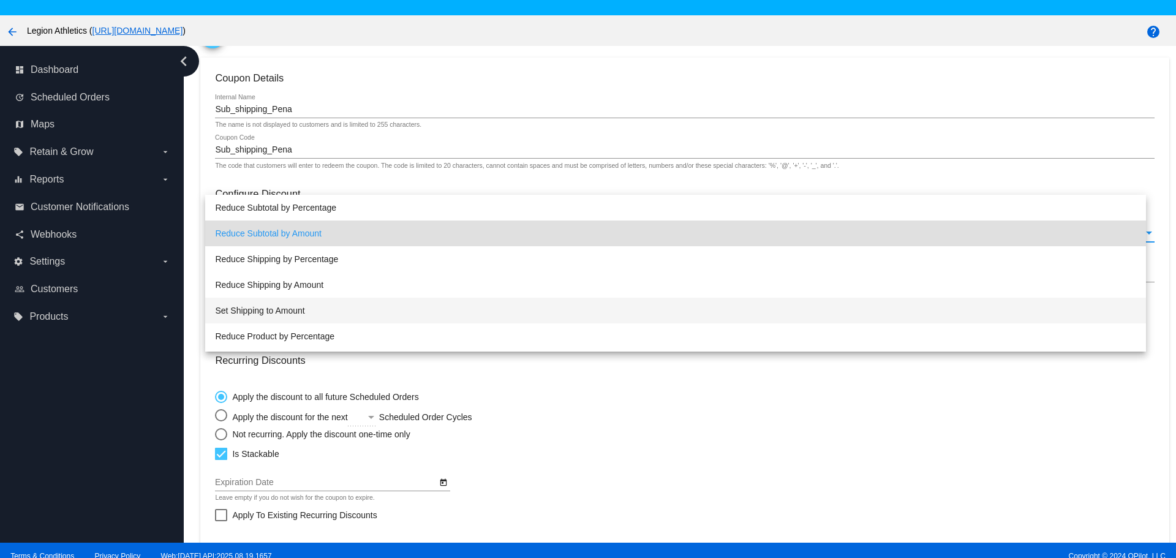
click at [269, 317] on span "Set Shipping to Amount" at bounding box center [675, 311] width 921 height 26
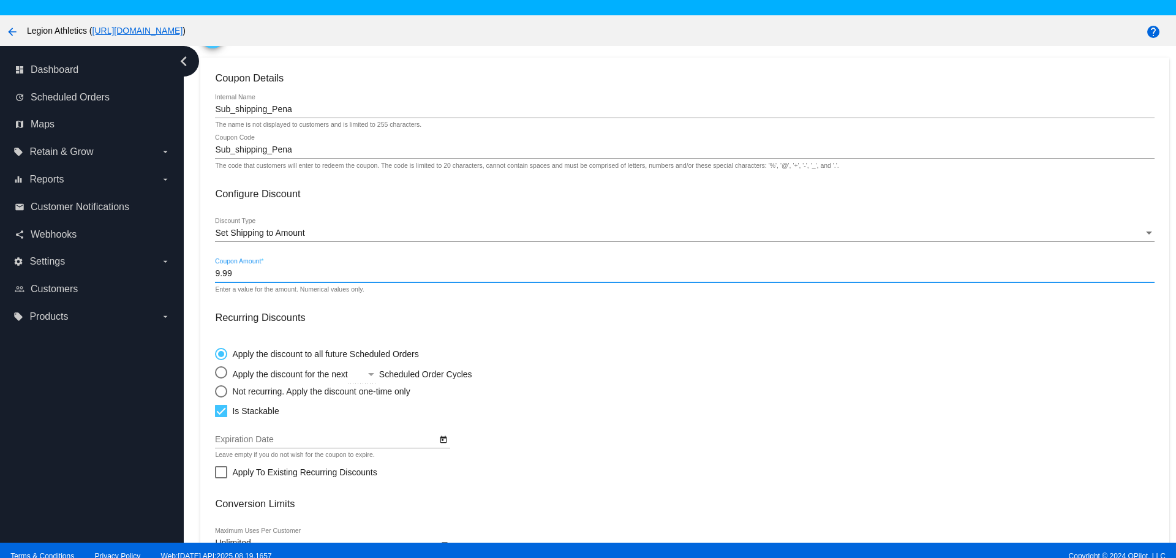
click at [249, 274] on input "9.99" at bounding box center [684, 274] width 939 height 10
click at [517, 346] on mat-radio-group "Apply the discount to all future Scheduled Orders Apply the discount for the ne…" at bounding box center [384, 370] width 338 height 56
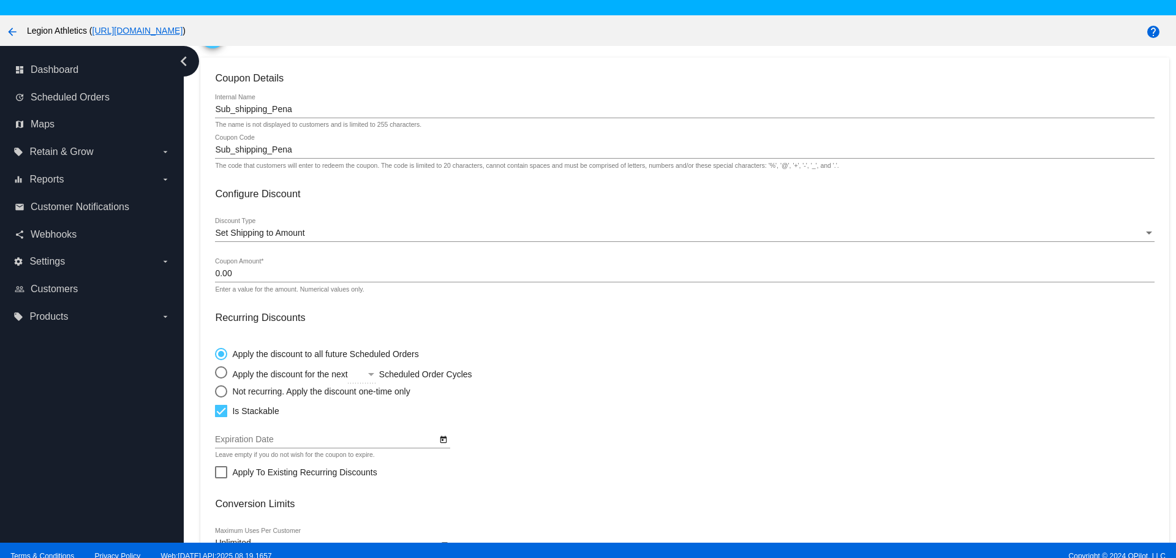
click at [269, 278] on input "0.00" at bounding box center [684, 274] width 939 height 10
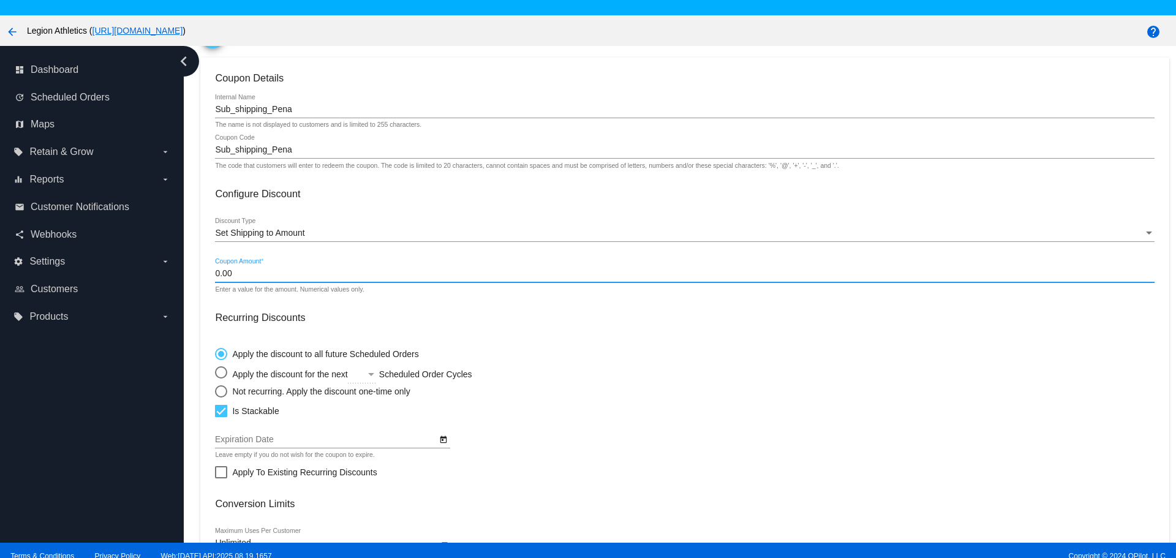
click at [269, 278] on input "0.00" at bounding box center [684, 274] width 939 height 10
type input "0"
click at [657, 346] on div "Apply the discount to all future Scheduled Orders Apply the discount for the ne…" at bounding box center [684, 370] width 939 height 56
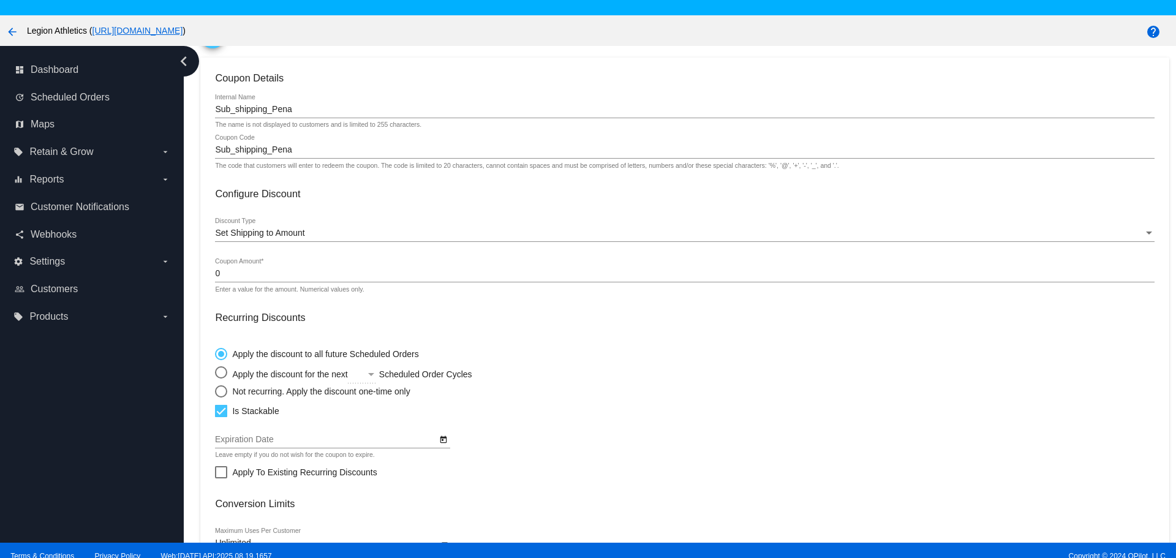
click at [273, 155] on div "Sub_shipping_Pena Coupon Code" at bounding box center [684, 147] width 939 height 24
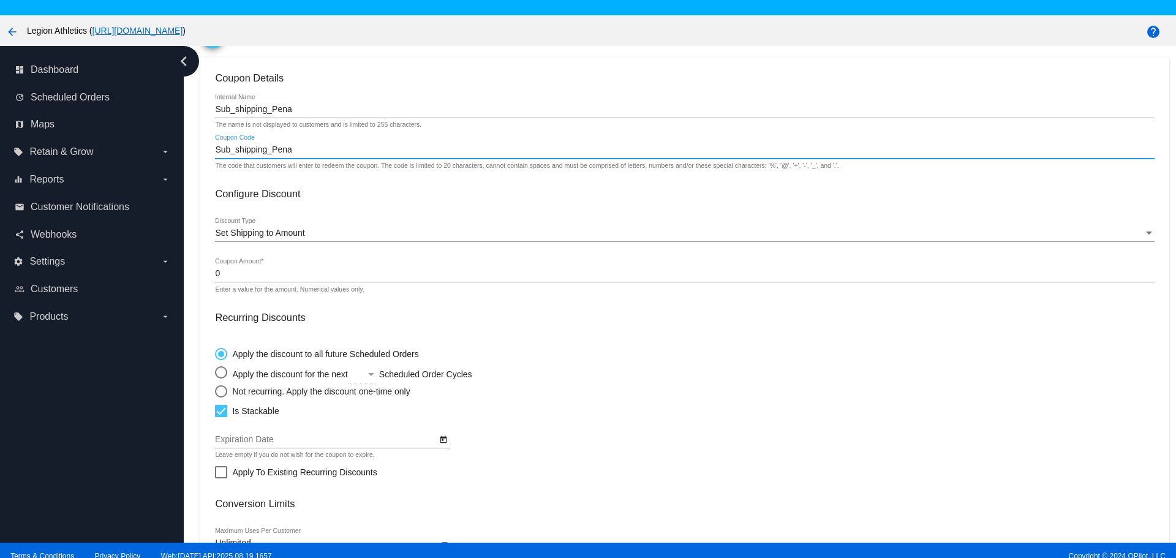
click at [273, 155] on div "Sub_shipping_Pena Coupon Code" at bounding box center [684, 147] width 939 height 24
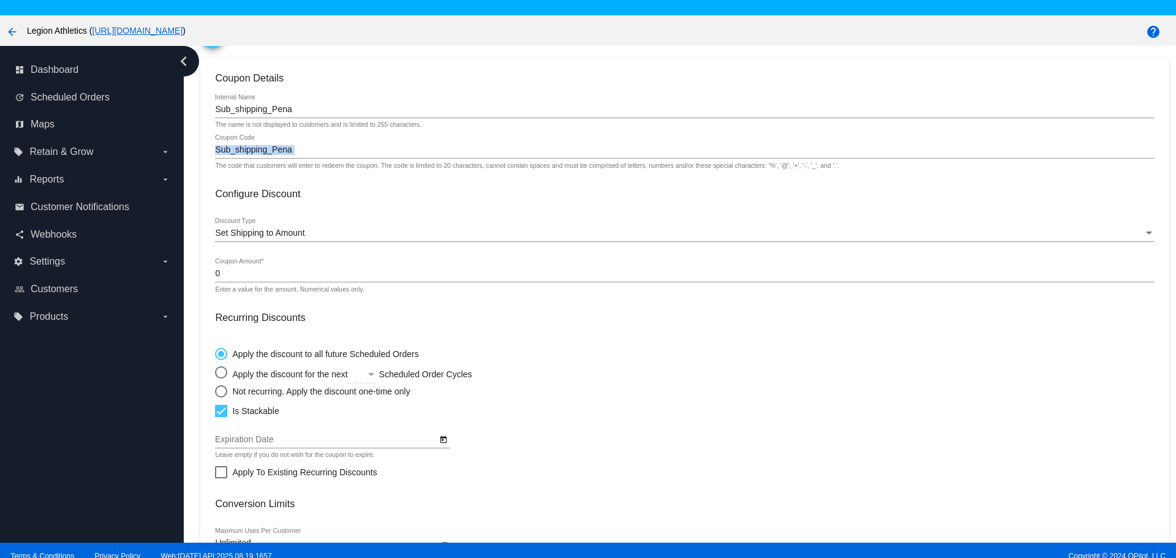
click at [273, 155] on div "Sub_shipping_Pena Coupon Code" at bounding box center [684, 147] width 939 height 24
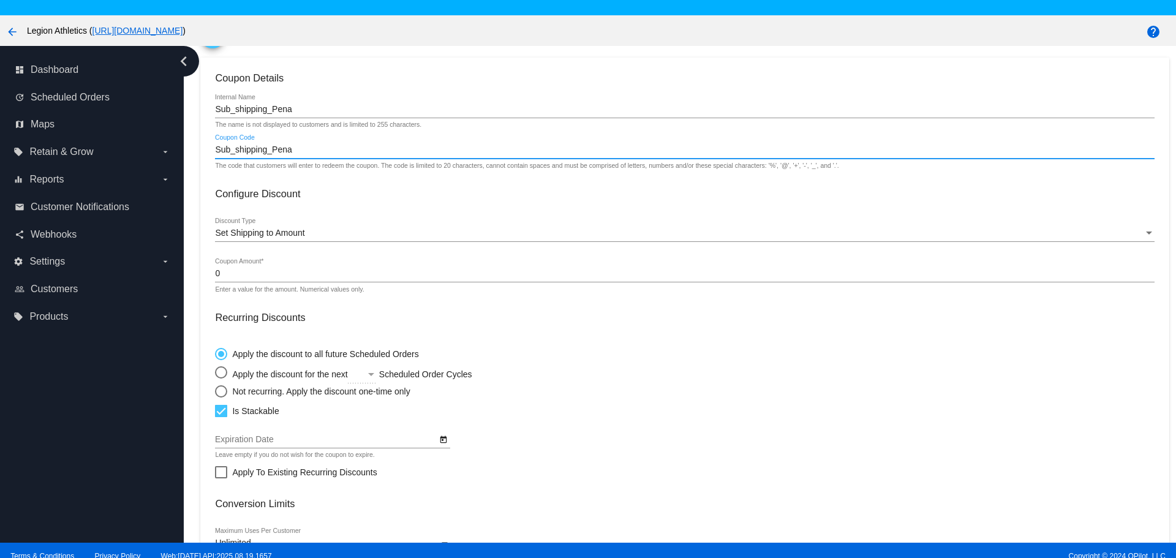
click at [551, 382] on mat-radio-group "Apply the discount to all future Scheduled Orders Apply the discount for the ne…" at bounding box center [384, 370] width 338 height 56
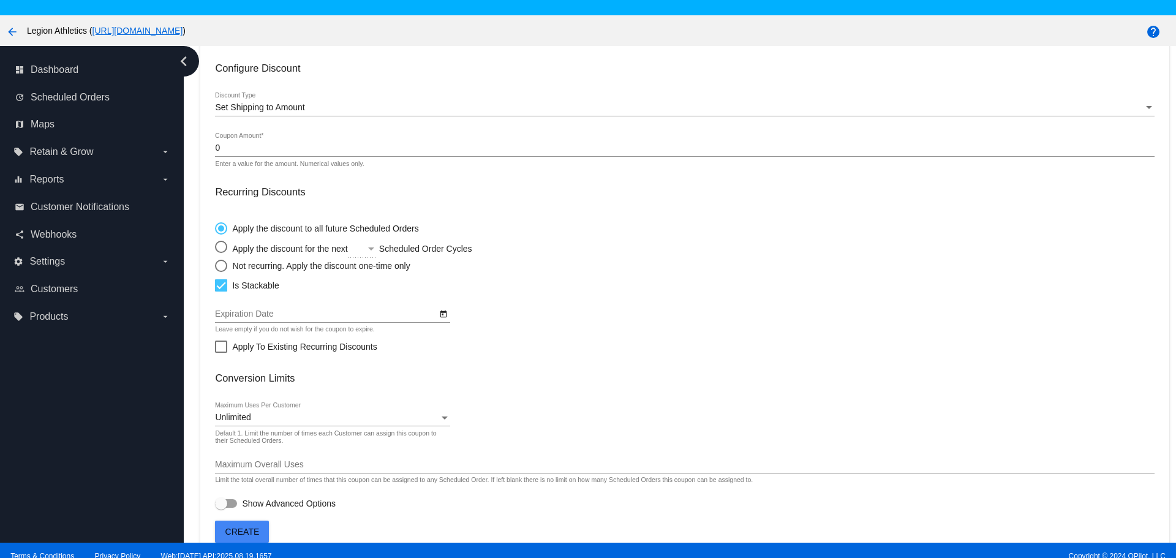
scroll to position [202, 0]
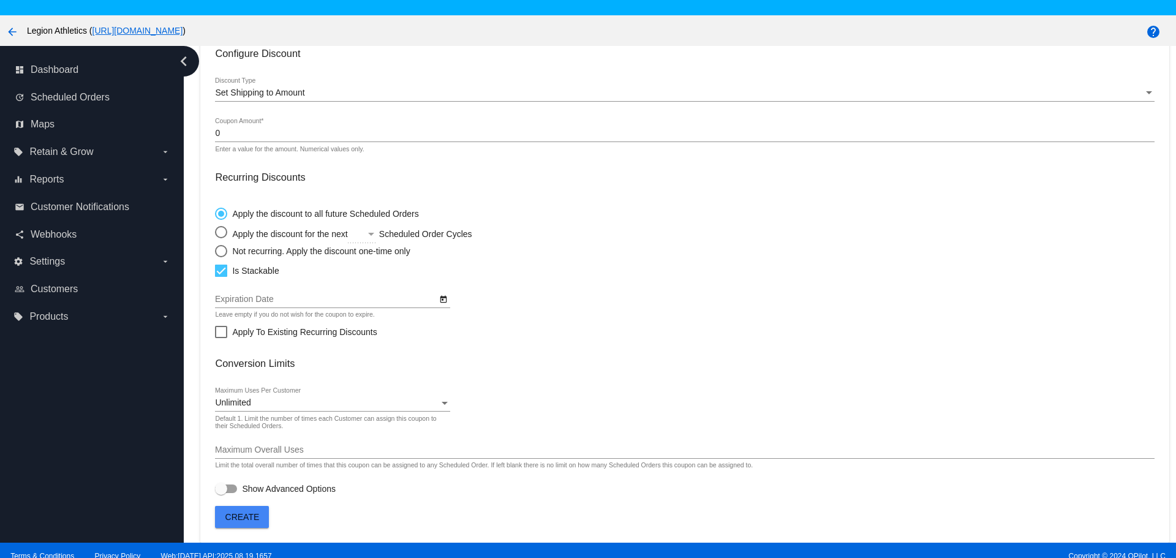
click at [263, 457] on div "Maximum Overall Uses" at bounding box center [684, 447] width 939 height 24
click at [254, 519] on span "Create" at bounding box center [242, 517] width 34 height 10
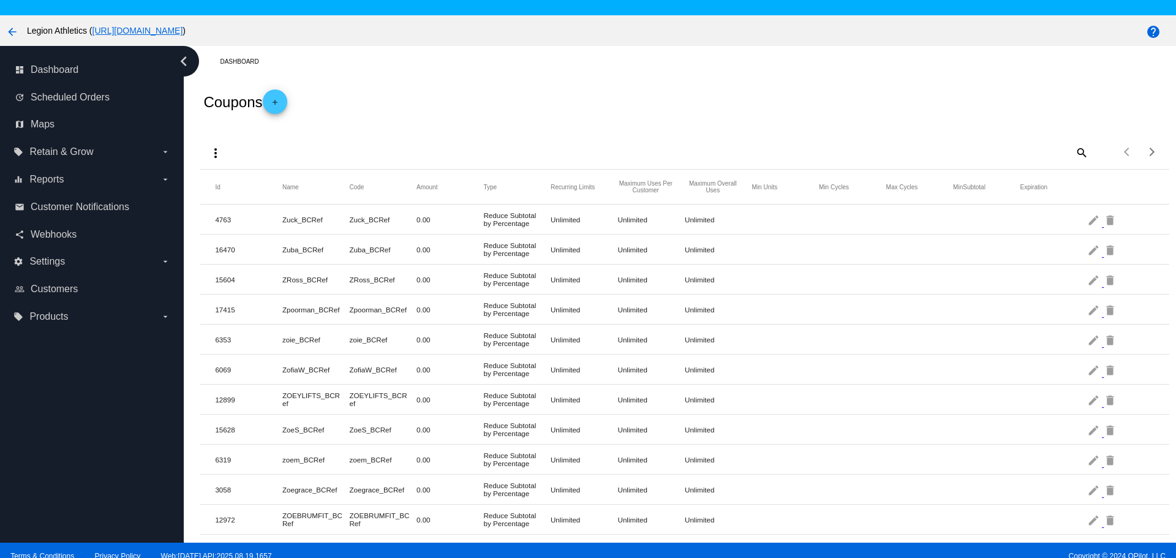
click at [1074, 154] on mat-icon "search" at bounding box center [1081, 152] width 15 height 19
click at [924, 153] on input "Search" at bounding box center [967, 150] width 241 height 10
paste input "Sub_shipping_Pena"
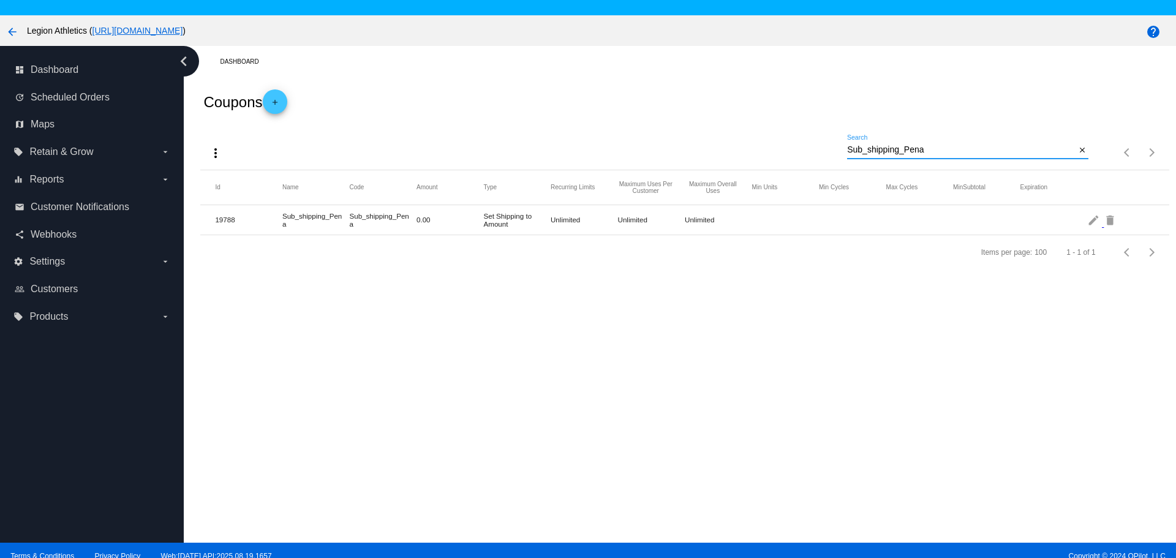
type input "Sub_shipping_Pena"
click at [1088, 221] on mat-icon "edit" at bounding box center [1095, 219] width 15 height 19
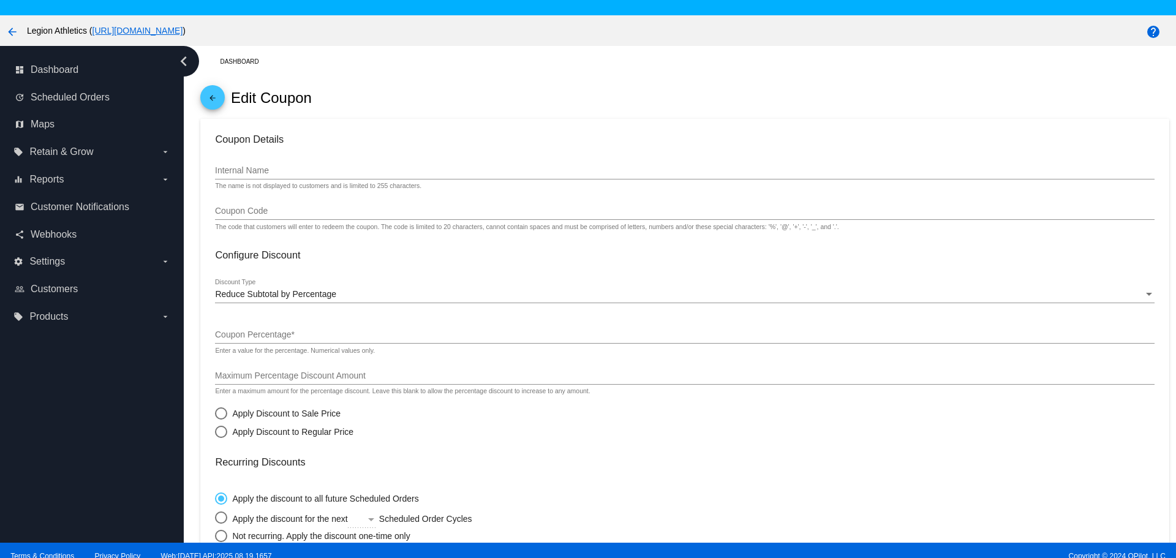
type input "Sub_shipping_Pena"
checkbox input "true"
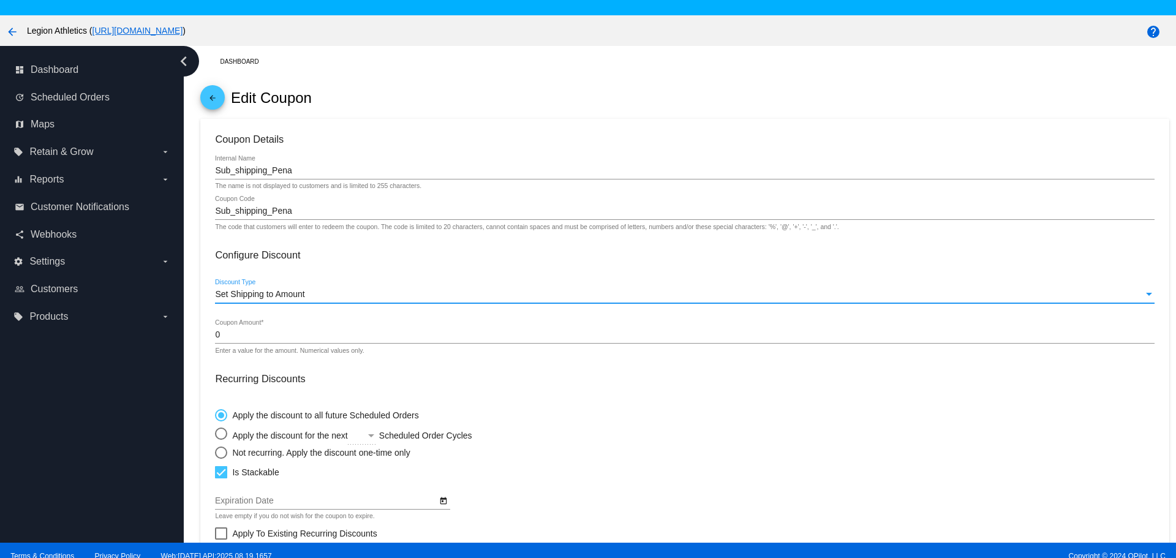
click at [297, 296] on span "Set Shipping to Amount" at bounding box center [259, 294] width 89 height 10
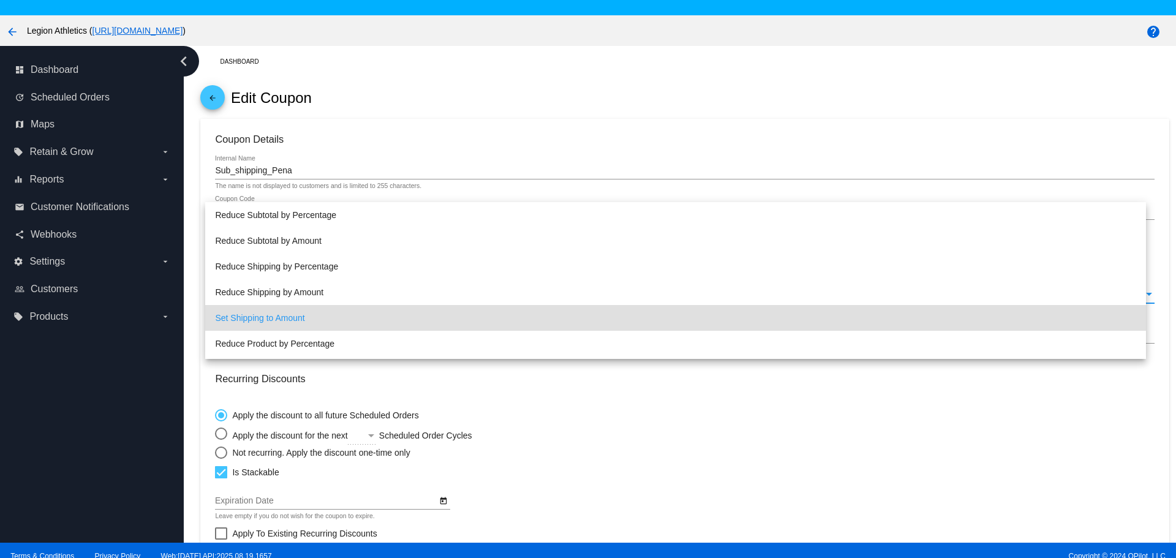
scroll to position [23, 0]
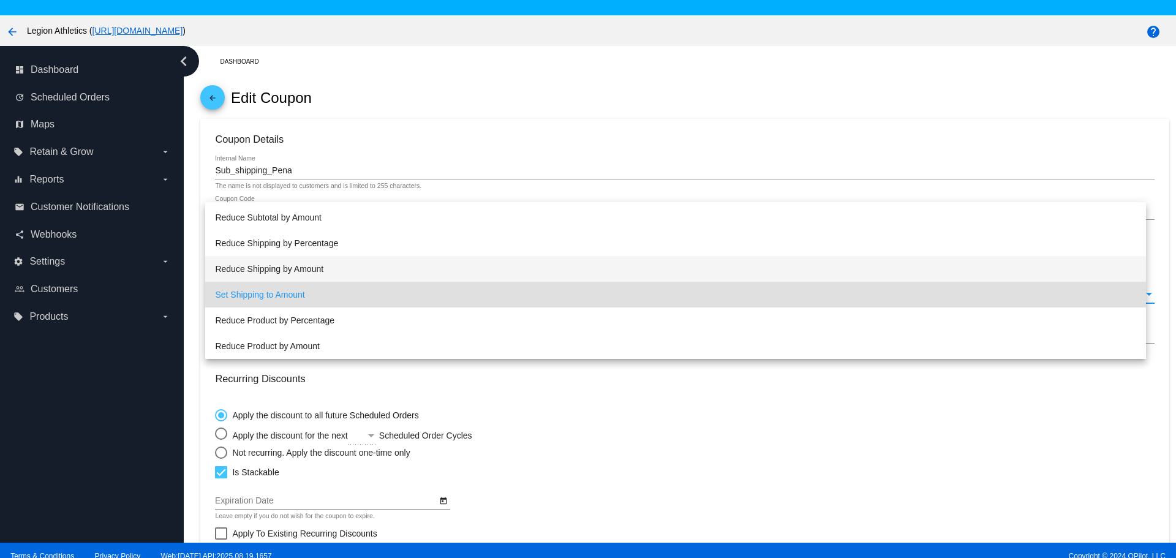
click at [305, 264] on span "Reduce Shipping by Amount" at bounding box center [675, 269] width 921 height 26
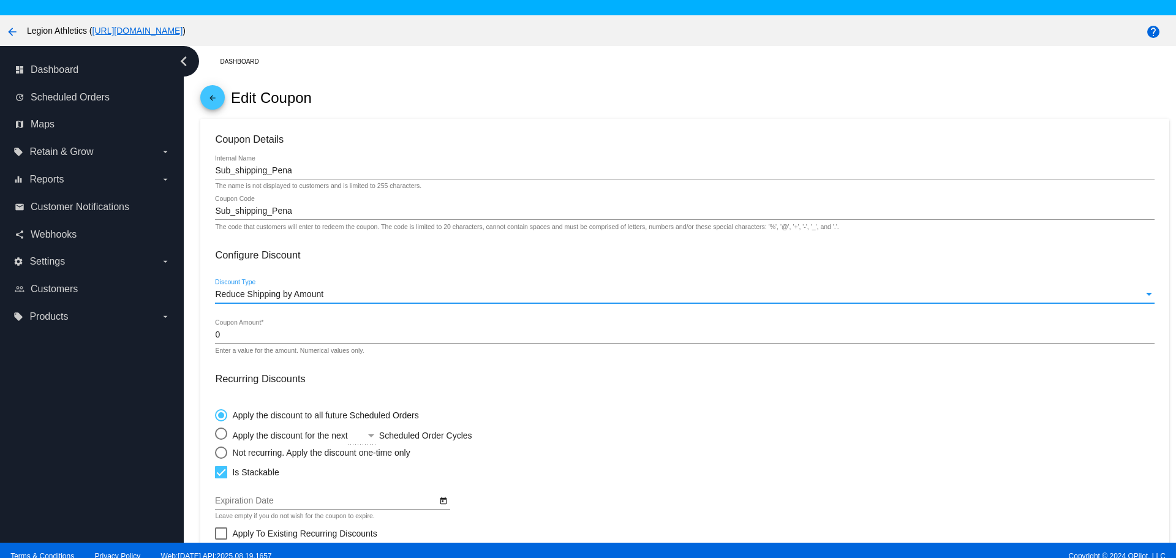
click at [263, 331] on input "0" at bounding box center [684, 335] width 939 height 10
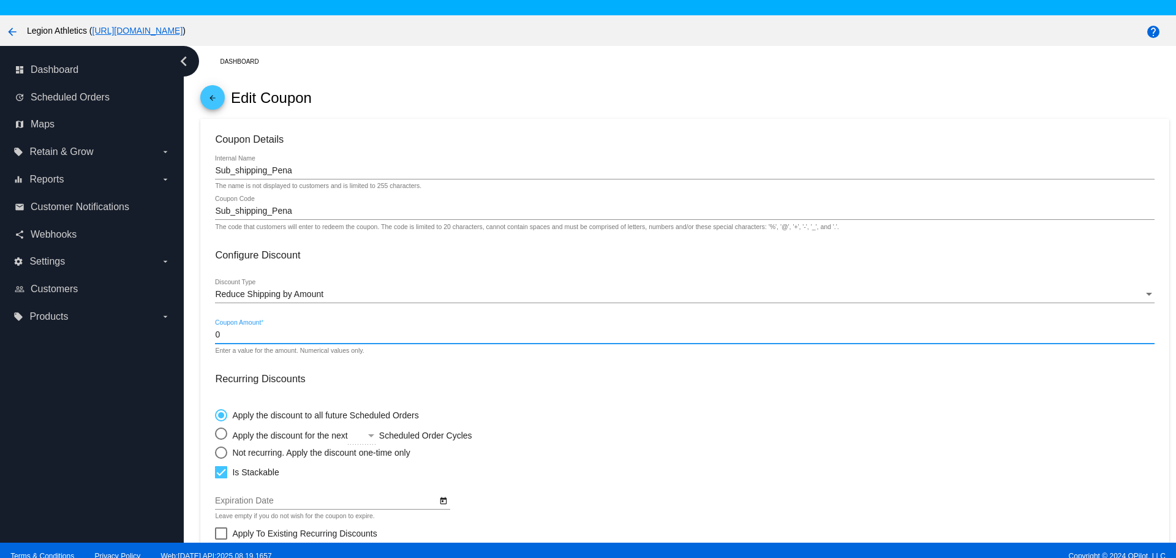
click at [263, 331] on input "0" at bounding box center [684, 335] width 939 height 10
type input "9.99"
click at [474, 384] on h3 "Recurring Discounts" at bounding box center [684, 379] width 939 height 12
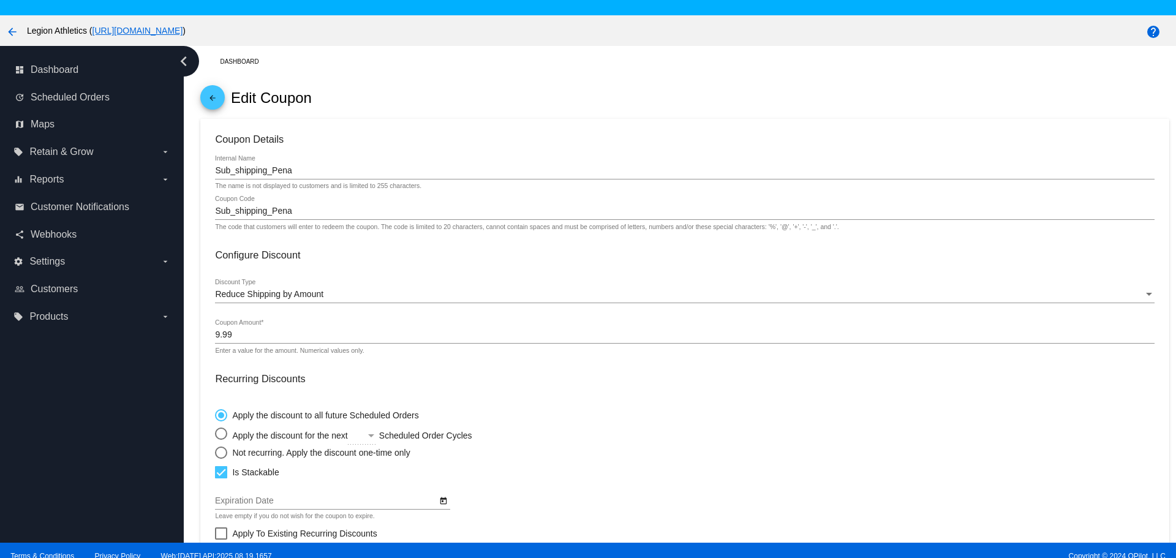
click at [280, 300] on div "Reduce Shipping by Amount Discount Type" at bounding box center [684, 291] width 939 height 24
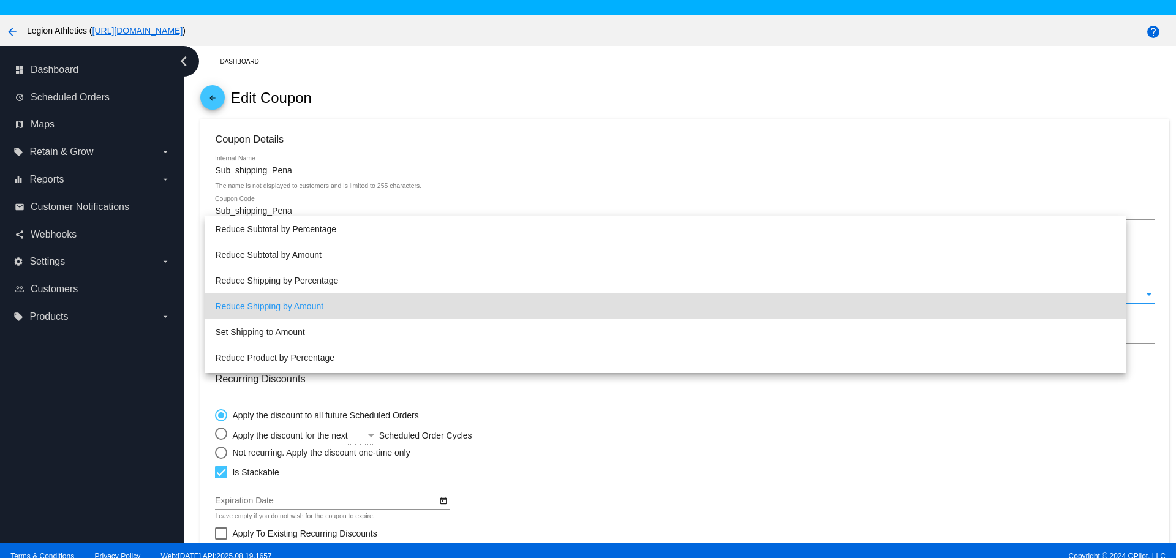
scroll to position [12, 0]
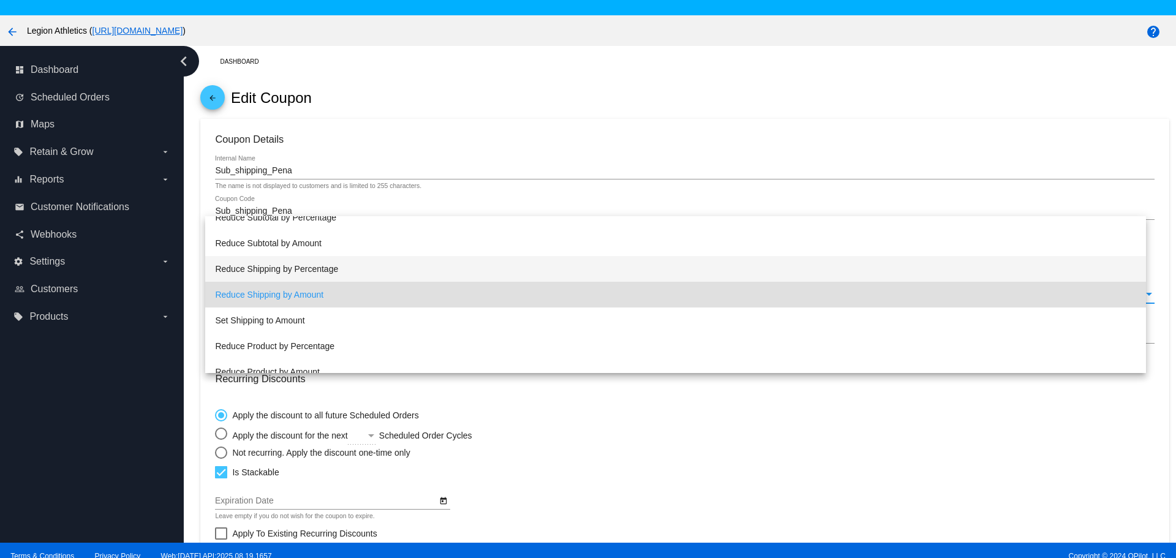
click at [289, 271] on span "Reduce Shipping by Percentage" at bounding box center [675, 269] width 921 height 26
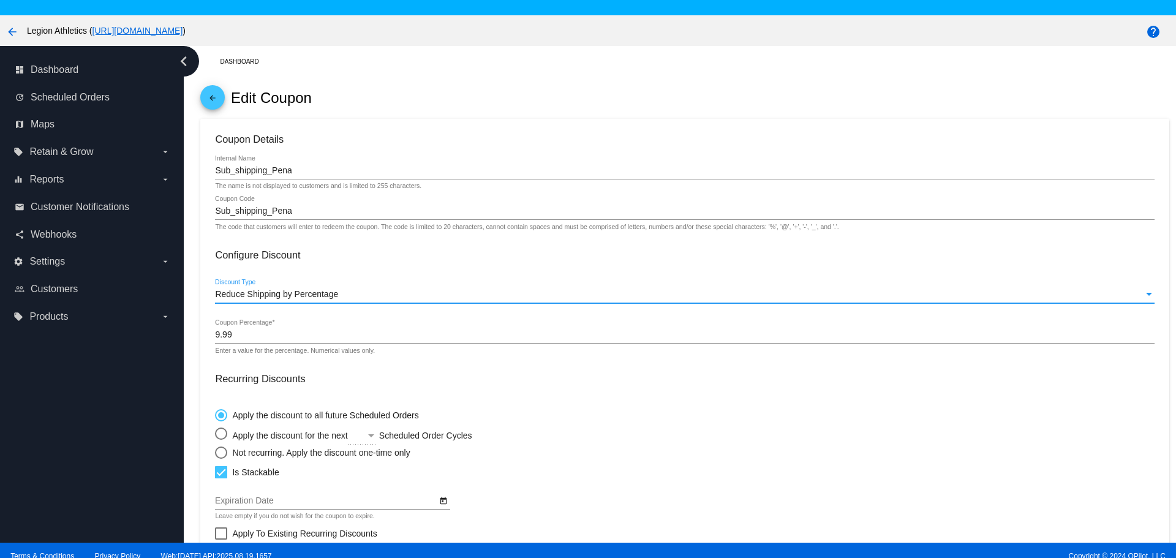
click at [238, 331] on input "9.99" at bounding box center [684, 335] width 939 height 10
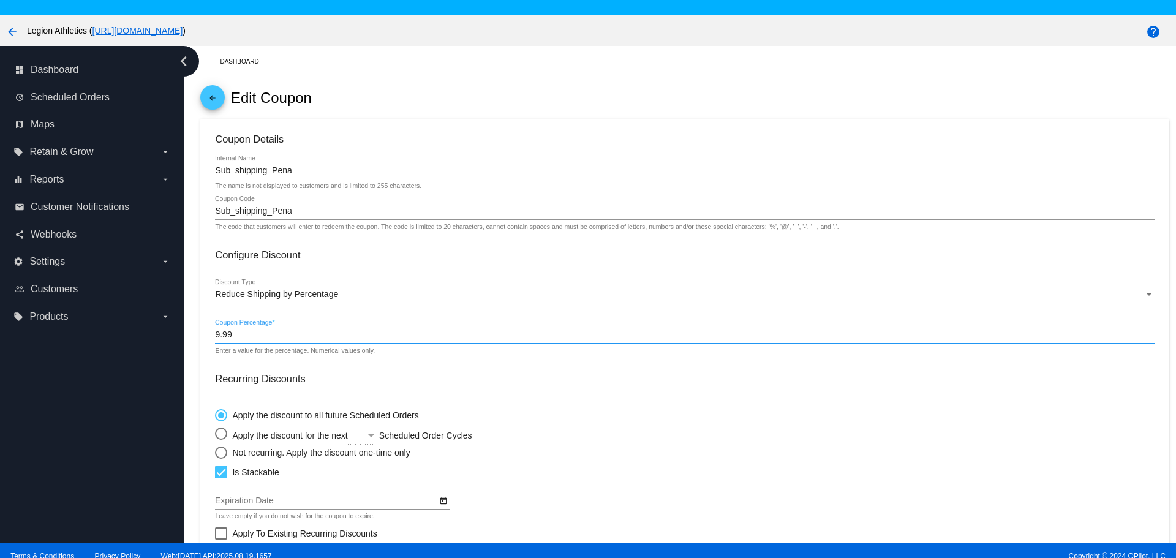
click at [238, 331] on input "9.99" at bounding box center [684, 335] width 939 height 10
type input "100"
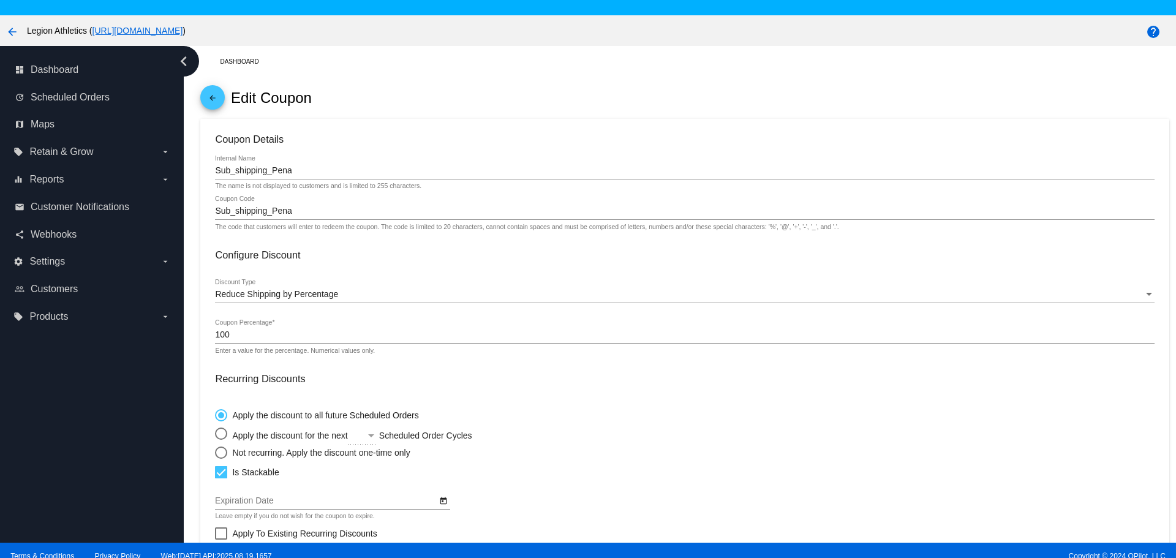
click at [507, 403] on mat-radio-group "Apply the discount to all future Scheduled Orders Apply the discount for the ne…" at bounding box center [384, 431] width 338 height 56
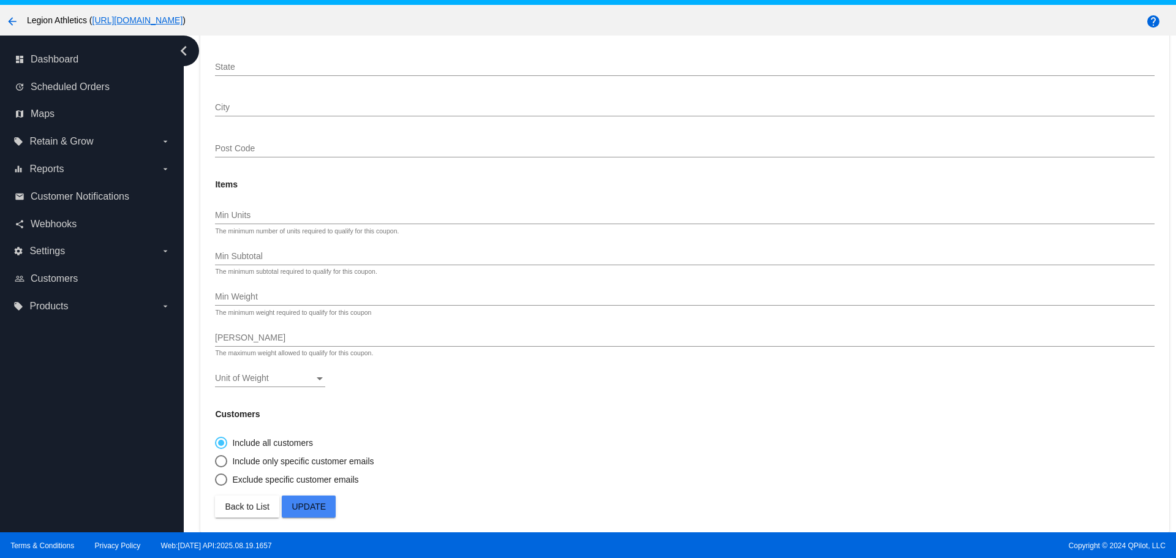
scroll to position [77, 0]
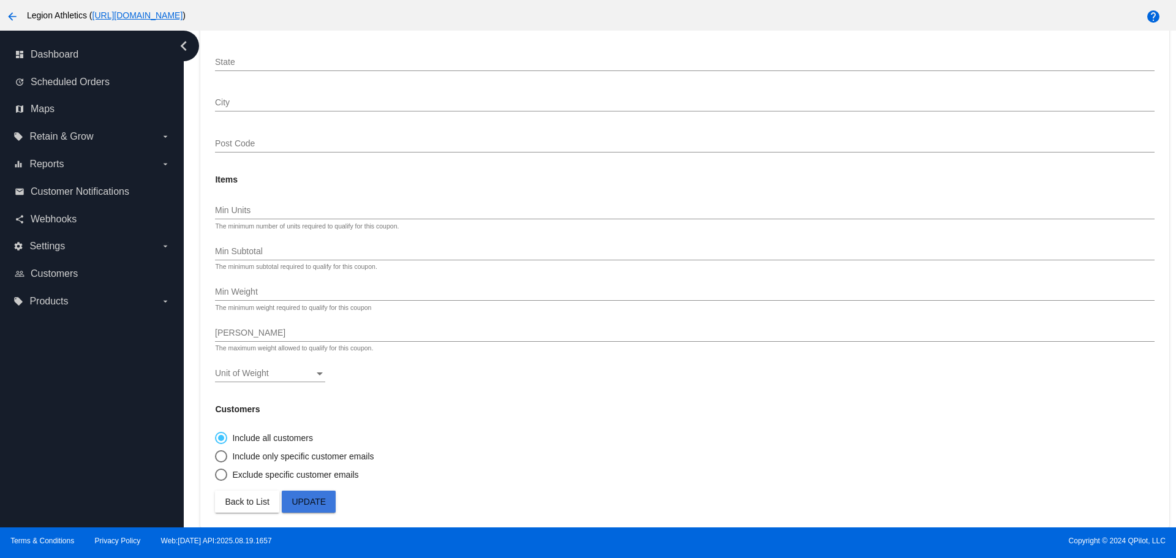
click at [319, 504] on span "Update" at bounding box center [309, 502] width 34 height 10
